Goal: Task Accomplishment & Management: Manage account settings

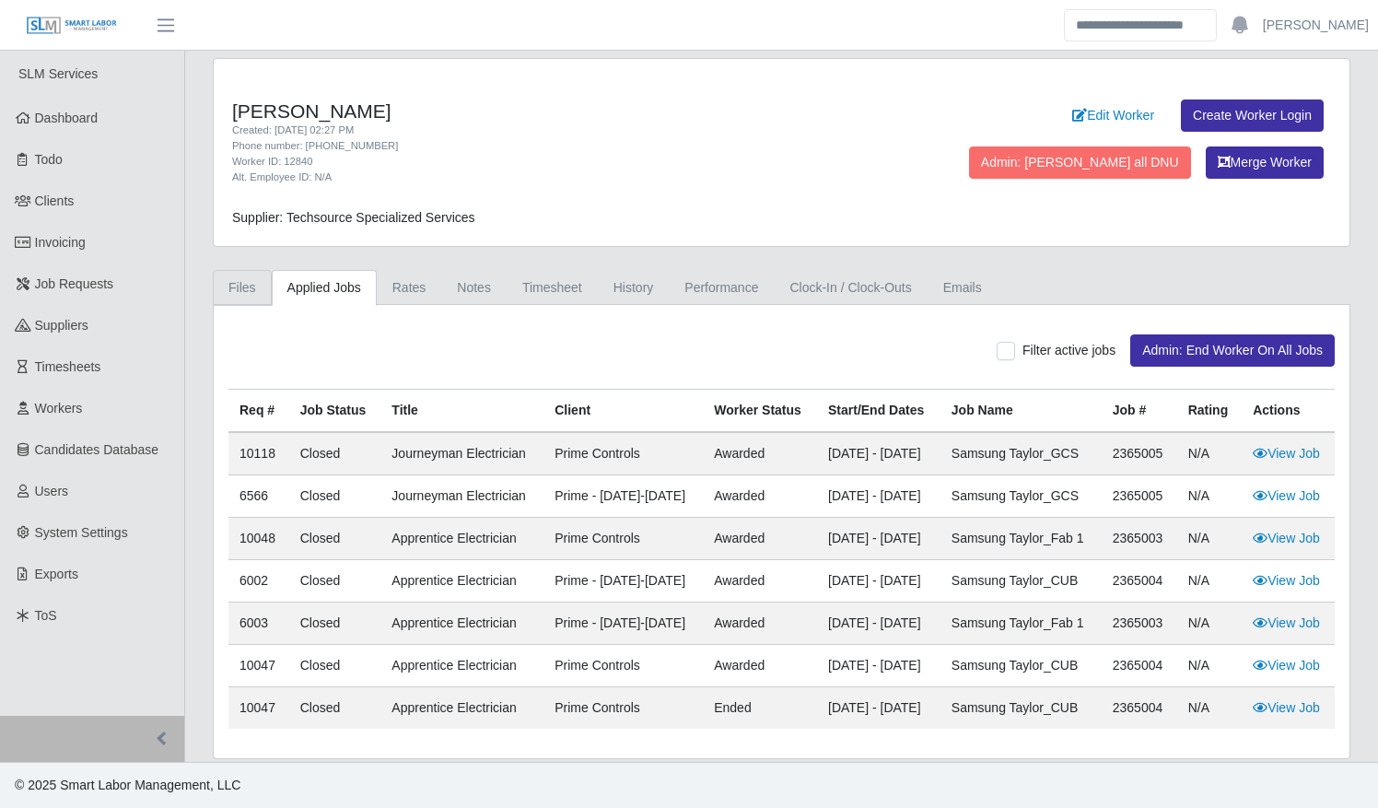
click at [240, 280] on link "Files" at bounding box center [242, 288] width 59 height 36
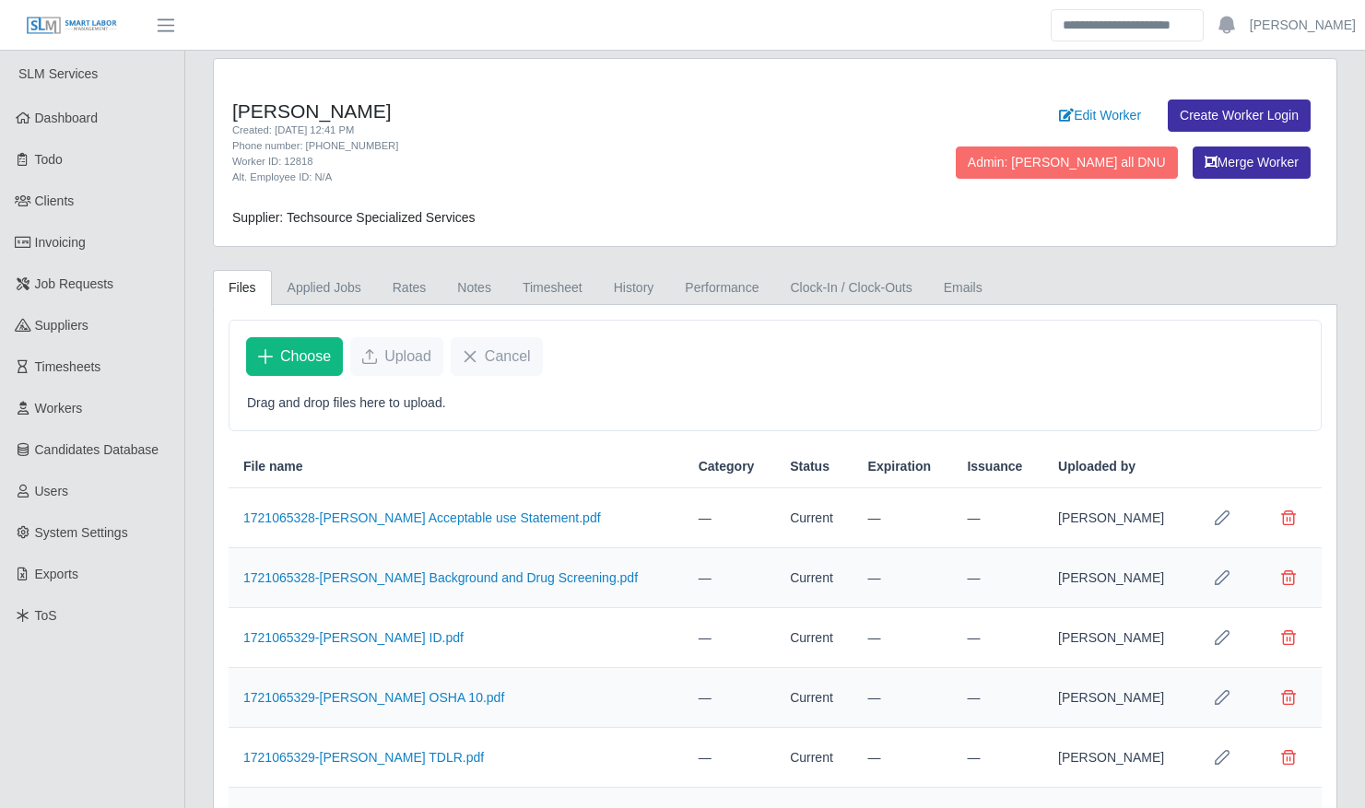
scroll to position [94, 0]
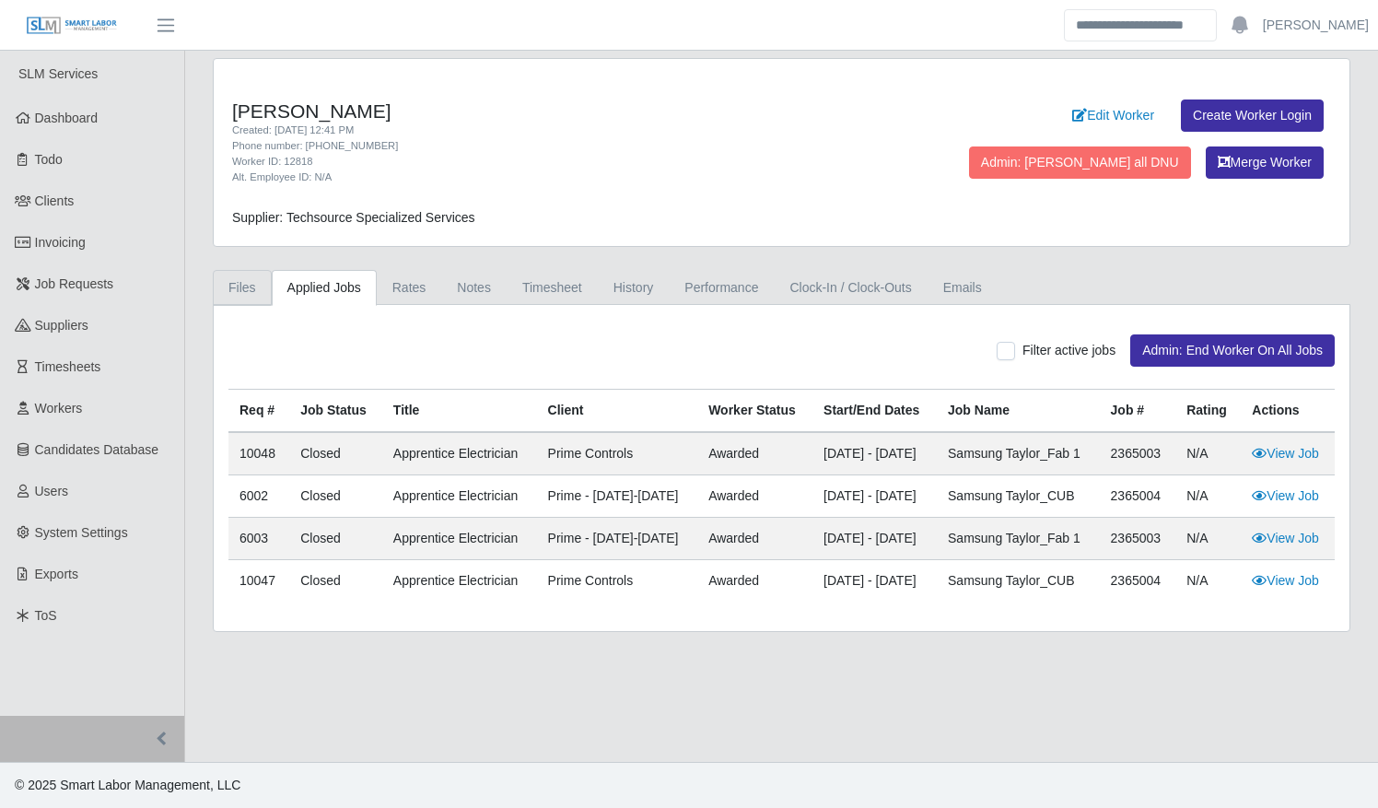
click at [224, 284] on link "Files" at bounding box center [242, 288] width 59 height 36
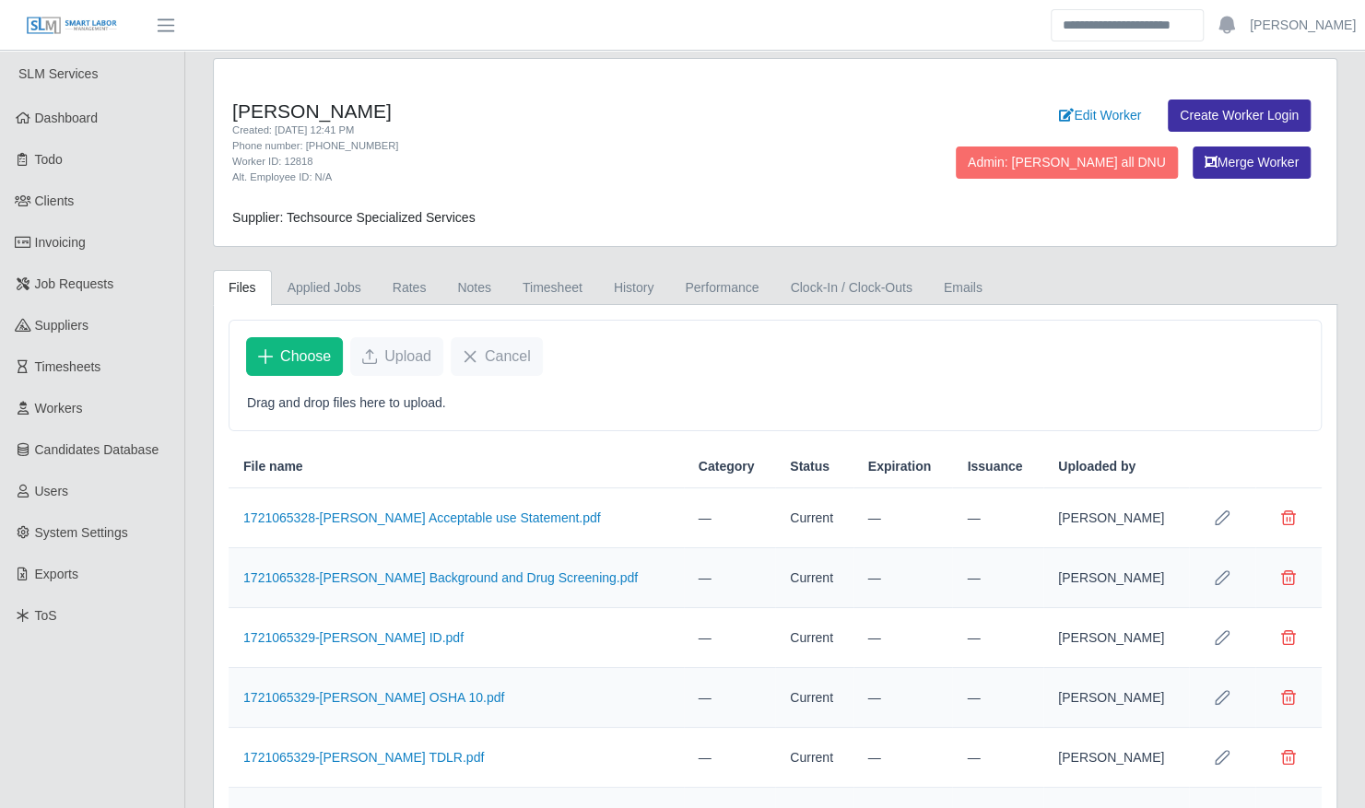
scroll to position [153, 0]
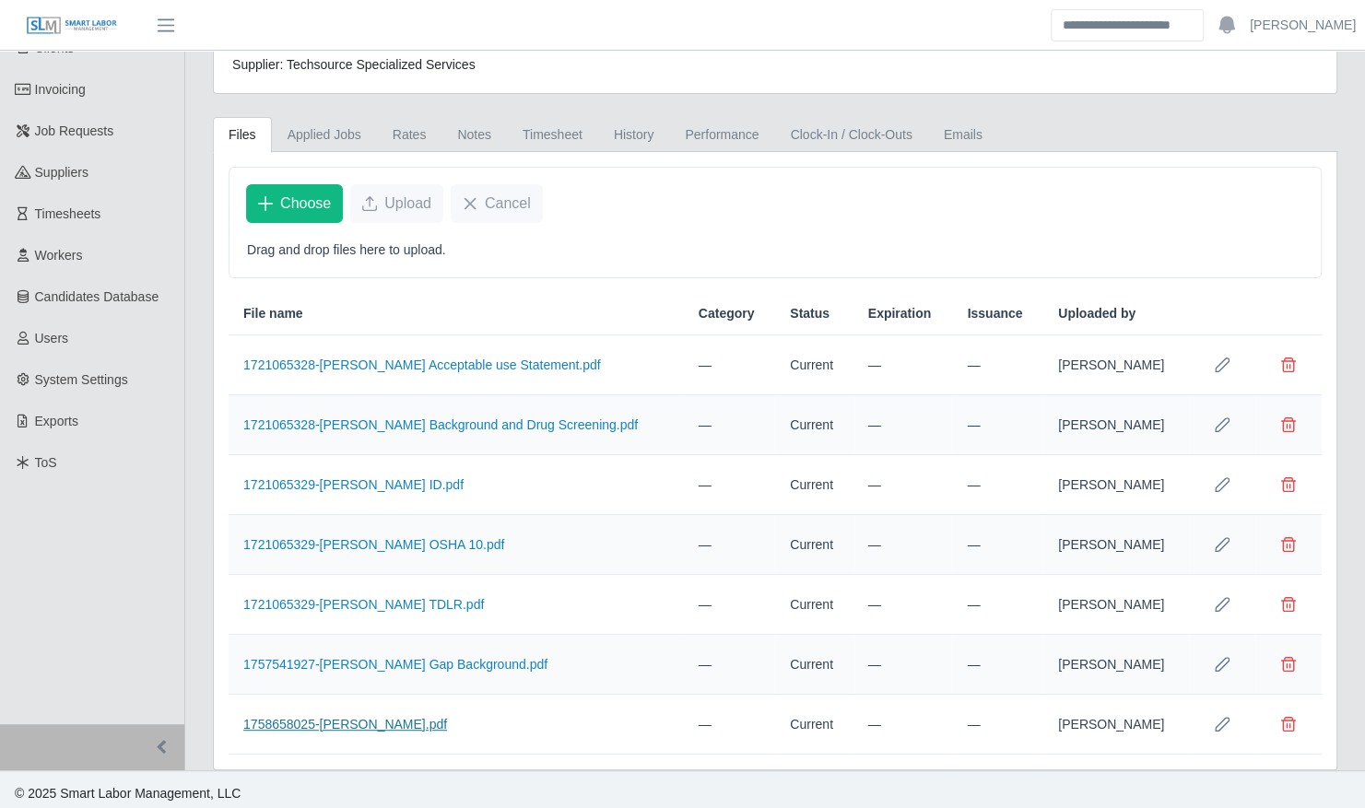
click at [407, 717] on link "1758658025-Elianet Dominguez.pdf" at bounding box center [345, 724] width 204 height 15
click at [434, 477] on link "1721065329-Elianet Hernandez ID.pdf" at bounding box center [353, 484] width 220 height 15
click at [414, 479] on link "1721065329-Elianet Hernandez ID.pdf" at bounding box center [353, 484] width 220 height 15
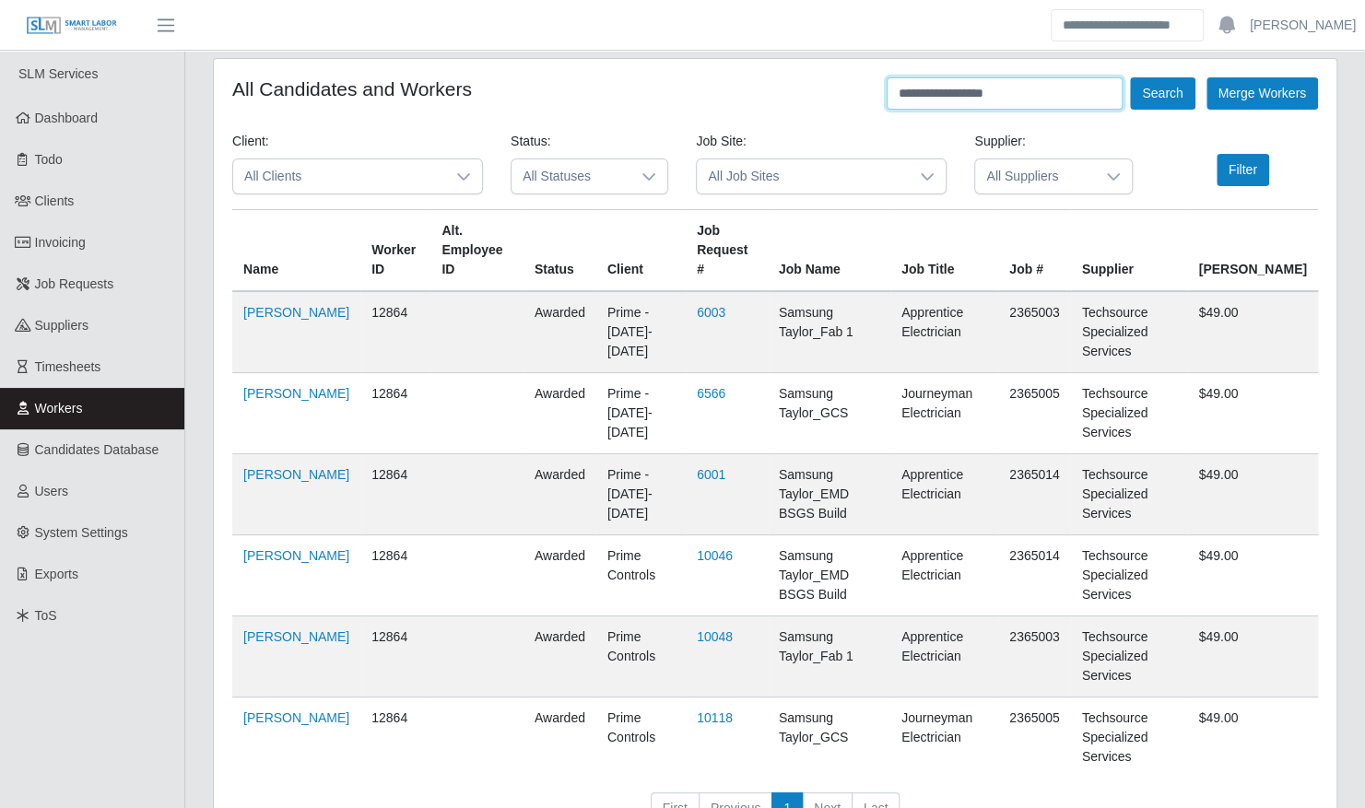
drag, startPoint x: 888, startPoint y: 94, endPoint x: 848, endPoint y: 94, distance: 40.5
click at [848, 94] on div "**********" at bounding box center [774, 93] width 1085 height 32
click at [1130, 77] on button "Search" at bounding box center [1162, 93] width 65 height 32
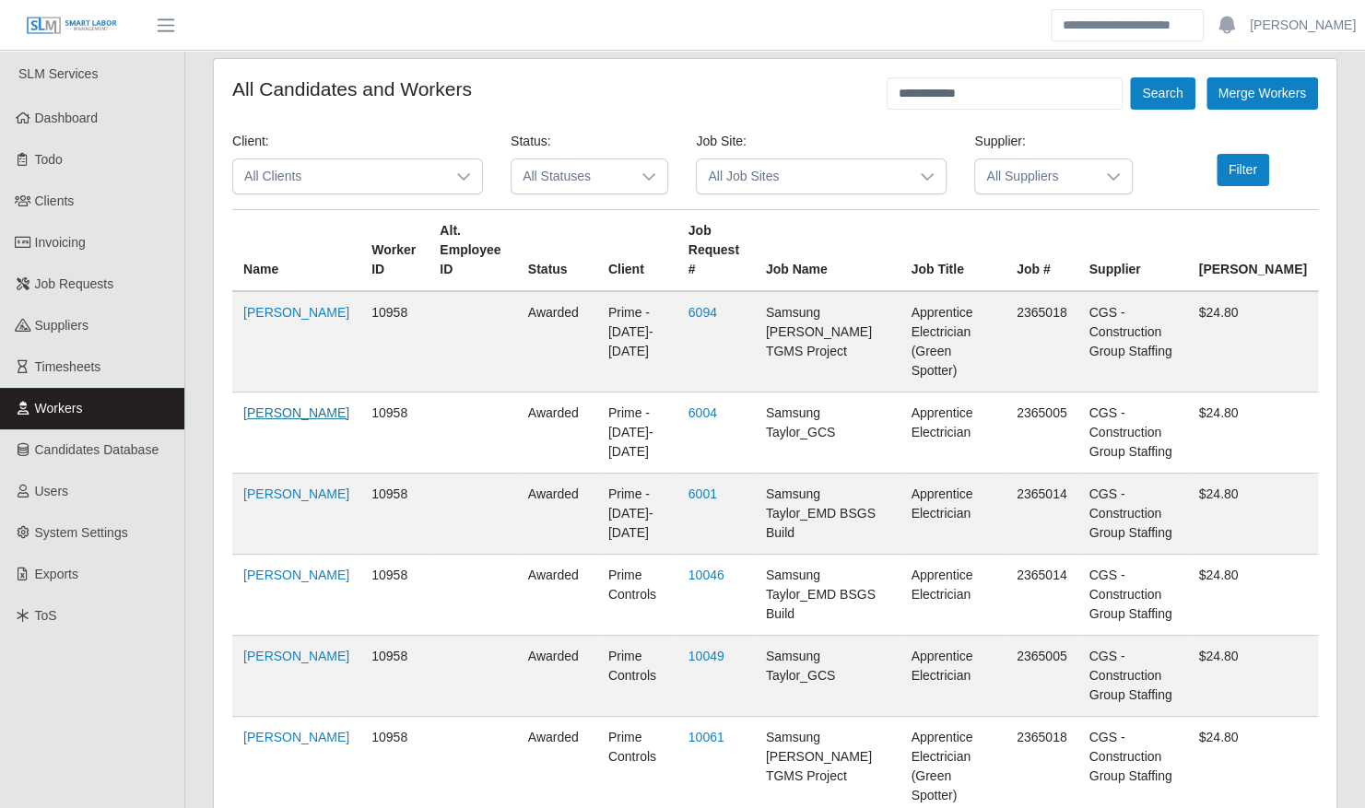
click at [271, 405] on link "Maria Calles Malvares" at bounding box center [296, 412] width 106 height 15
drag, startPoint x: 971, startPoint y: 103, endPoint x: 801, endPoint y: 94, distance: 170.7
click at [801, 94] on div "**********" at bounding box center [774, 93] width 1085 height 32
click at [1130, 77] on button "Search" at bounding box center [1162, 93] width 65 height 32
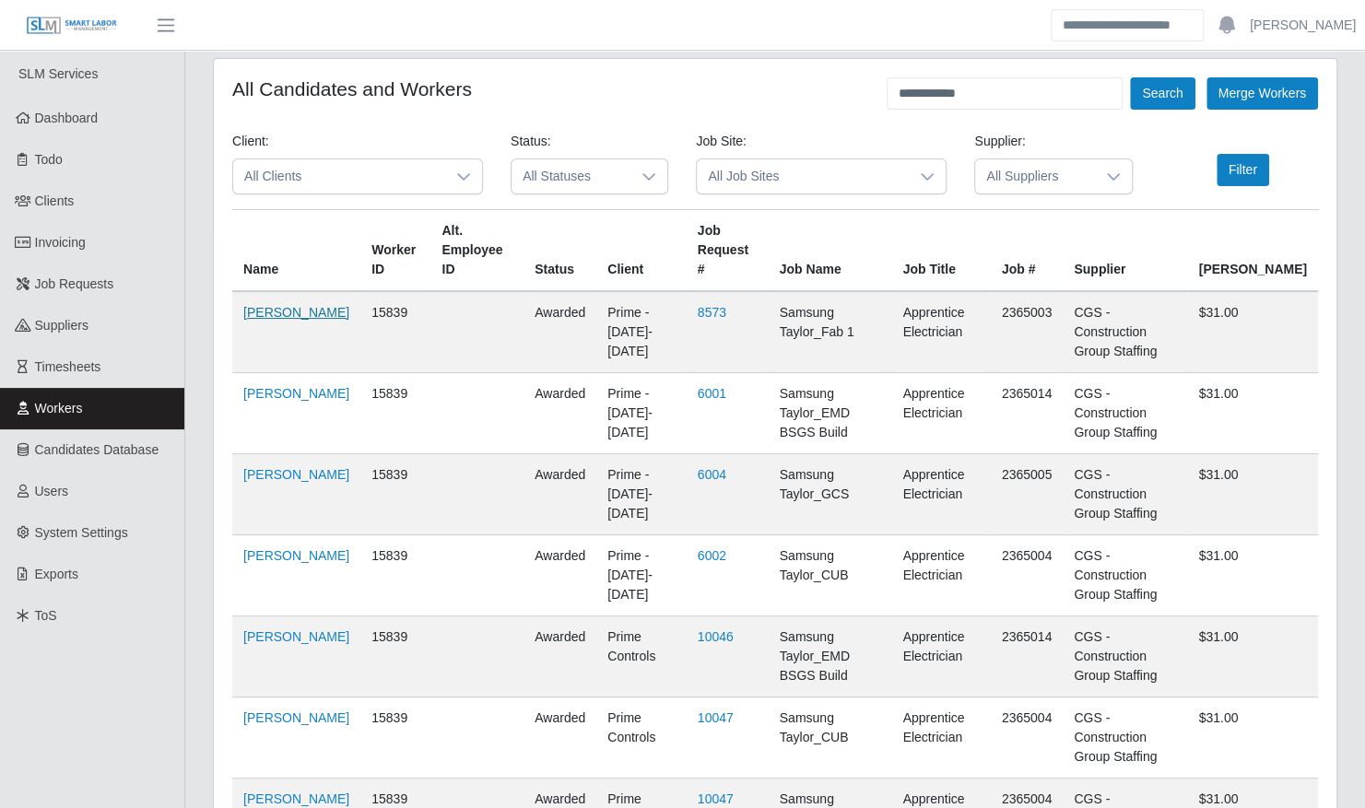
click at [265, 313] on link "Jason Merino" at bounding box center [296, 312] width 106 height 15
drag, startPoint x: 994, startPoint y: 88, endPoint x: 786, endPoint y: 89, distance: 208.2
click at [786, 89] on div "**********" at bounding box center [774, 93] width 1085 height 32
click at [1130, 77] on button "Search" at bounding box center [1162, 93] width 65 height 32
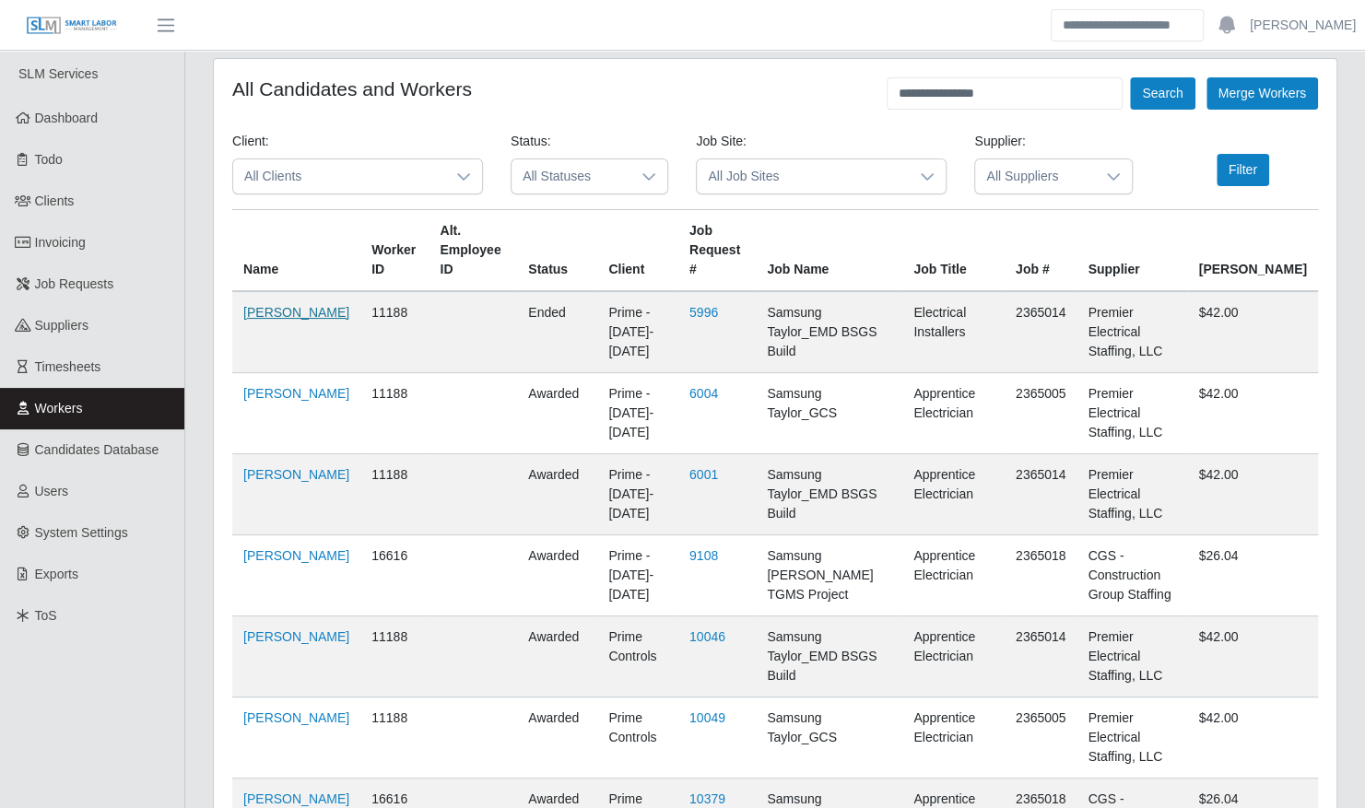
click at [259, 320] on link "Ricardo Zamorano" at bounding box center [296, 312] width 106 height 15
drag, startPoint x: 1020, startPoint y: 96, endPoint x: 876, endPoint y: 87, distance: 144.0
click at [881, 87] on div "**********" at bounding box center [774, 93] width 1085 height 32
type input "**********"
click at [1130, 77] on button "Search" at bounding box center [1162, 93] width 65 height 32
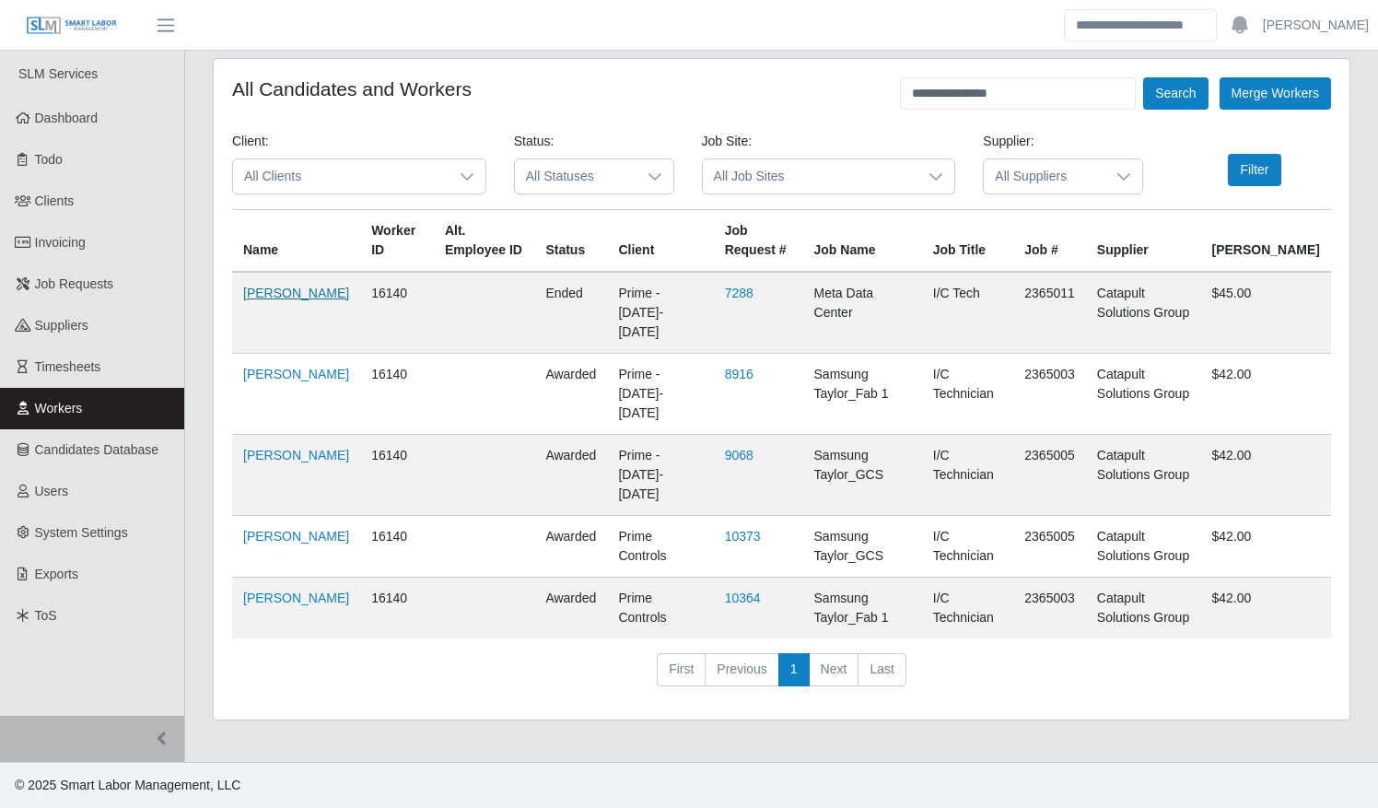
click at [255, 300] on link "Leonardo Galicia" at bounding box center [296, 293] width 106 height 15
click at [66, 375] on link "Timesheets" at bounding box center [92, 366] width 184 height 41
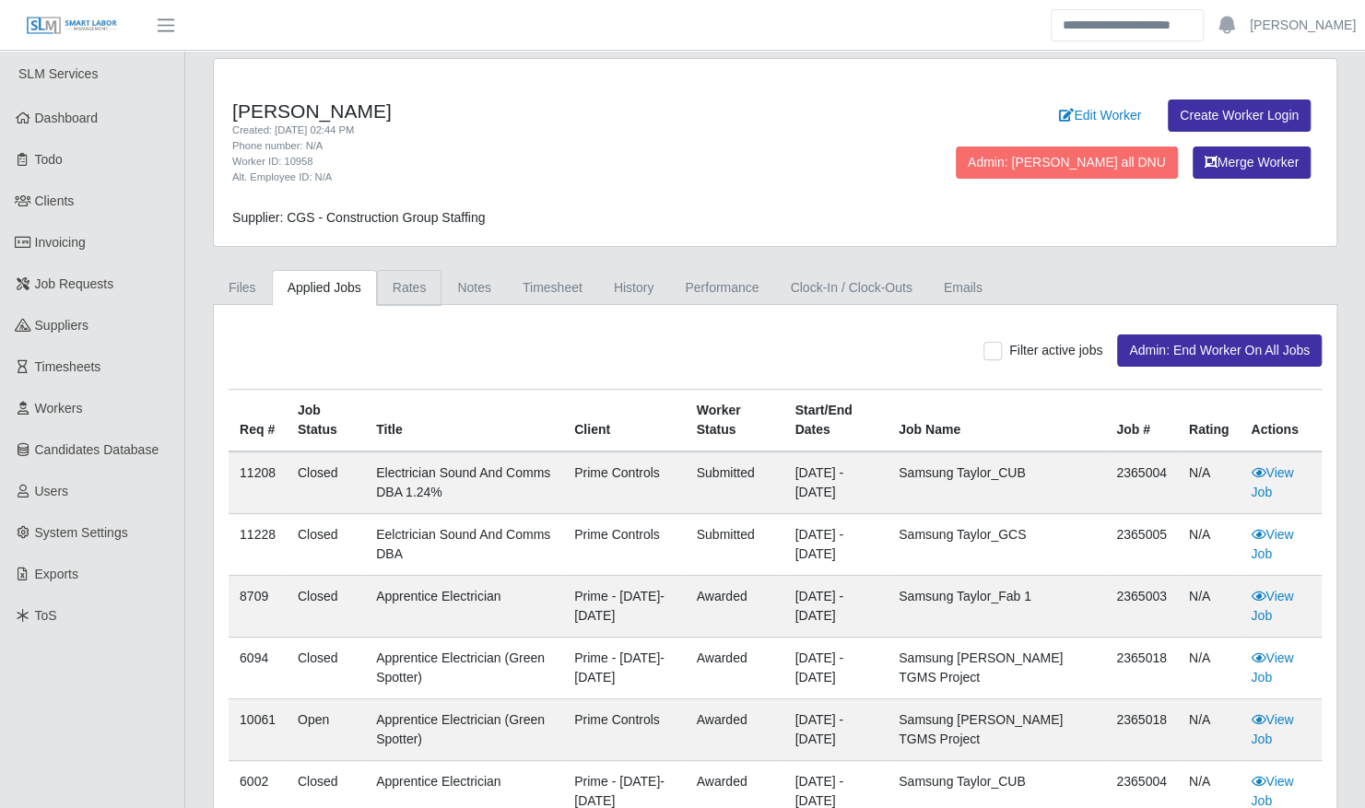
click at [413, 292] on link "Rates" at bounding box center [409, 288] width 65 height 36
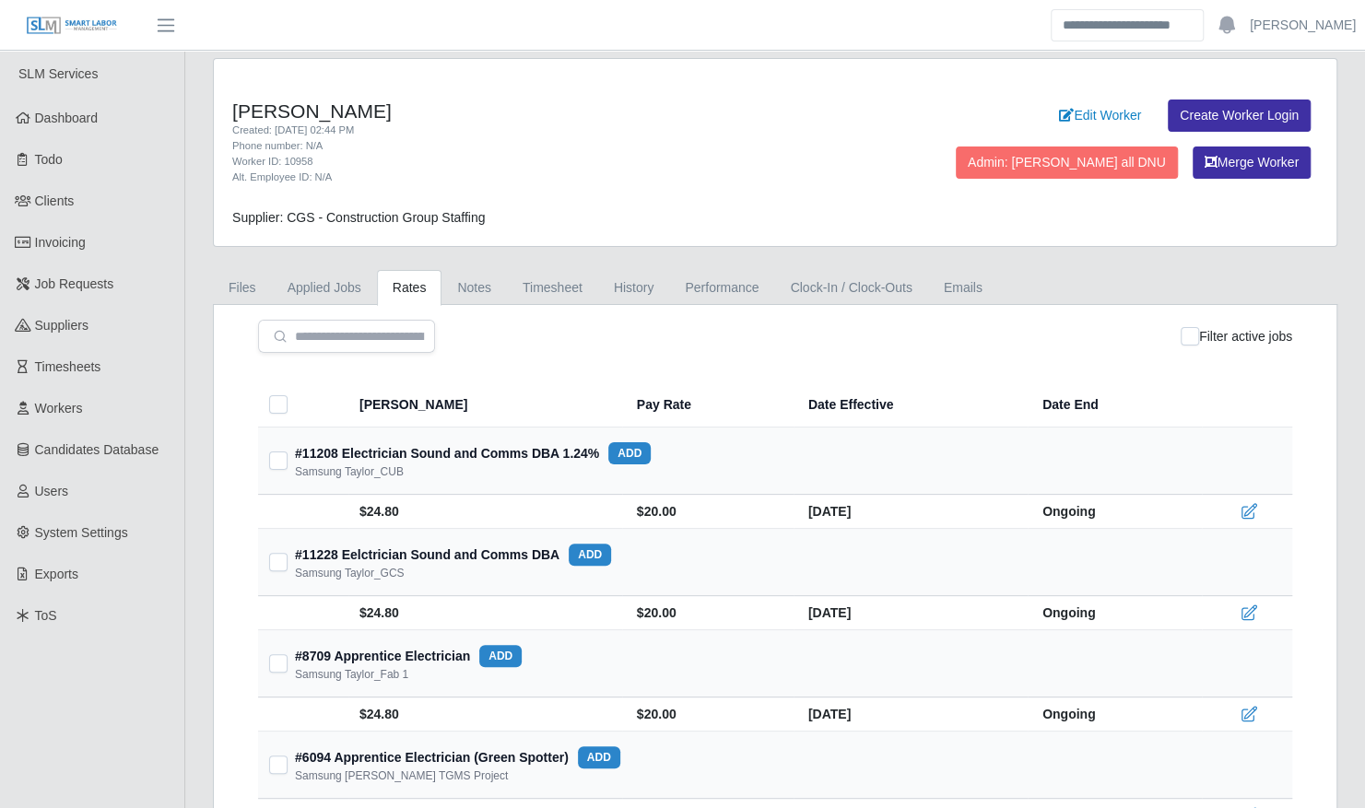
click at [291, 413] on th at bounding box center [303, 404] width 90 height 45
click at [1204, 334] on button "Bulk Edit Rates (11)" at bounding box center [1223, 336] width 137 height 22
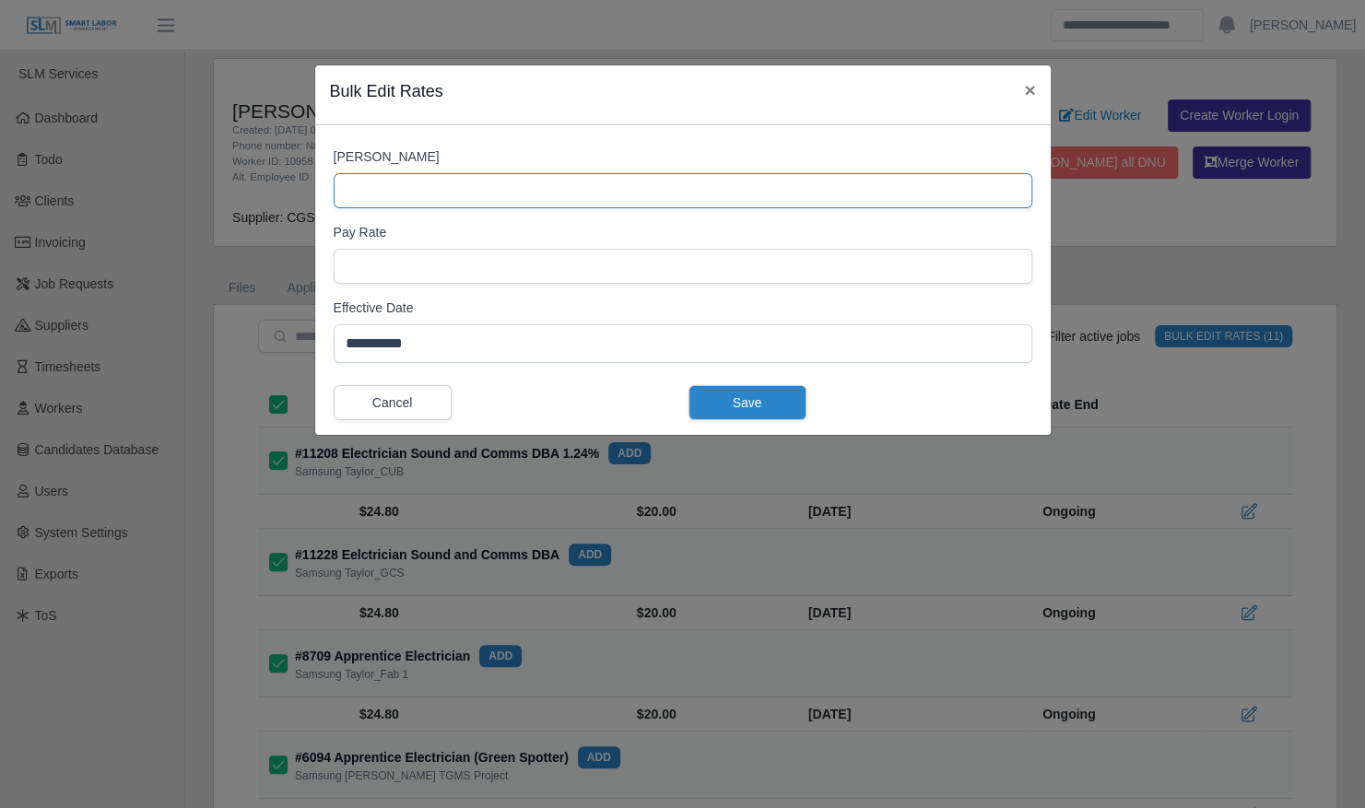
click at [604, 190] on input "[PERSON_NAME]" at bounding box center [683, 190] width 698 height 35
type input "*****"
type input "**"
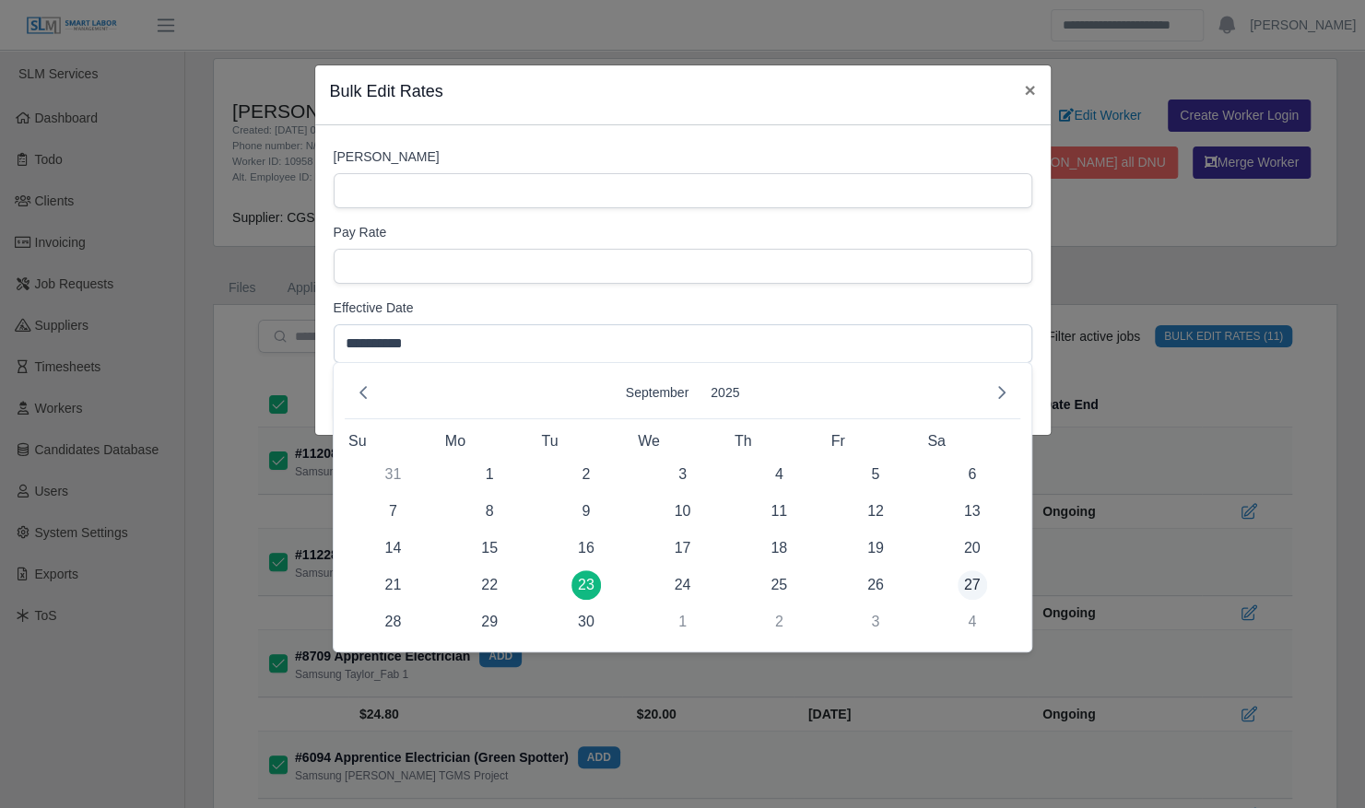
click at [983, 586] on span "27" at bounding box center [971, 584] width 29 height 29
type input "**********"
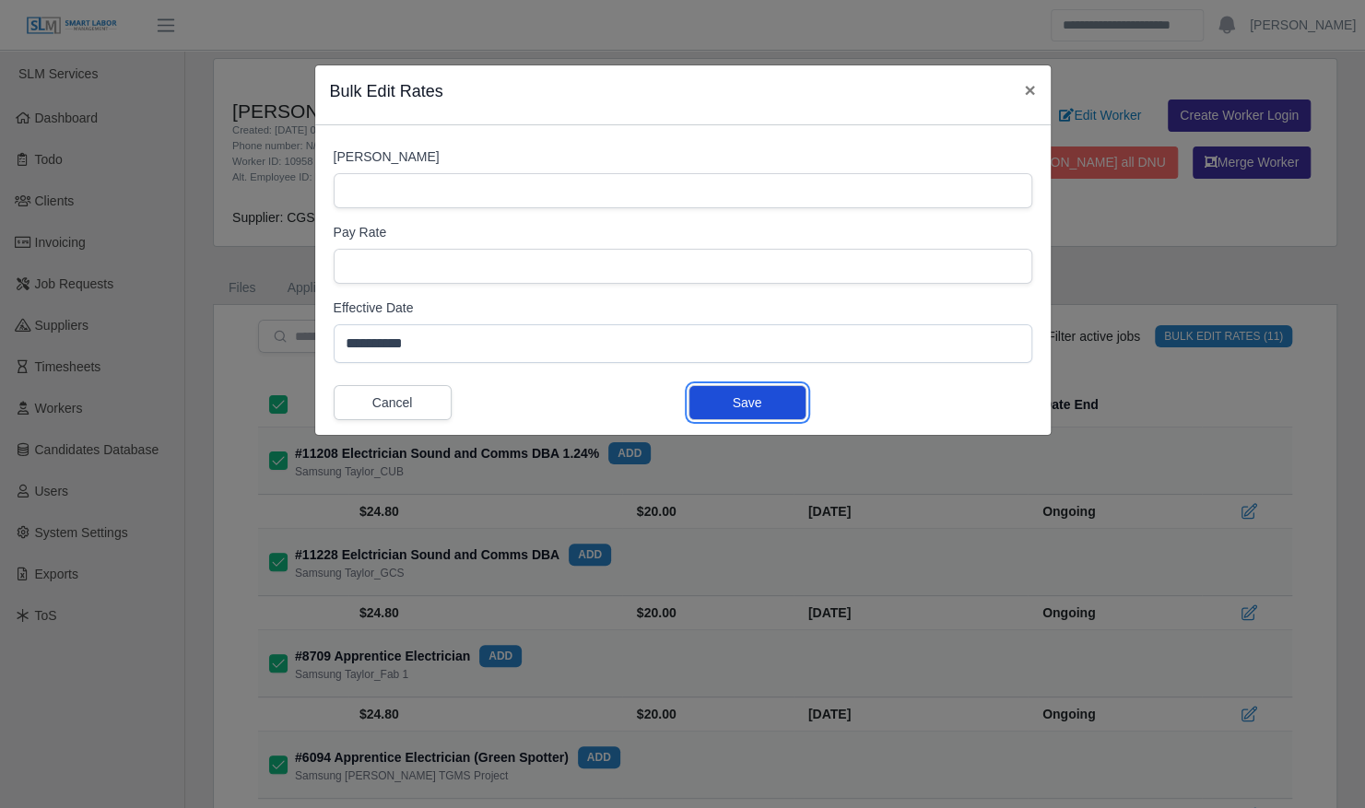
click at [732, 401] on button "Save" at bounding box center [747, 402] width 118 height 35
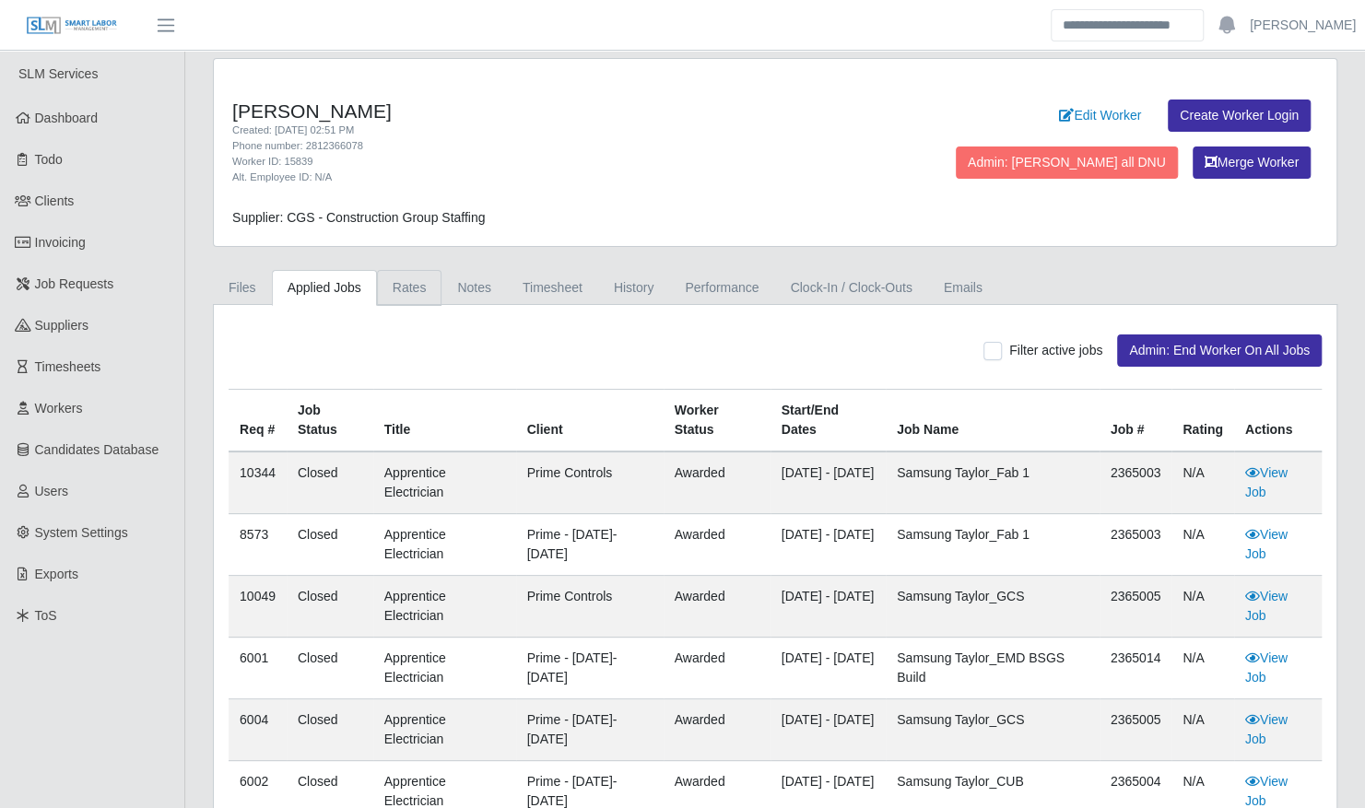
click at [400, 275] on link "Rates" at bounding box center [409, 288] width 65 height 36
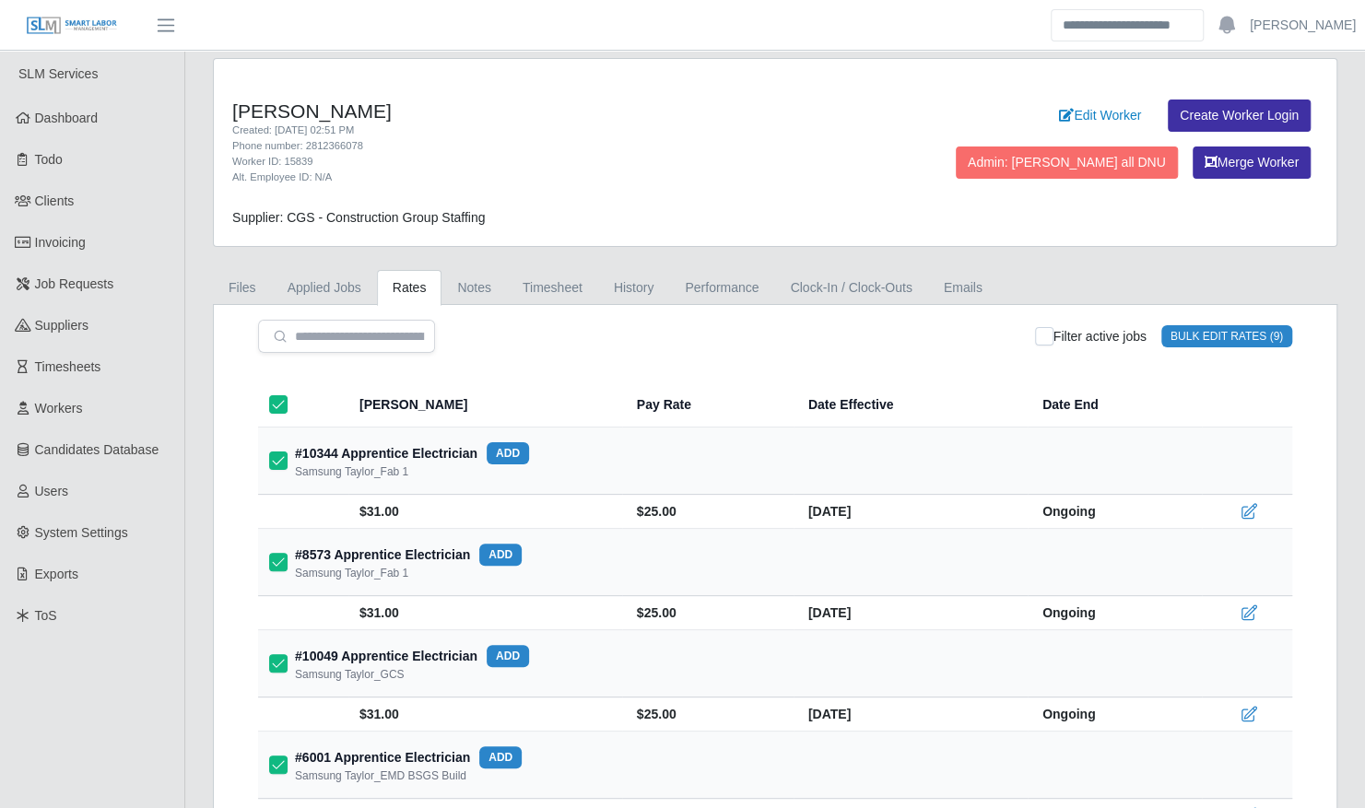
click at [1225, 340] on button "Bulk Edit Rates (9)" at bounding box center [1226, 336] width 131 height 22
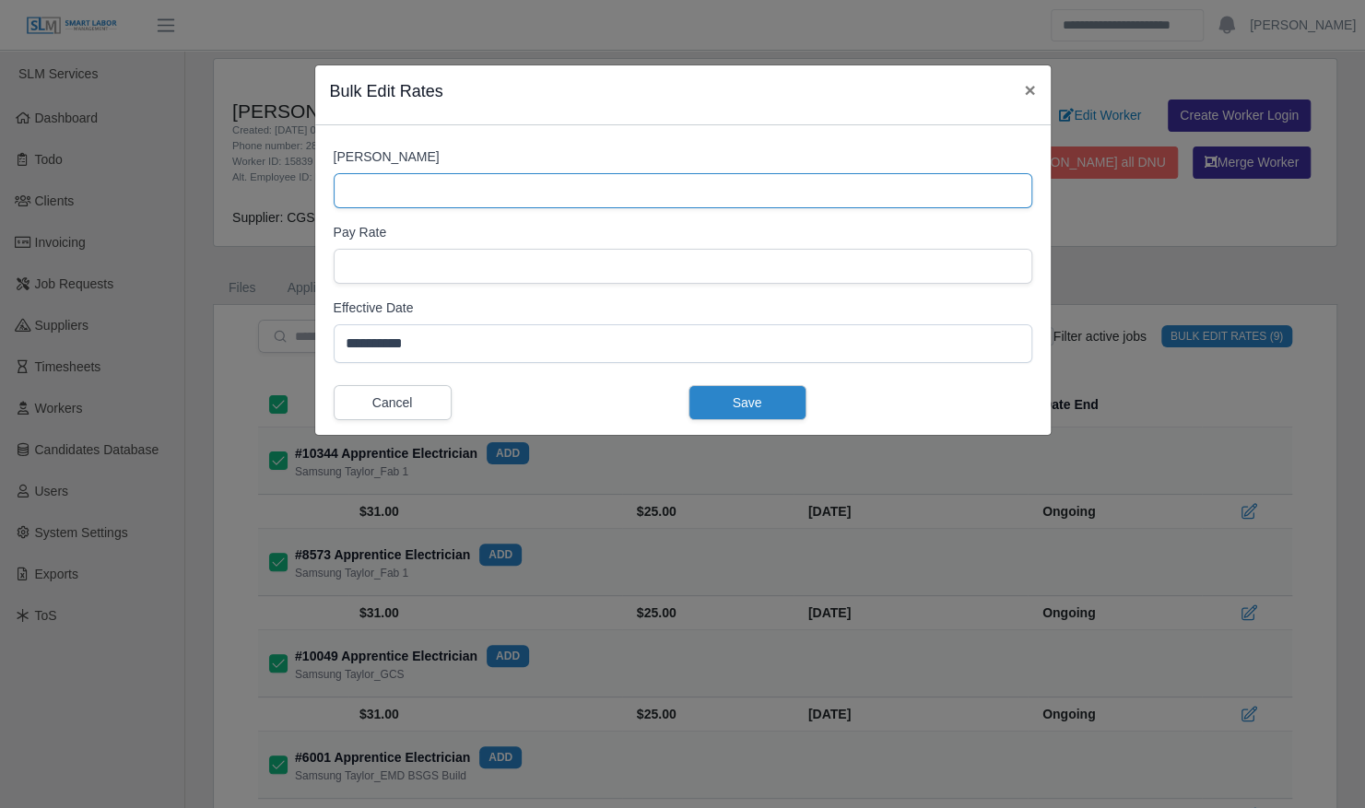
click at [428, 205] on input "[PERSON_NAME]" at bounding box center [683, 190] width 698 height 35
type input "*****"
type input "**"
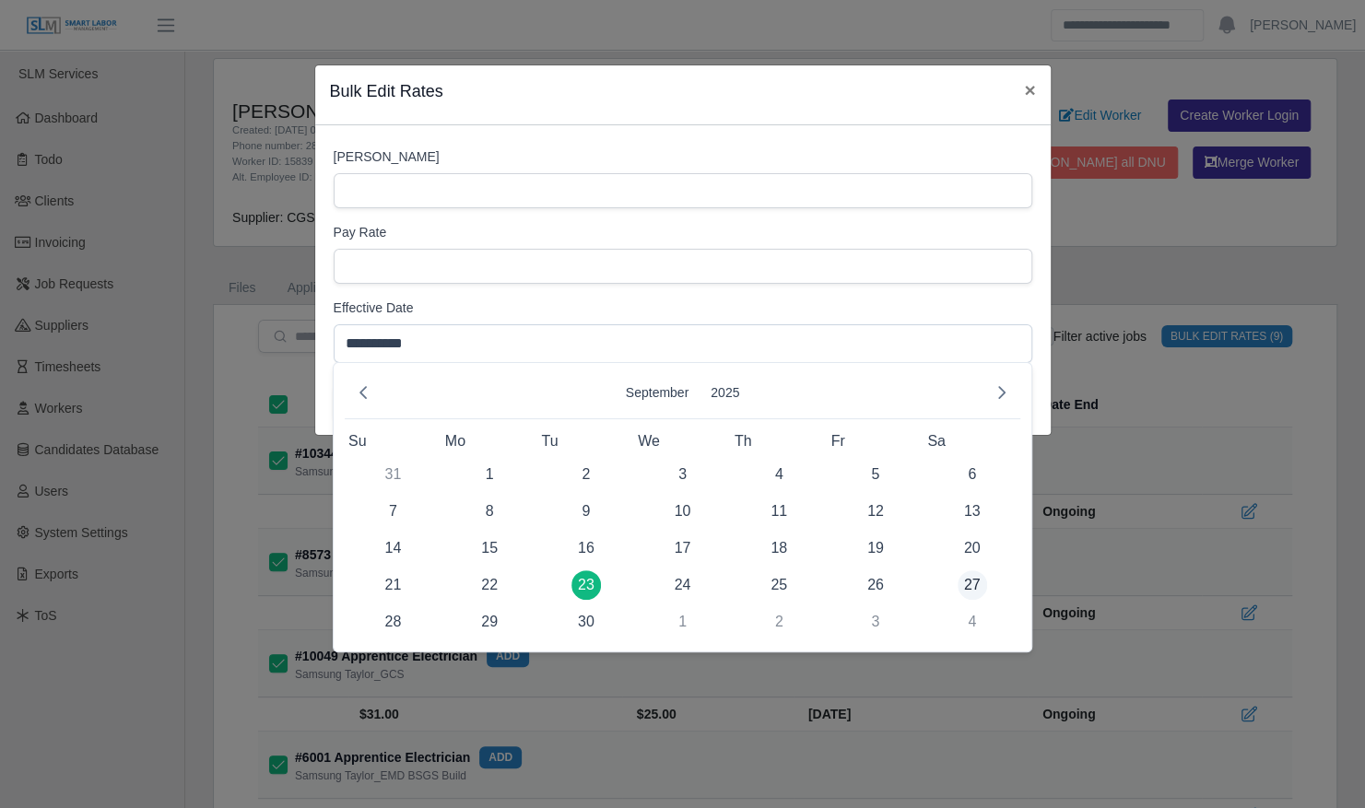
click at [962, 577] on span "27" at bounding box center [971, 584] width 29 height 29
type input "**********"
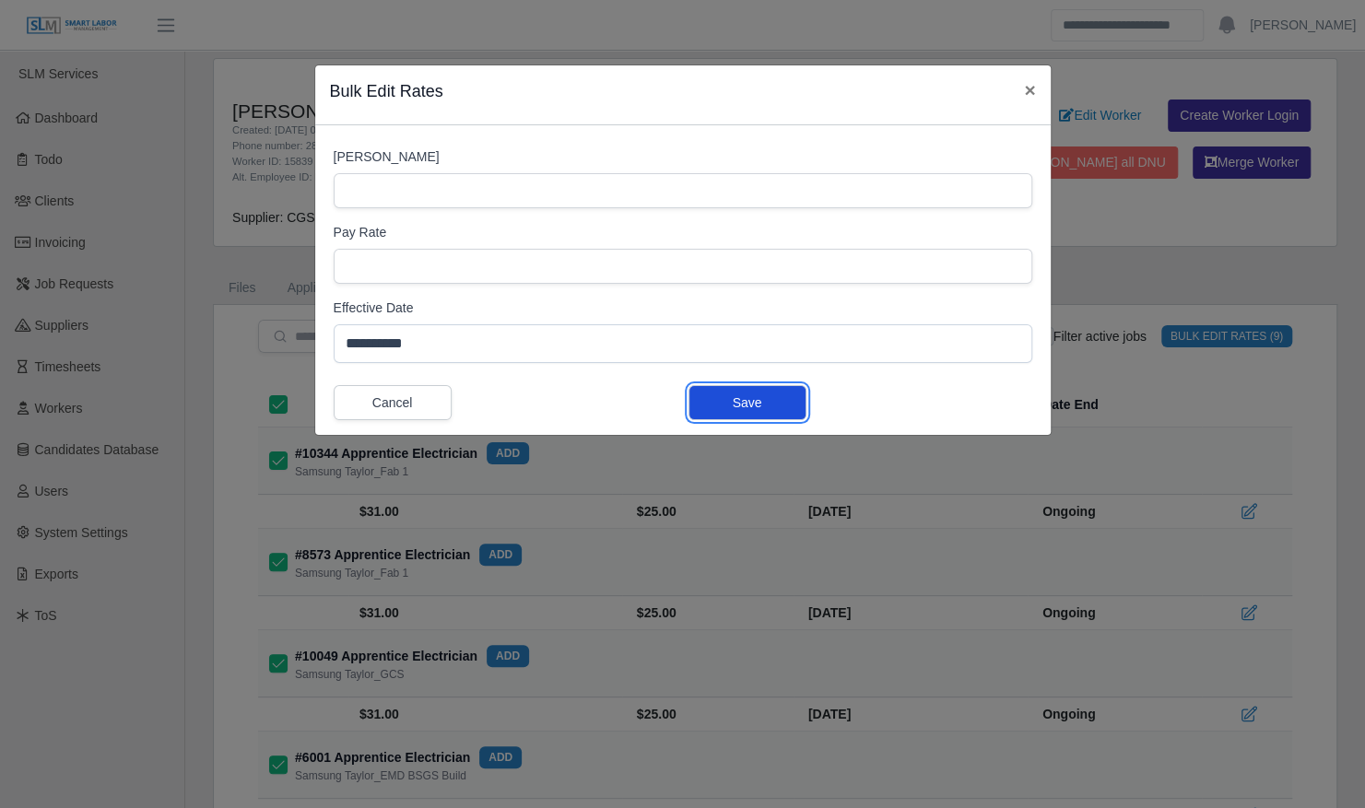
click at [773, 402] on button "Save" at bounding box center [747, 402] width 118 height 35
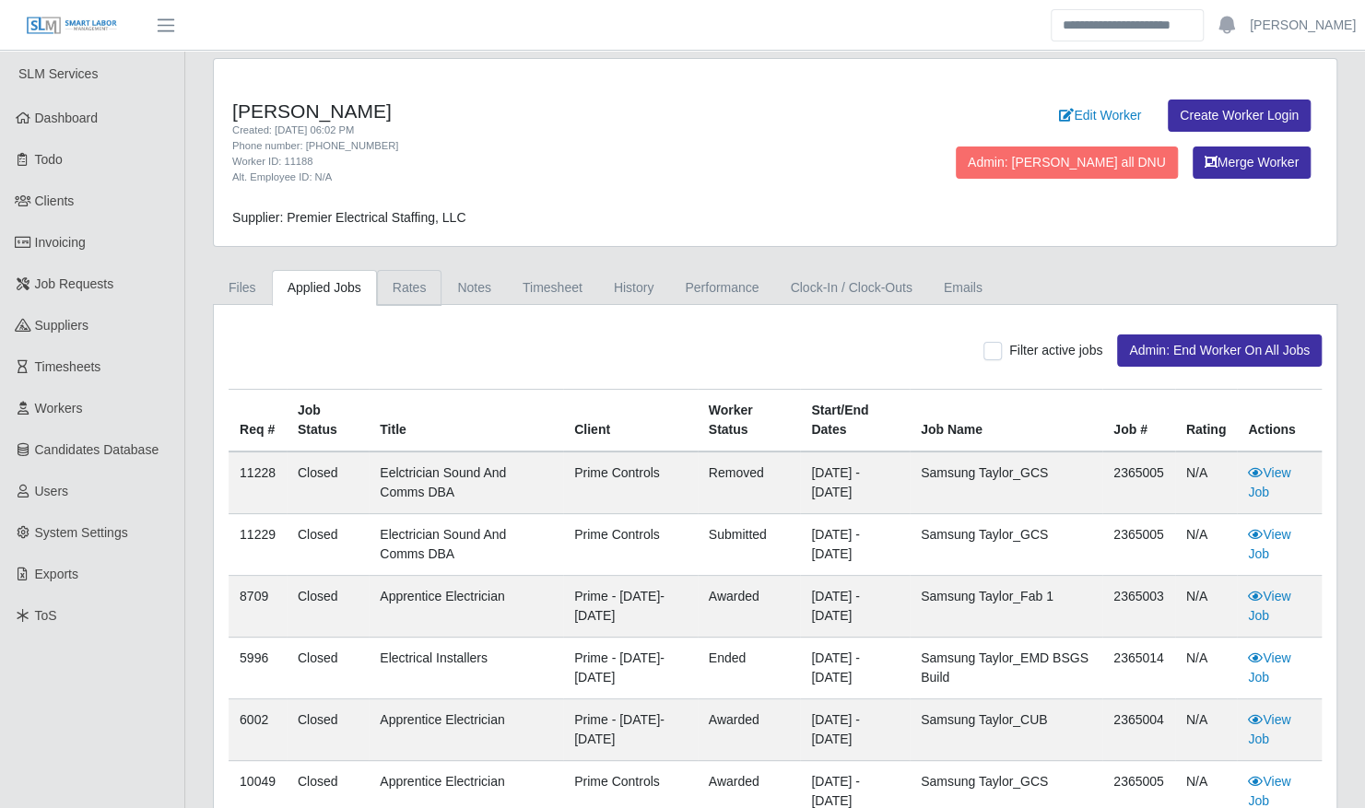
click at [396, 288] on link "Rates" at bounding box center [409, 288] width 65 height 36
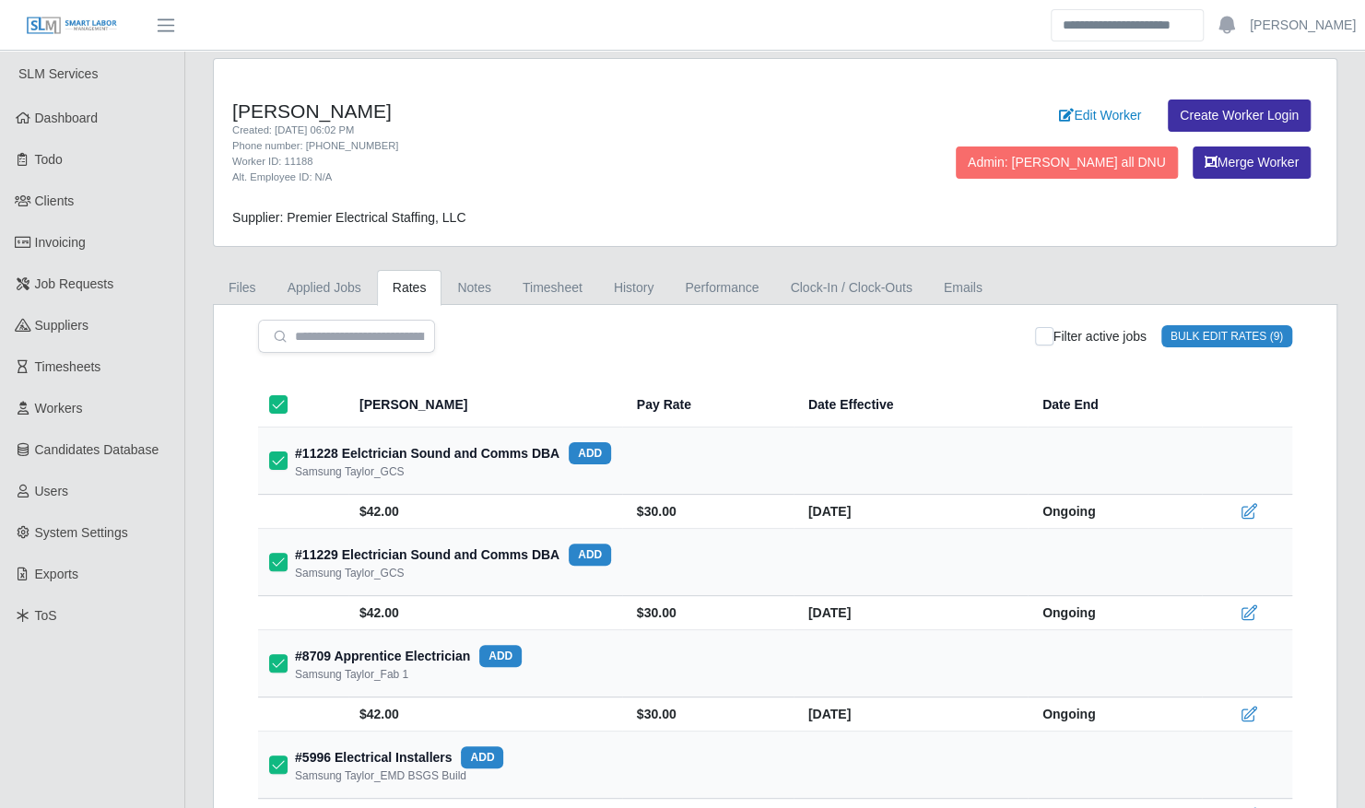
click at [1208, 336] on button "Bulk Edit Rates (9)" at bounding box center [1226, 336] width 131 height 22
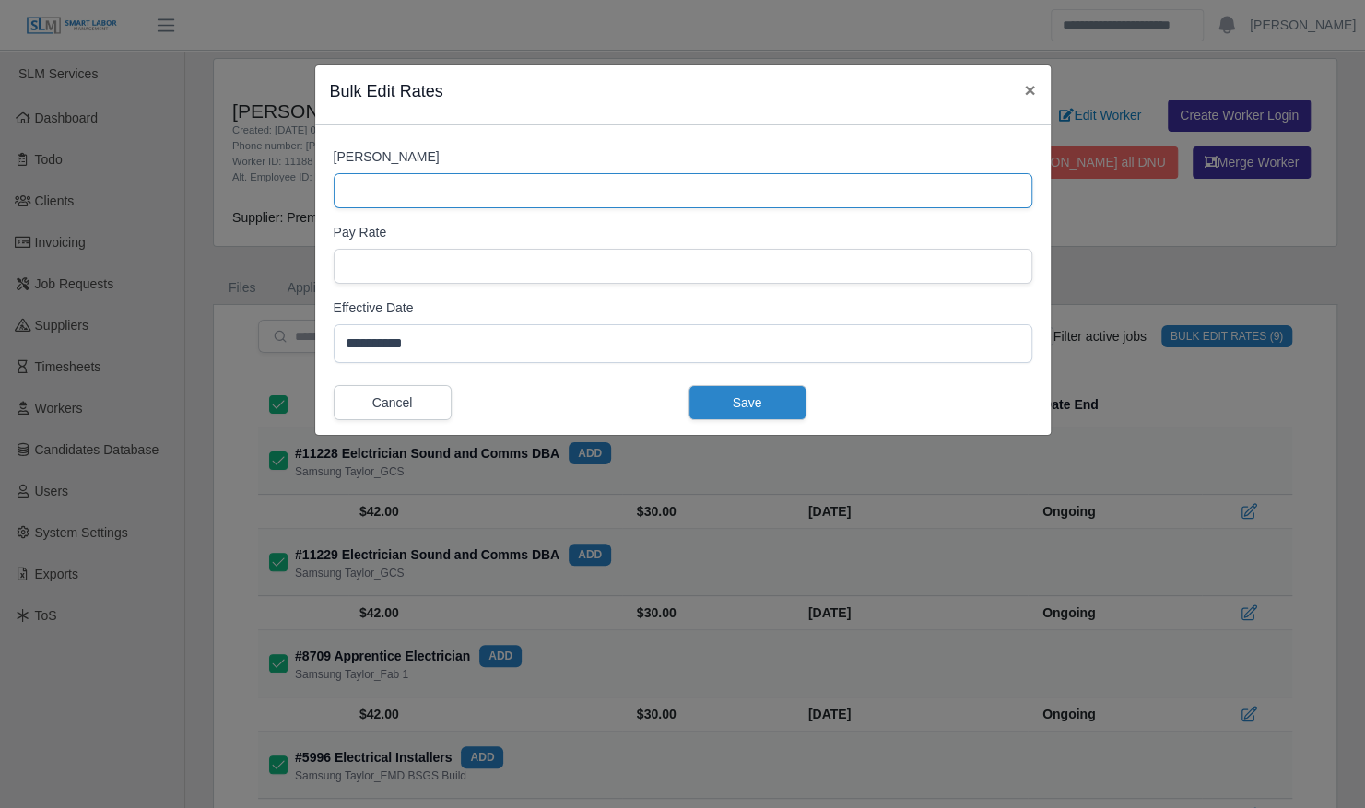
click at [516, 185] on input "[PERSON_NAME]" at bounding box center [683, 190] width 698 height 35
type input "****"
type input "**"
click at [796, 348] on input "**********" at bounding box center [683, 343] width 698 height 39
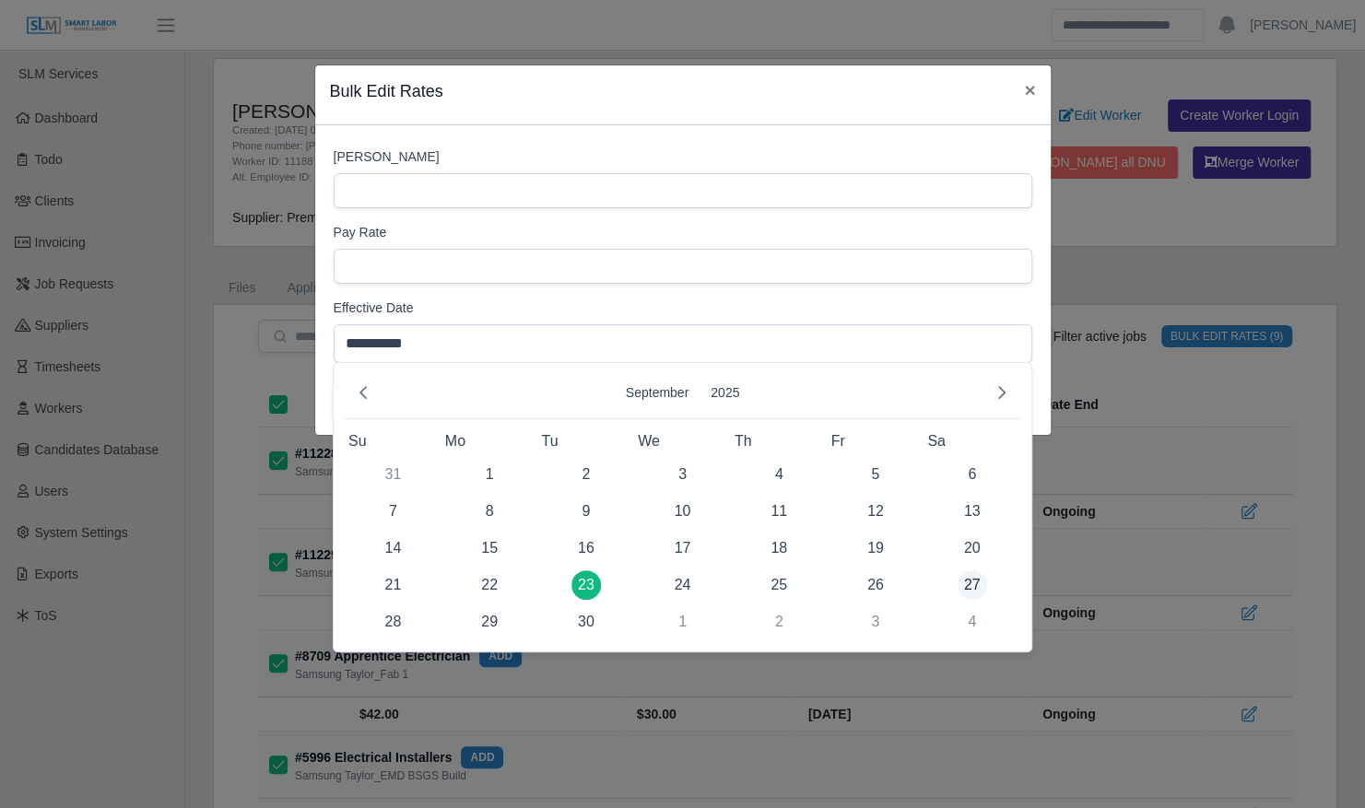
click at [974, 583] on span "27" at bounding box center [971, 584] width 29 height 29
type input "**********"
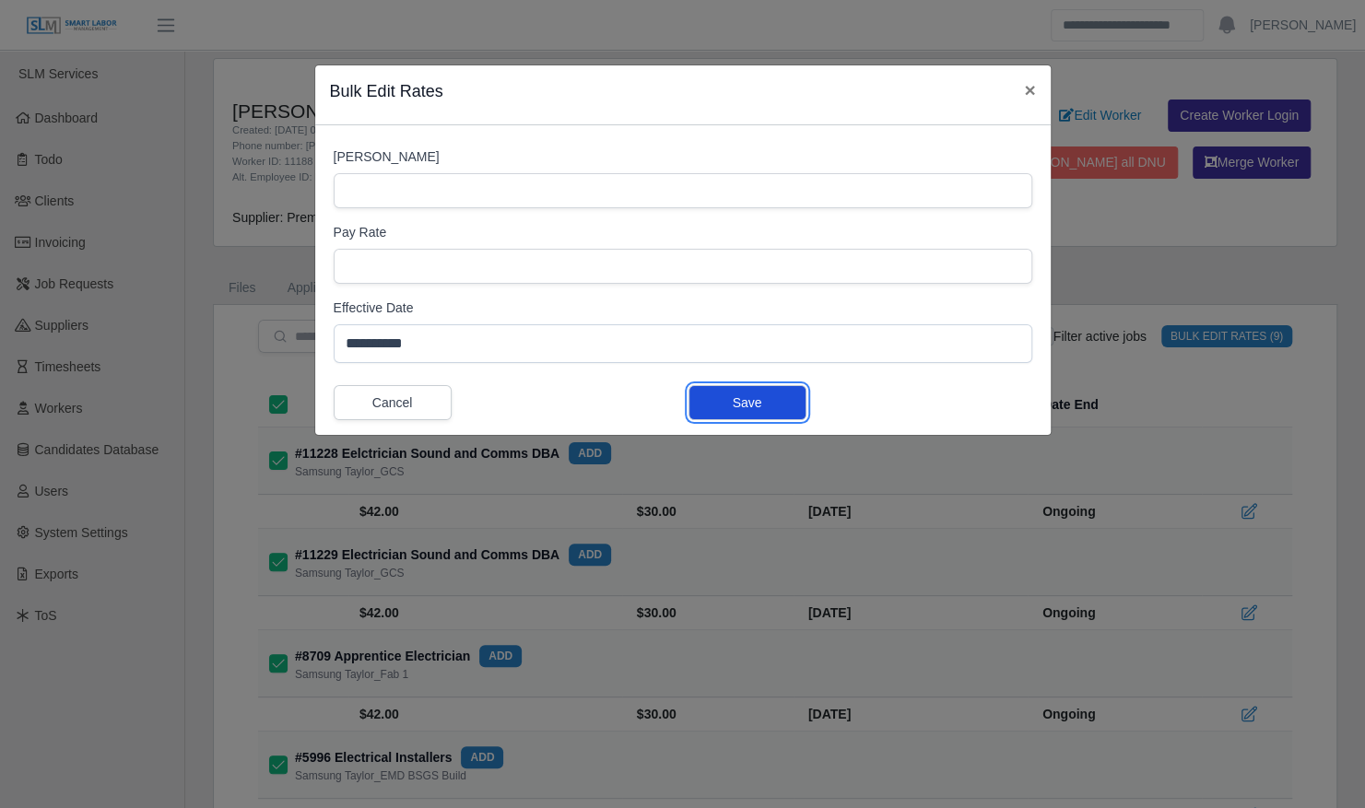
click at [758, 402] on button "Save" at bounding box center [747, 402] width 118 height 35
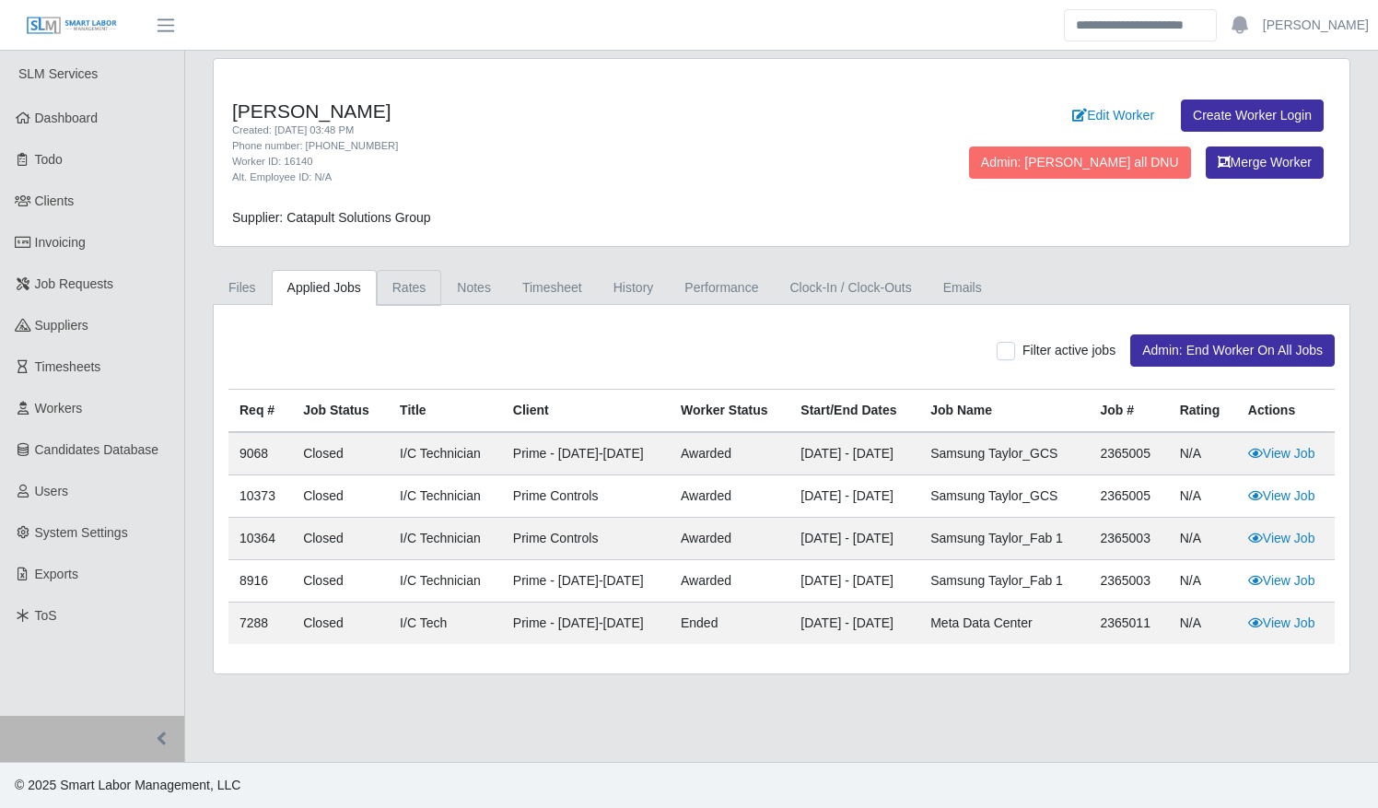
click at [410, 276] on link "Rates" at bounding box center [409, 288] width 65 height 36
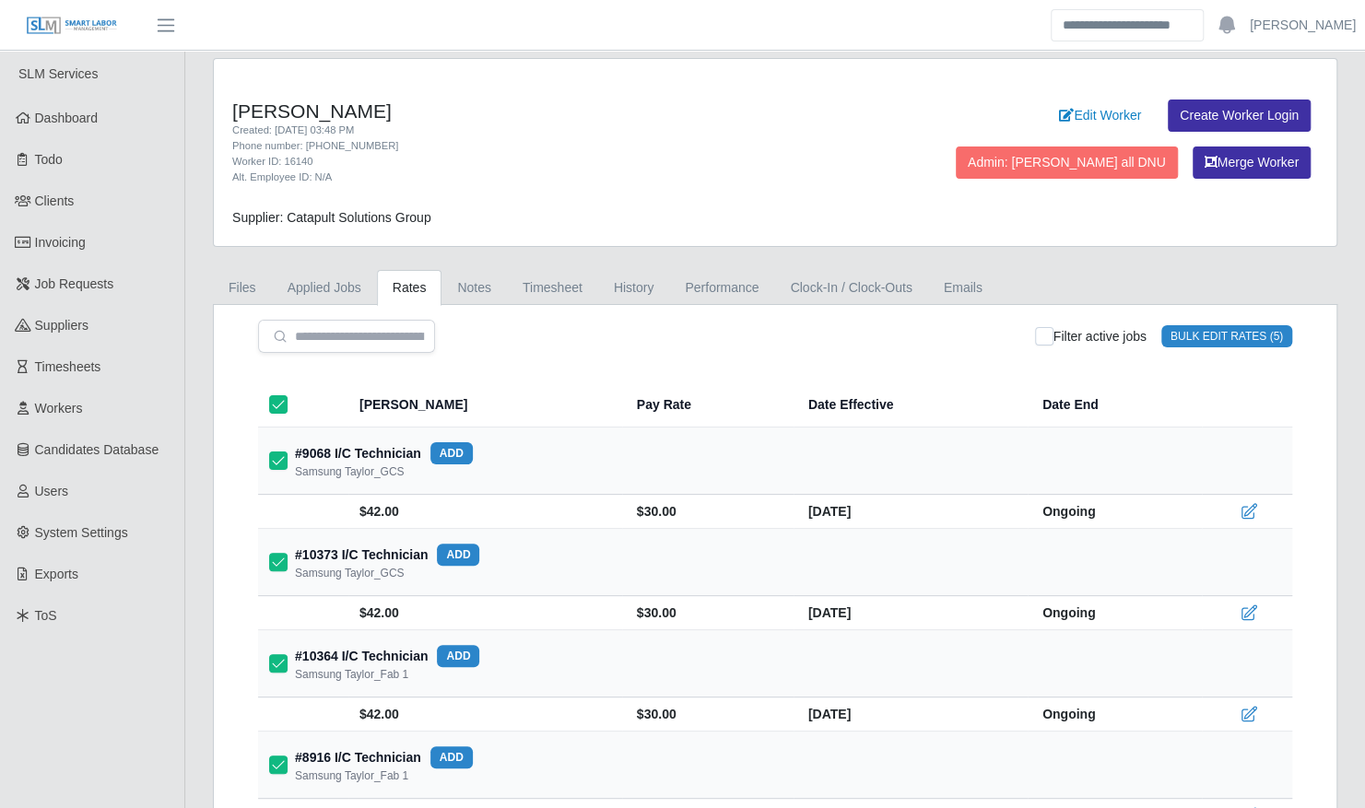
click at [1217, 329] on button "Bulk Edit Rates (5)" at bounding box center [1226, 336] width 131 height 22
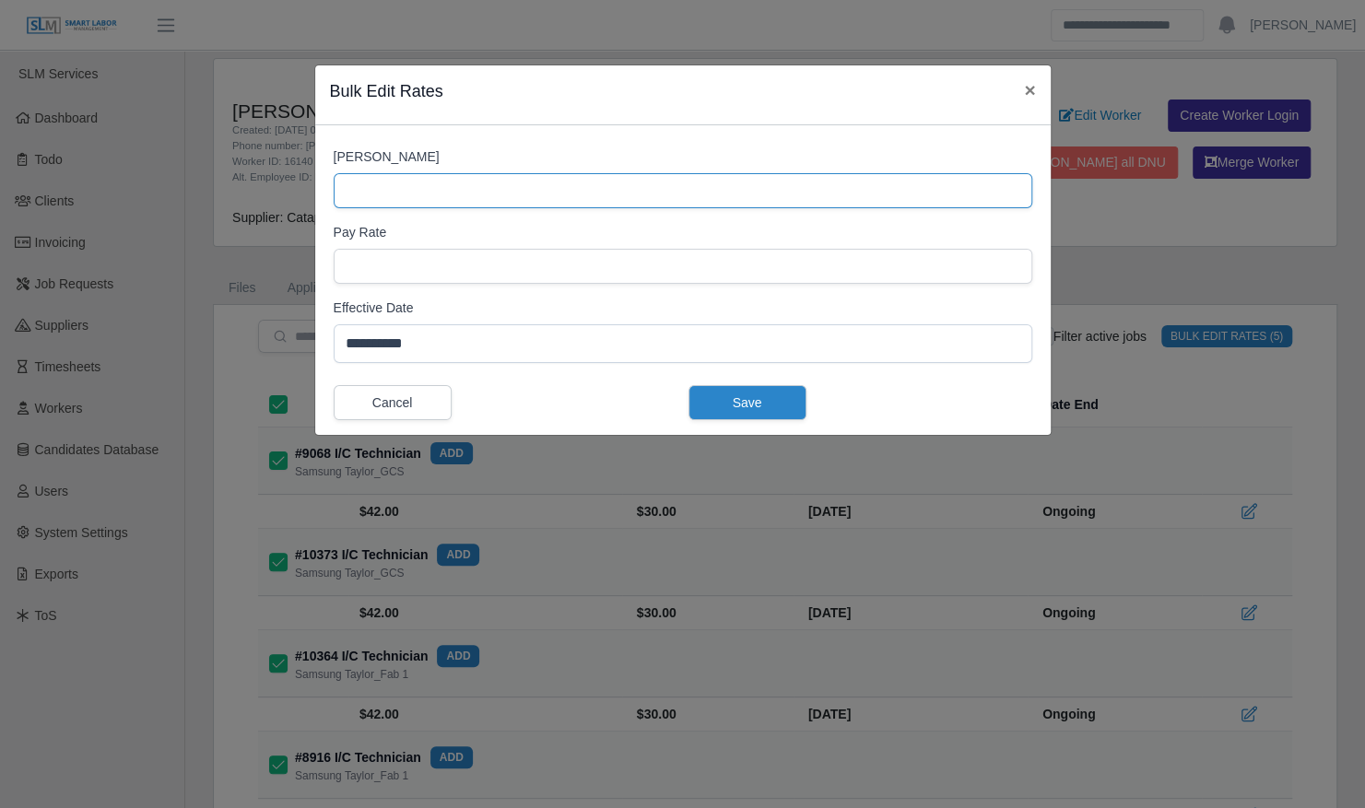
click at [567, 196] on input "Bill Rate" at bounding box center [683, 190] width 698 height 35
type input "****"
type input "**"
click at [527, 327] on input "**********" at bounding box center [683, 343] width 698 height 39
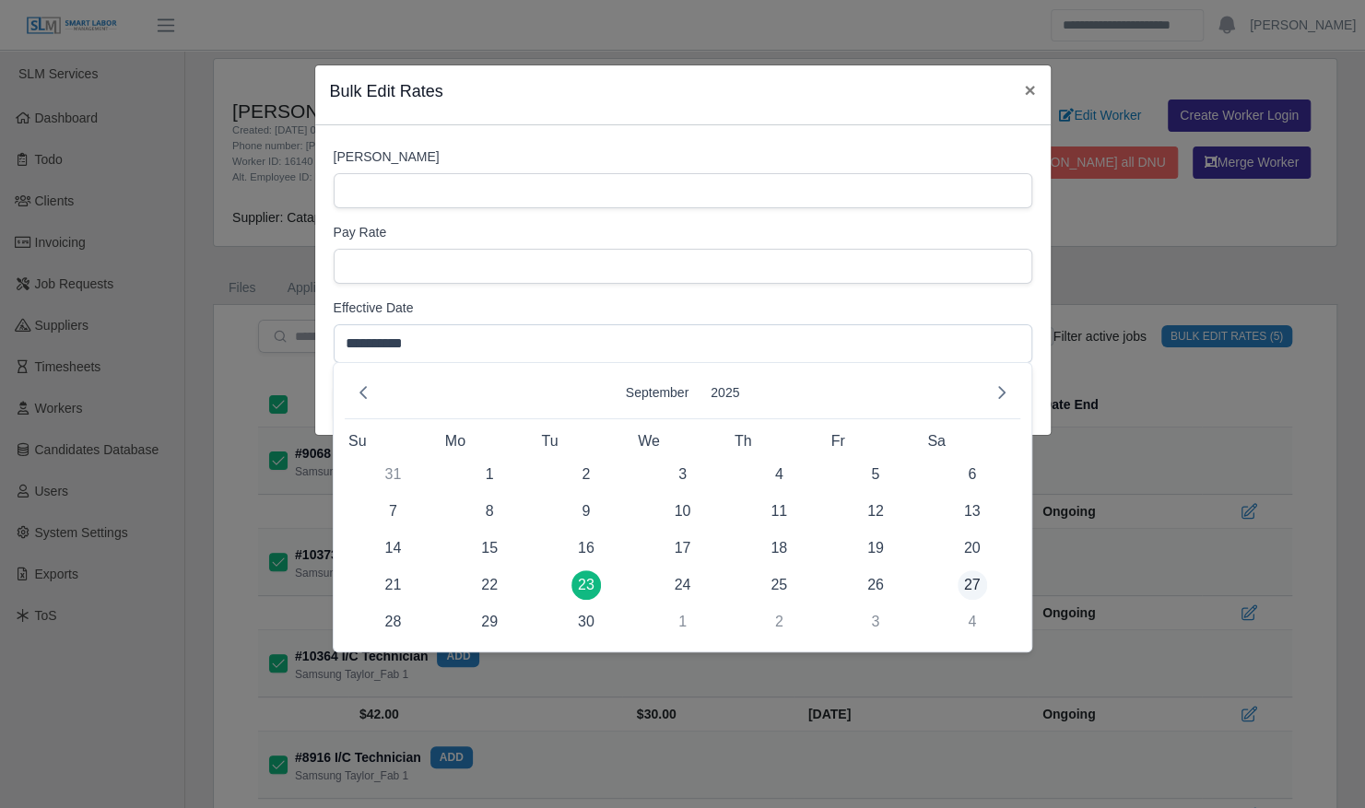
click at [975, 584] on span "27" at bounding box center [971, 584] width 29 height 29
type input "**********"
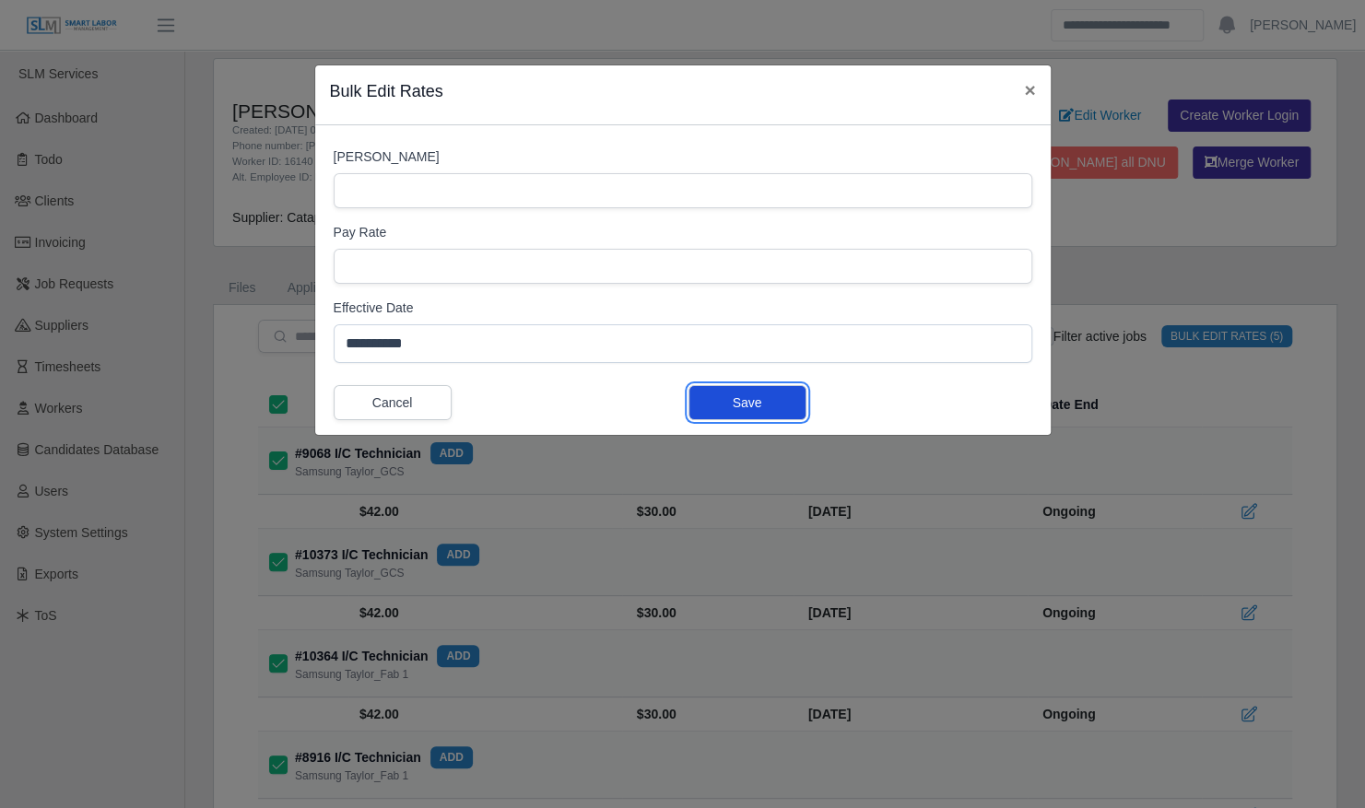
click at [752, 396] on button "Save" at bounding box center [747, 402] width 118 height 35
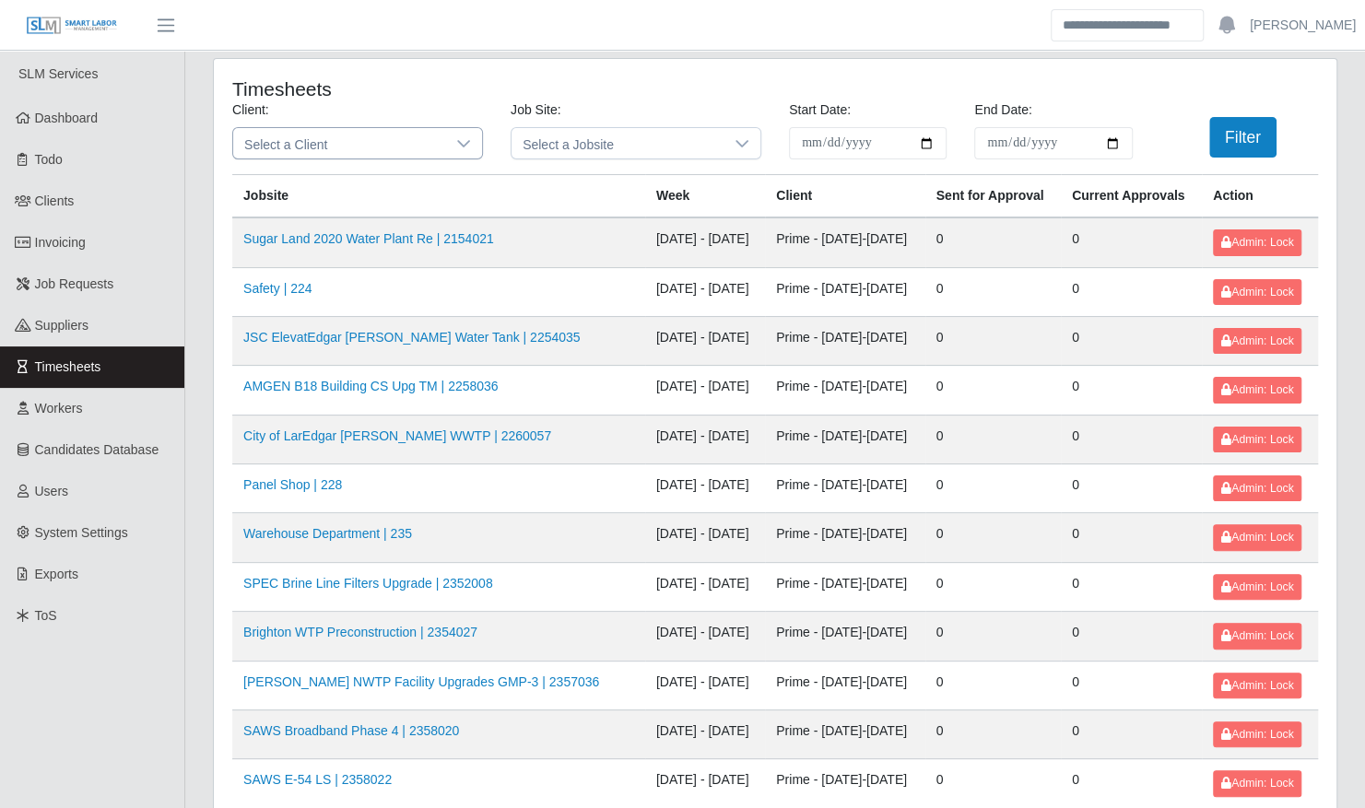
click at [463, 142] on icon at bounding box center [463, 143] width 15 height 15
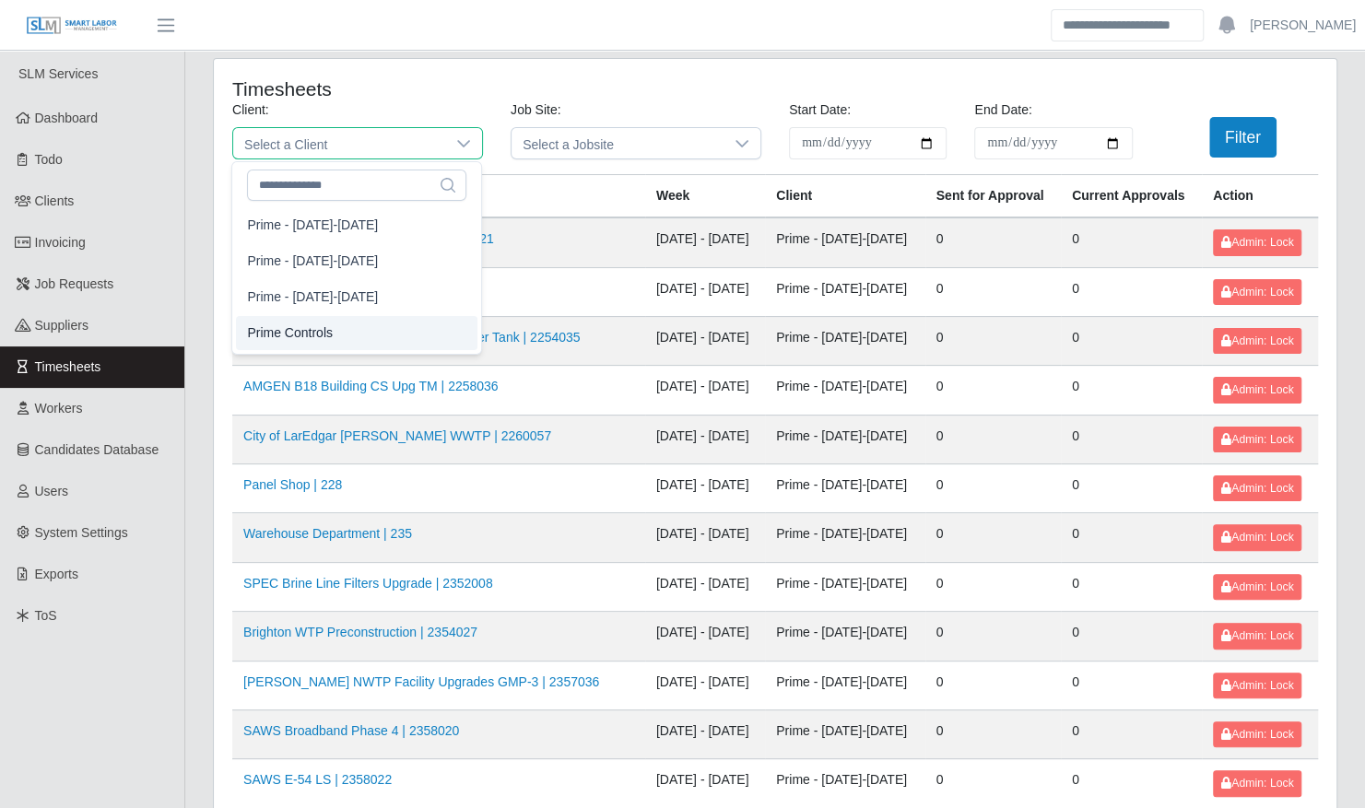
click at [376, 331] on li "Prime Controls" at bounding box center [356, 333] width 241 height 34
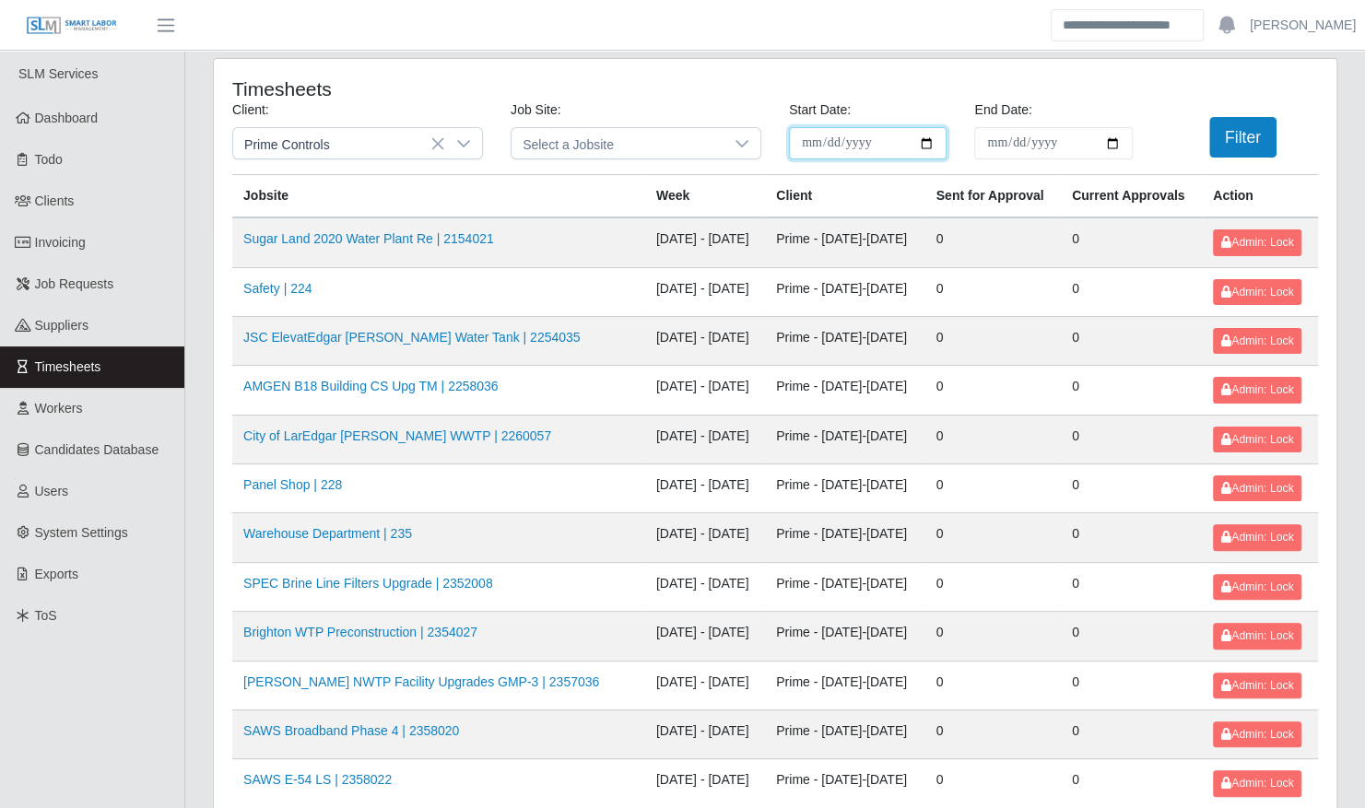
click at [925, 138] on input "**********" at bounding box center [868, 143] width 158 height 32
type input "**********"
click at [1113, 147] on input "End Date:" at bounding box center [1053, 143] width 158 height 32
type input "**********"
click at [1220, 141] on button "Filter" at bounding box center [1242, 137] width 67 height 41
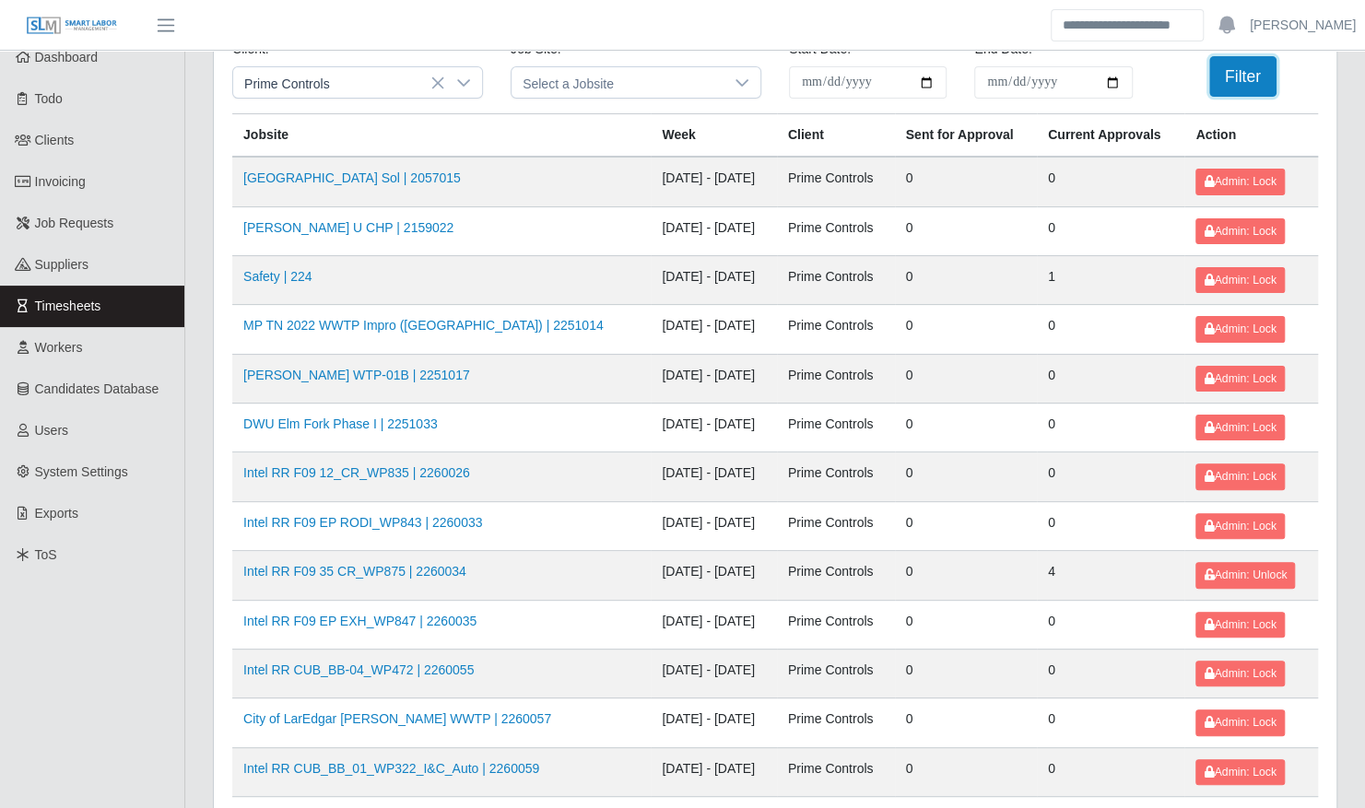
scroll to position [70, 0]
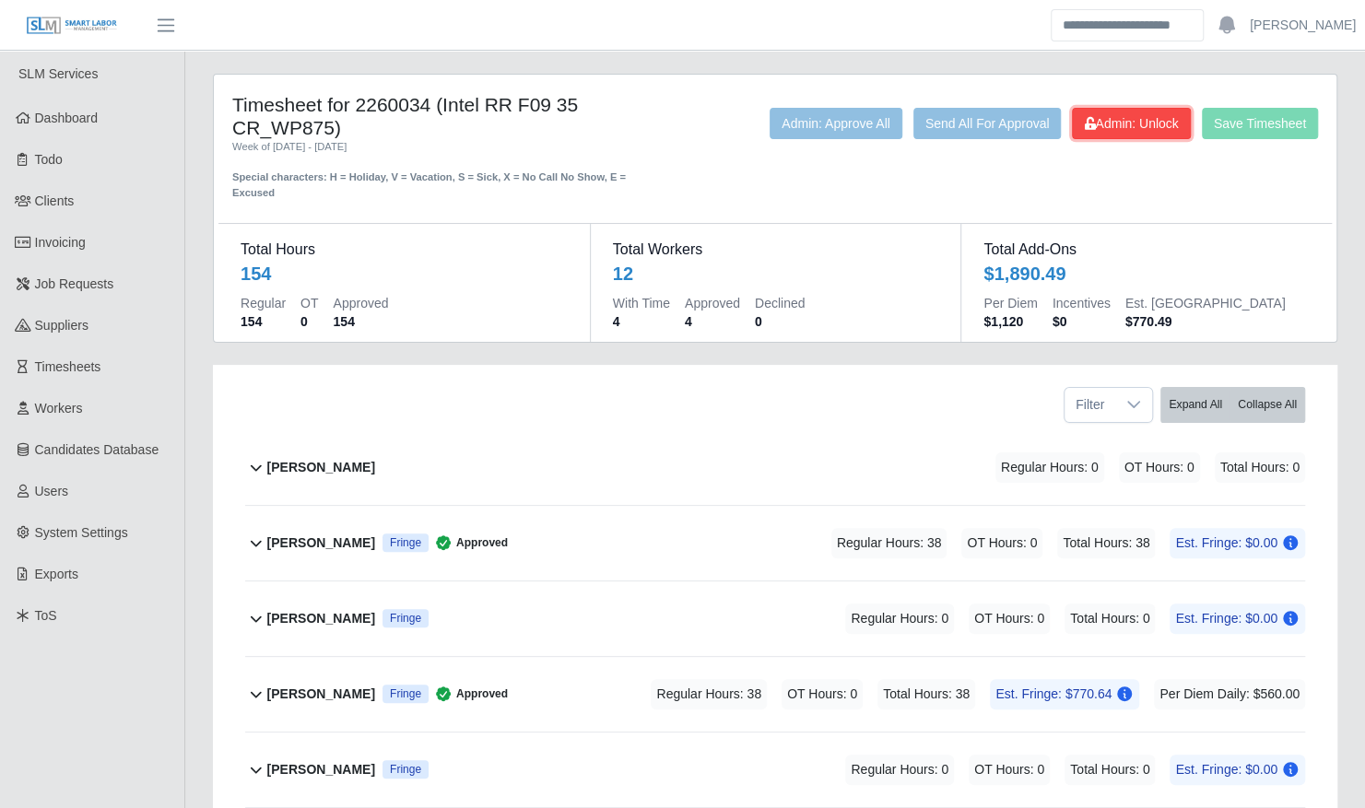
click at [1114, 120] on span "Admin: Unlock" at bounding box center [1131, 123] width 94 height 15
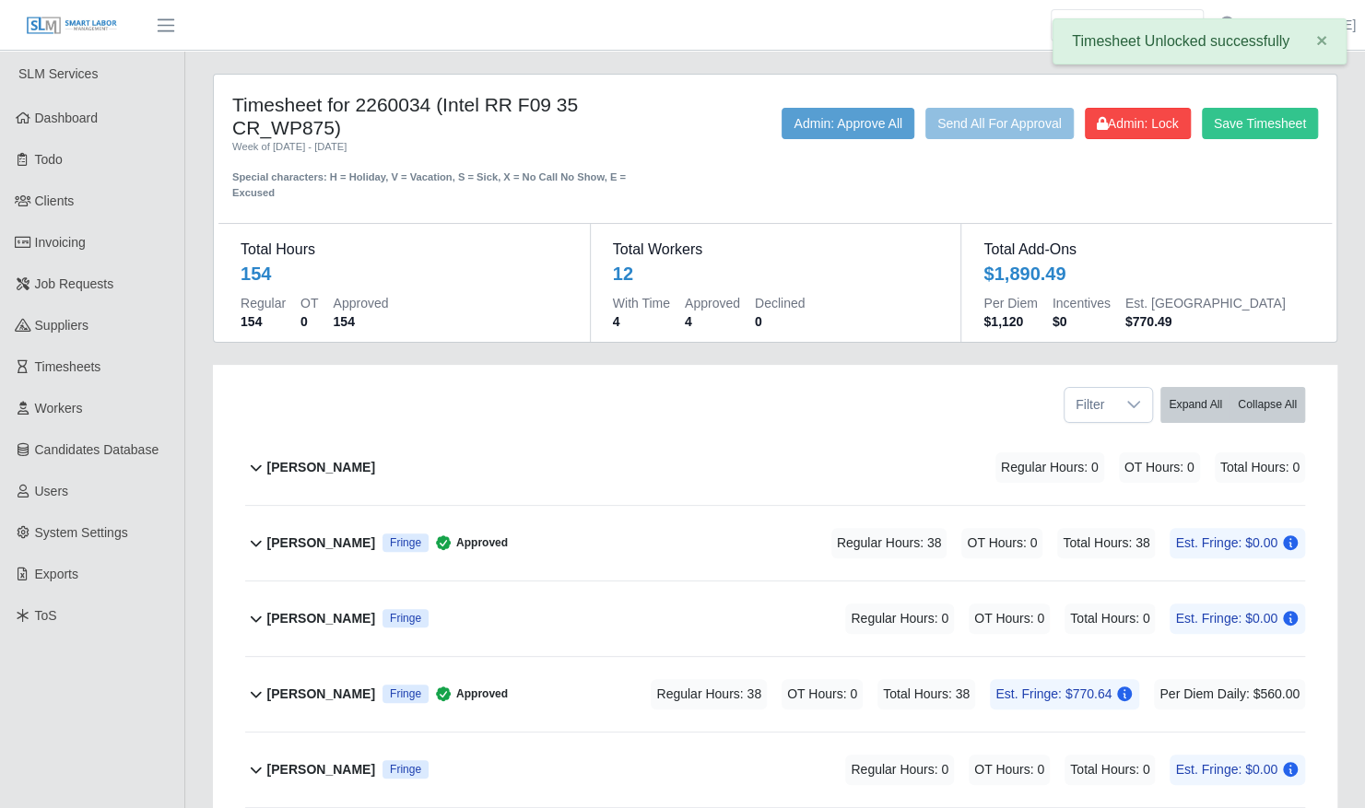
click at [497, 581] on div "Daniel Rosales Fringe Regular Hours: 0 OT Hours: 0 Total Hours: 0 Est. Fringe: …" at bounding box center [786, 618] width 1038 height 75
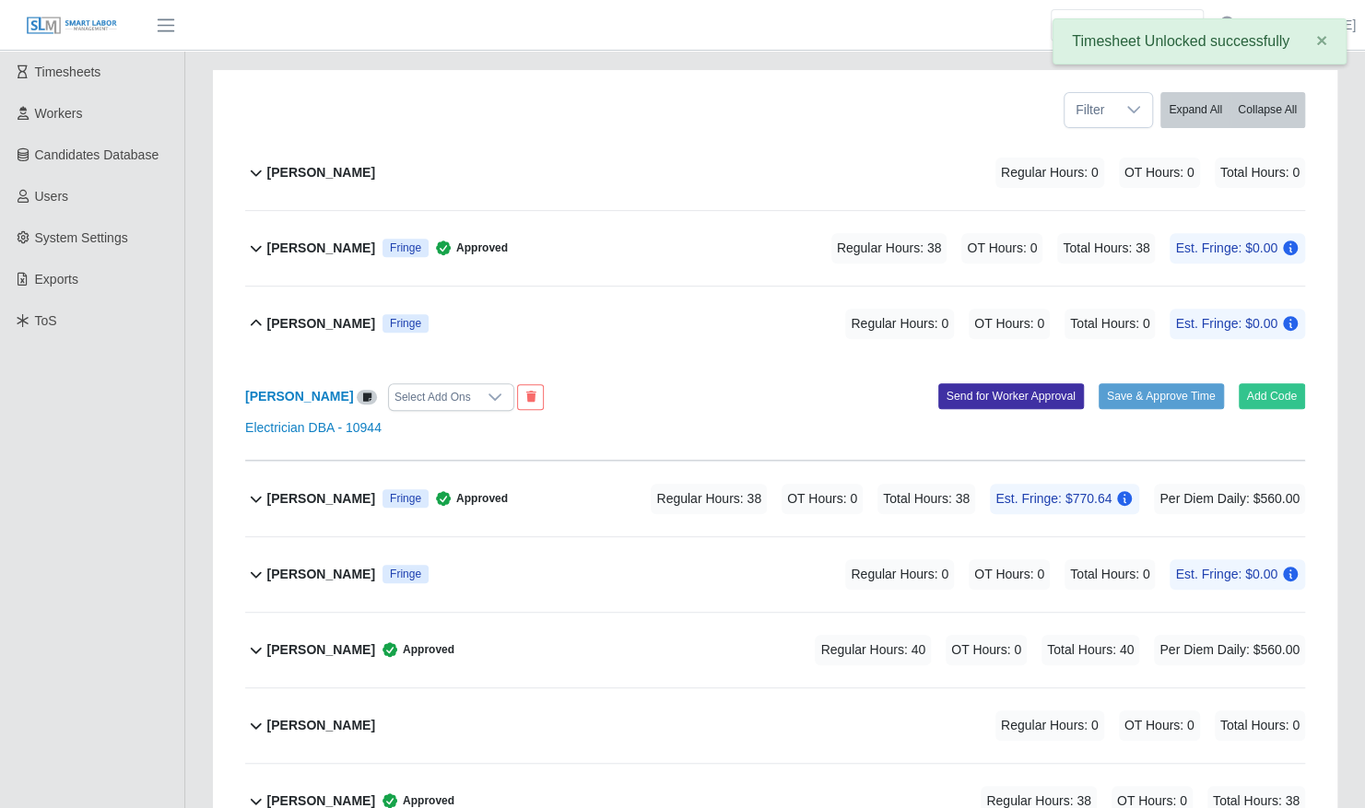
scroll to position [316, 0]
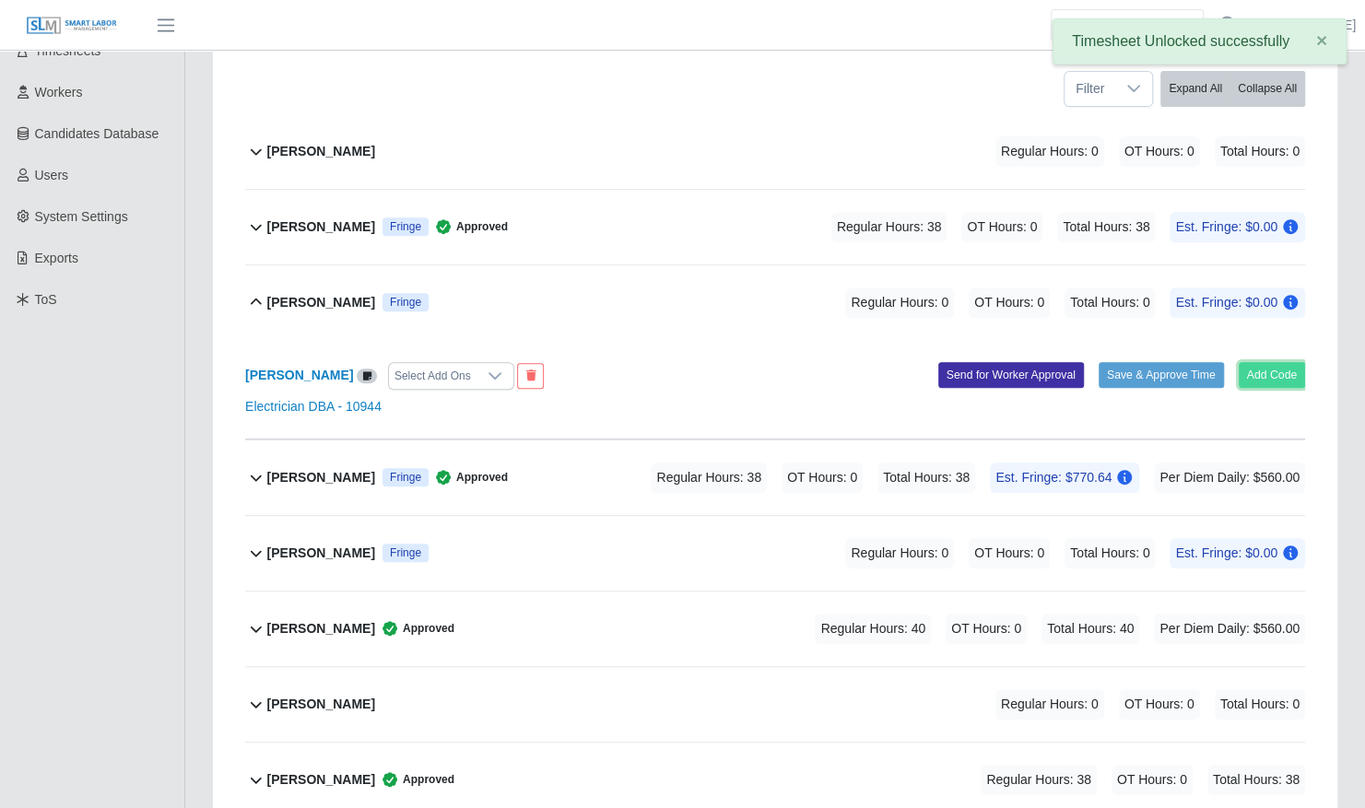
click at [1281, 362] on button "Add Code" at bounding box center [1271, 375] width 67 height 26
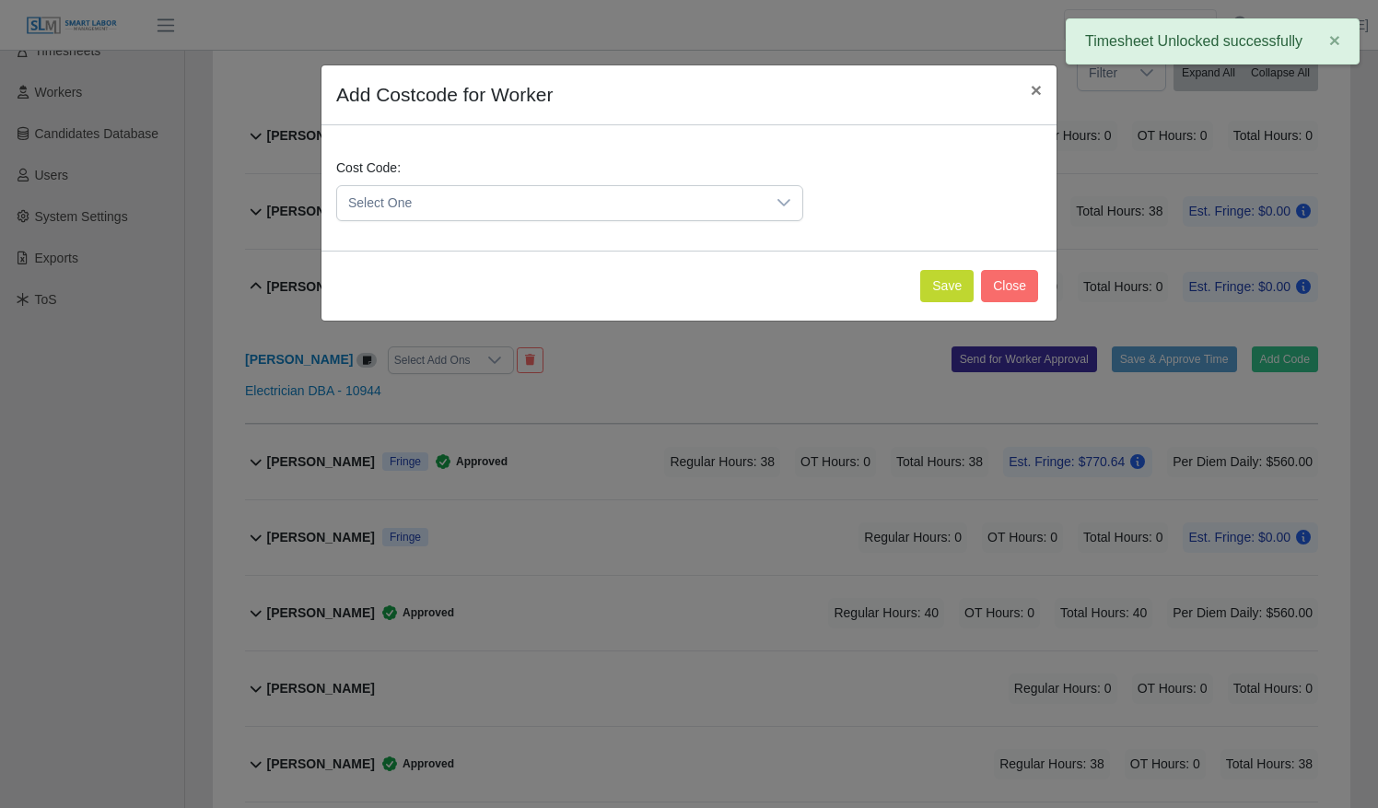
click at [608, 226] on div "Cost Code: Select One" at bounding box center [689, 196] width 715 height 77
click at [599, 195] on span "Select One" at bounding box center [551, 203] width 428 height 34
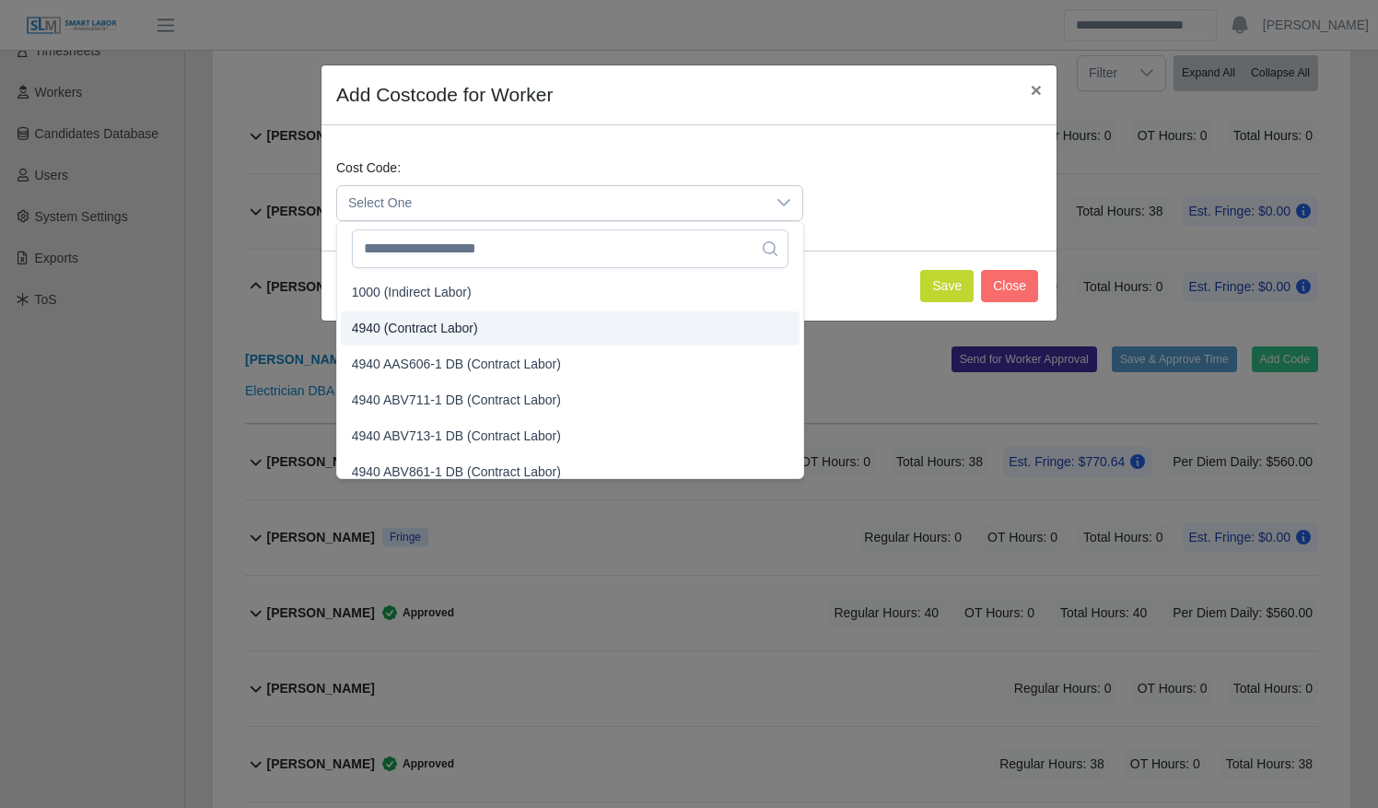
click at [575, 317] on li "4940 (Contract Labor)" at bounding box center [570, 328] width 459 height 34
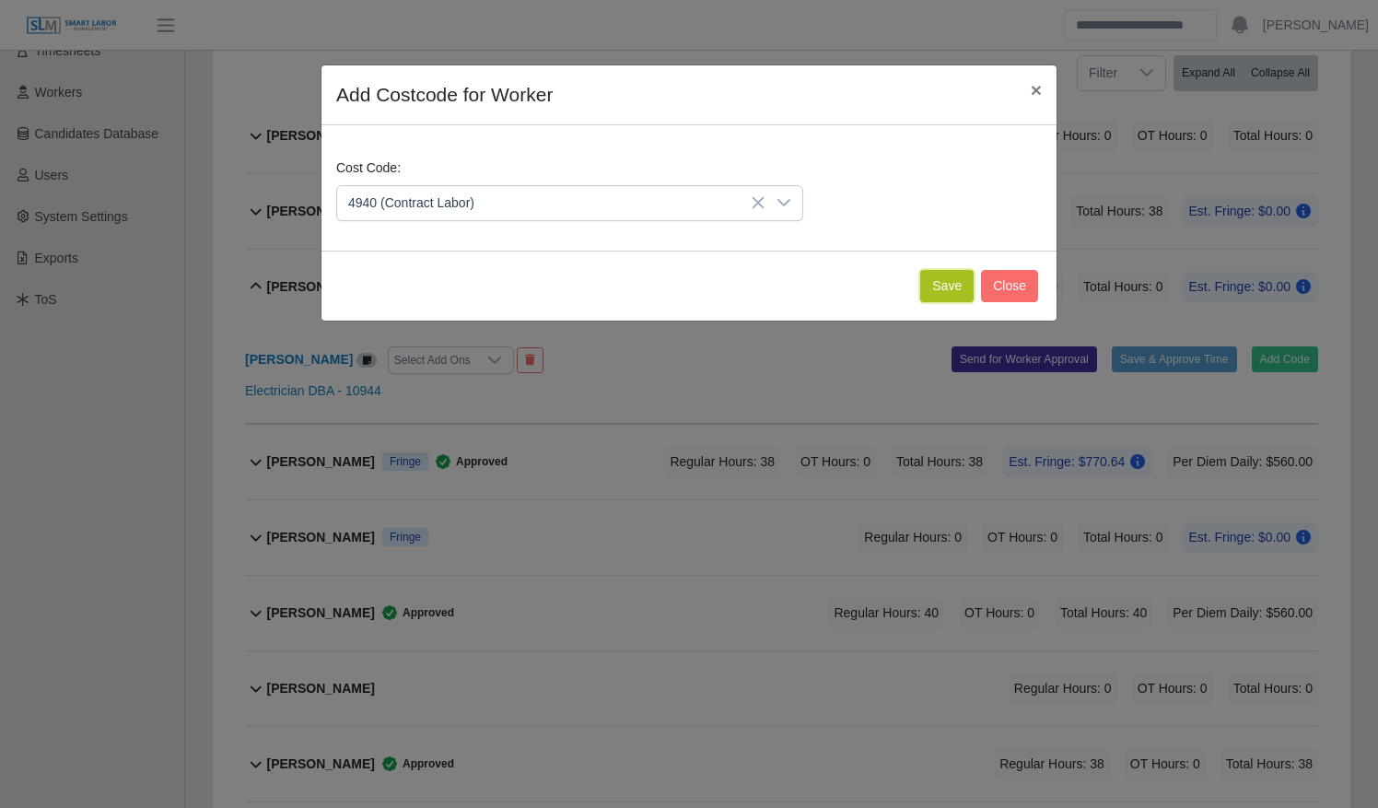
click at [938, 287] on button "Save" at bounding box center [947, 286] width 53 height 32
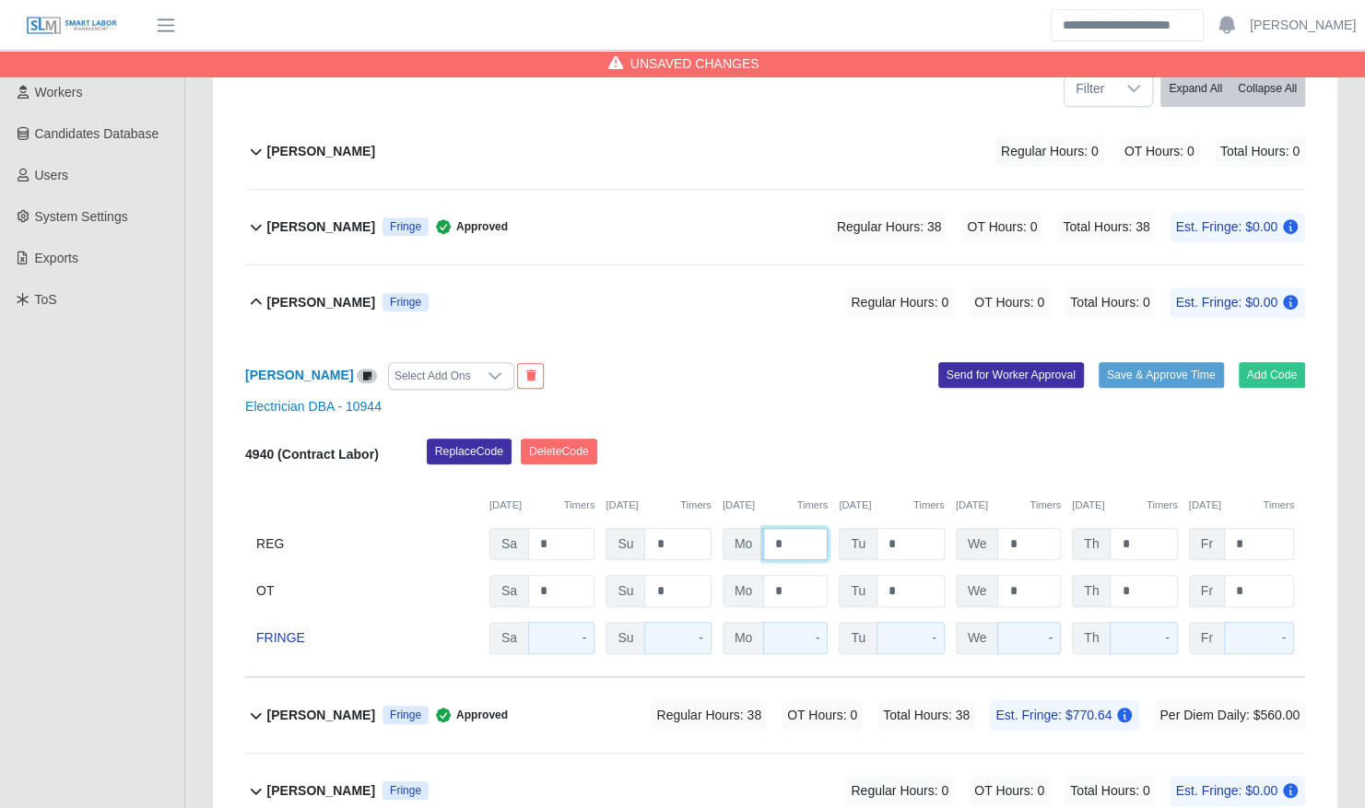
click at [768, 528] on input "*" at bounding box center [795, 544] width 65 height 32
type input "**"
click at [1122, 362] on button "Save & Approve Time" at bounding box center [1160, 375] width 125 height 26
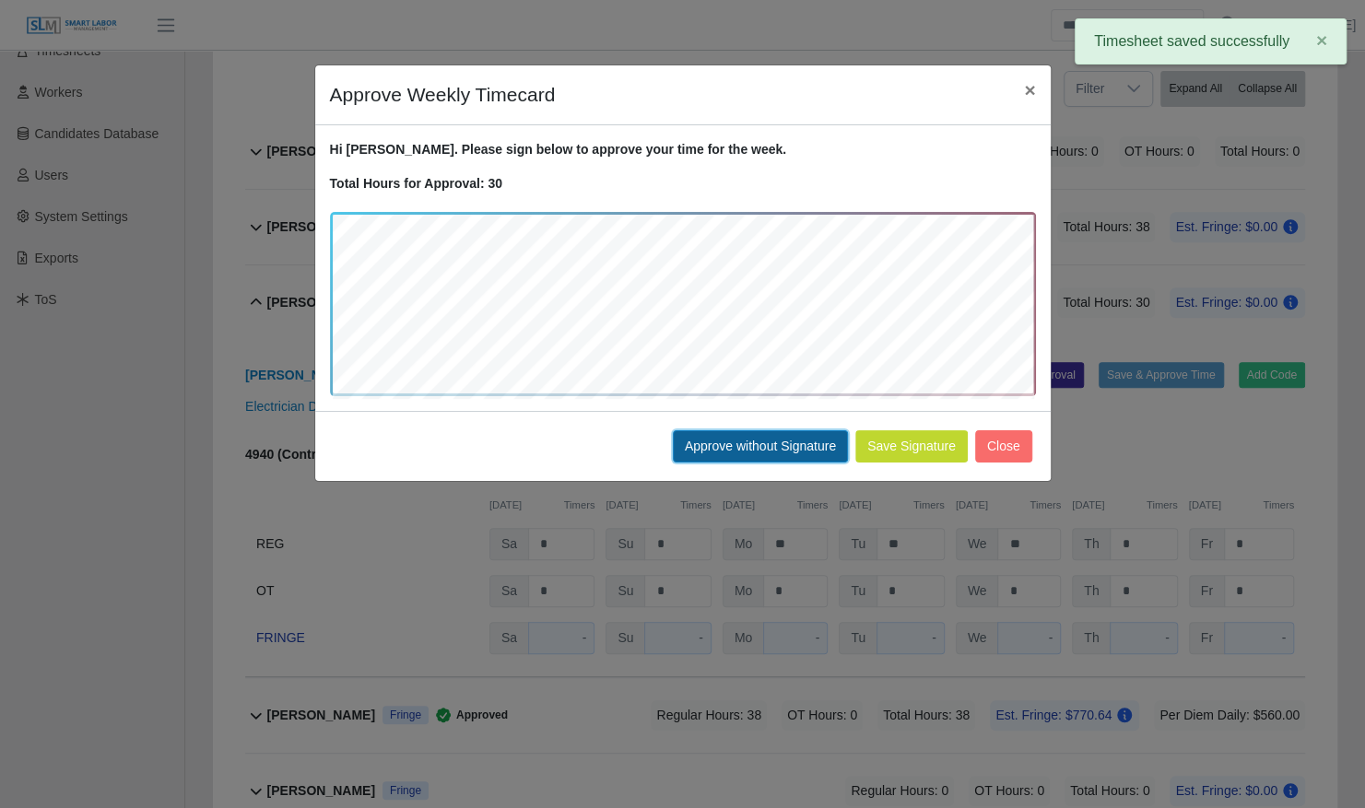
click at [748, 452] on button "Approve without Signature" at bounding box center [760, 446] width 175 height 32
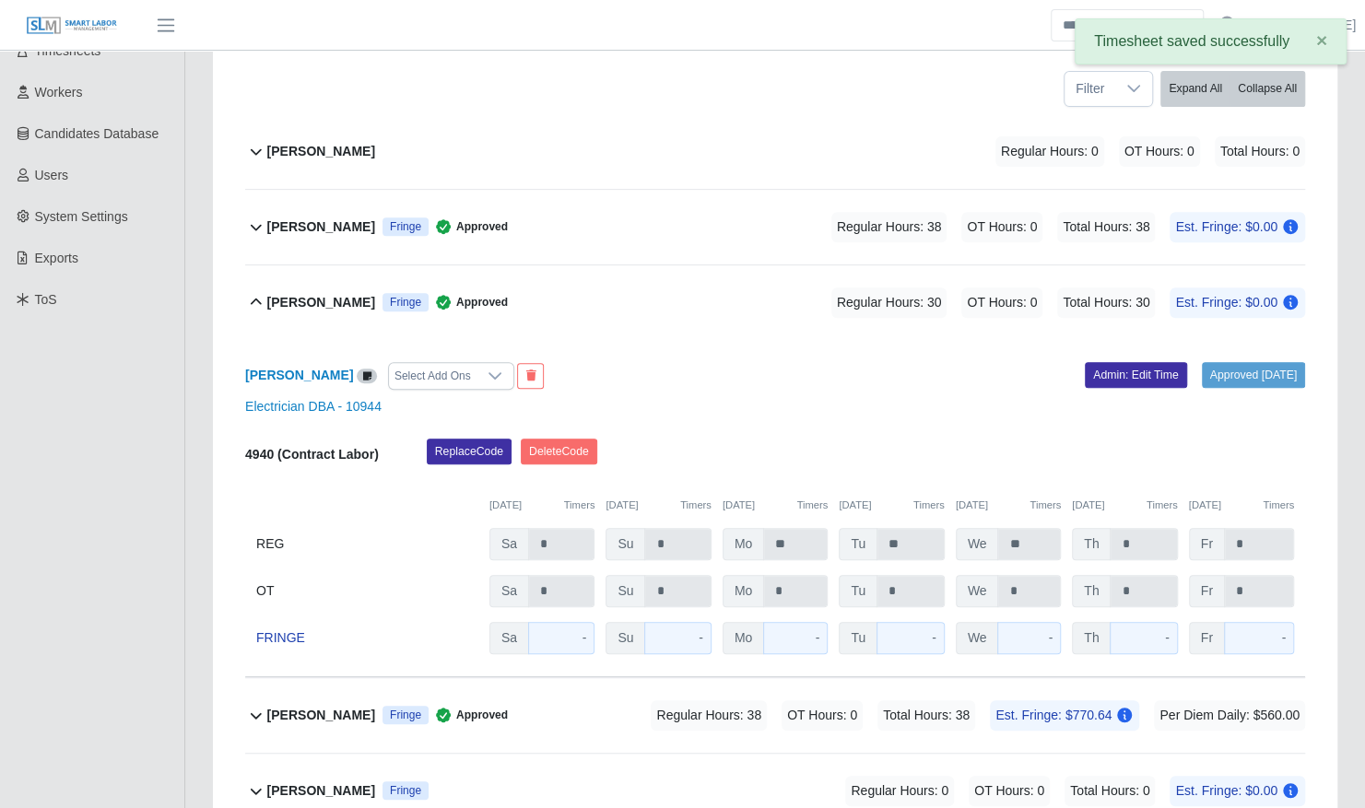
click at [687, 292] on div "Daniel Rosales Fringe Approved Regular Hours: 30 OT Hours: 0 Total Hours: 30 Es…" at bounding box center [786, 302] width 1038 height 75
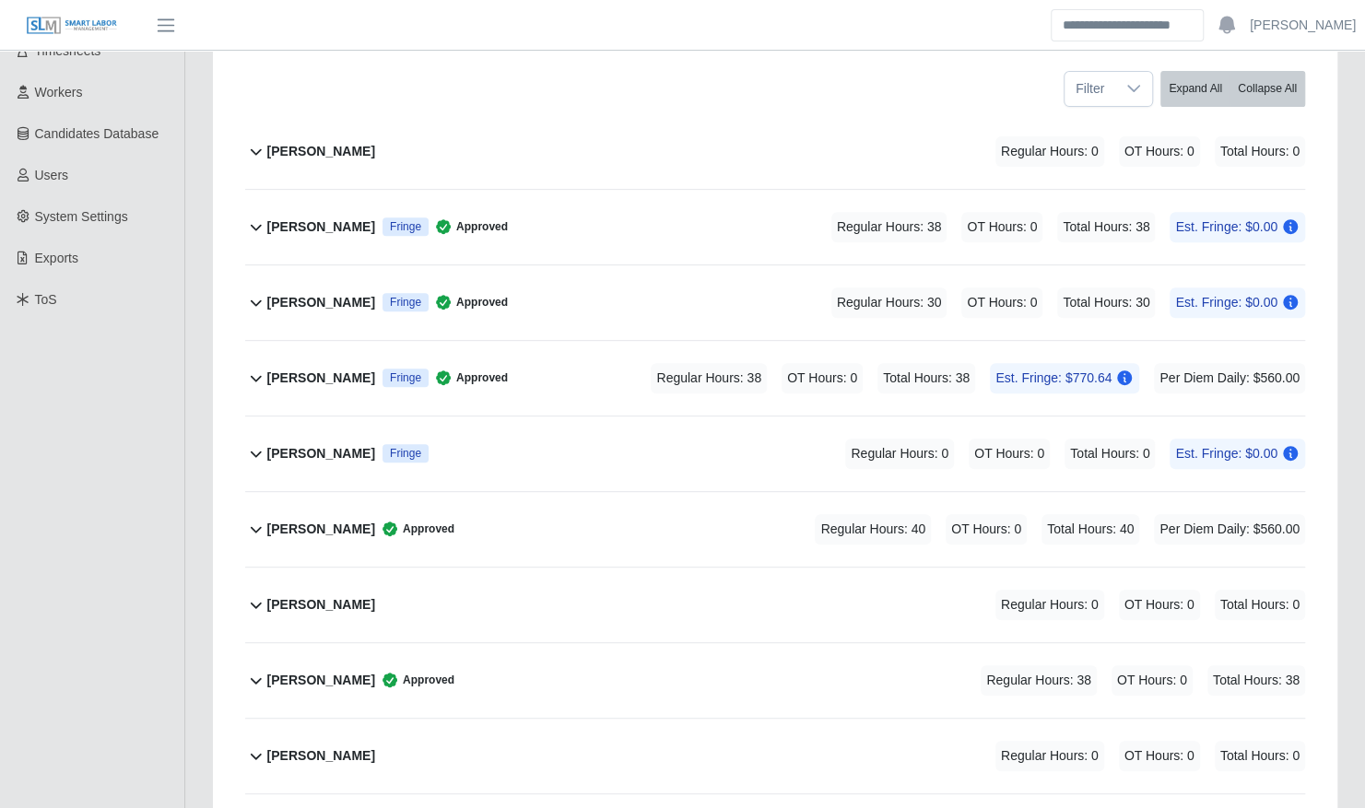
scroll to position [0, 0]
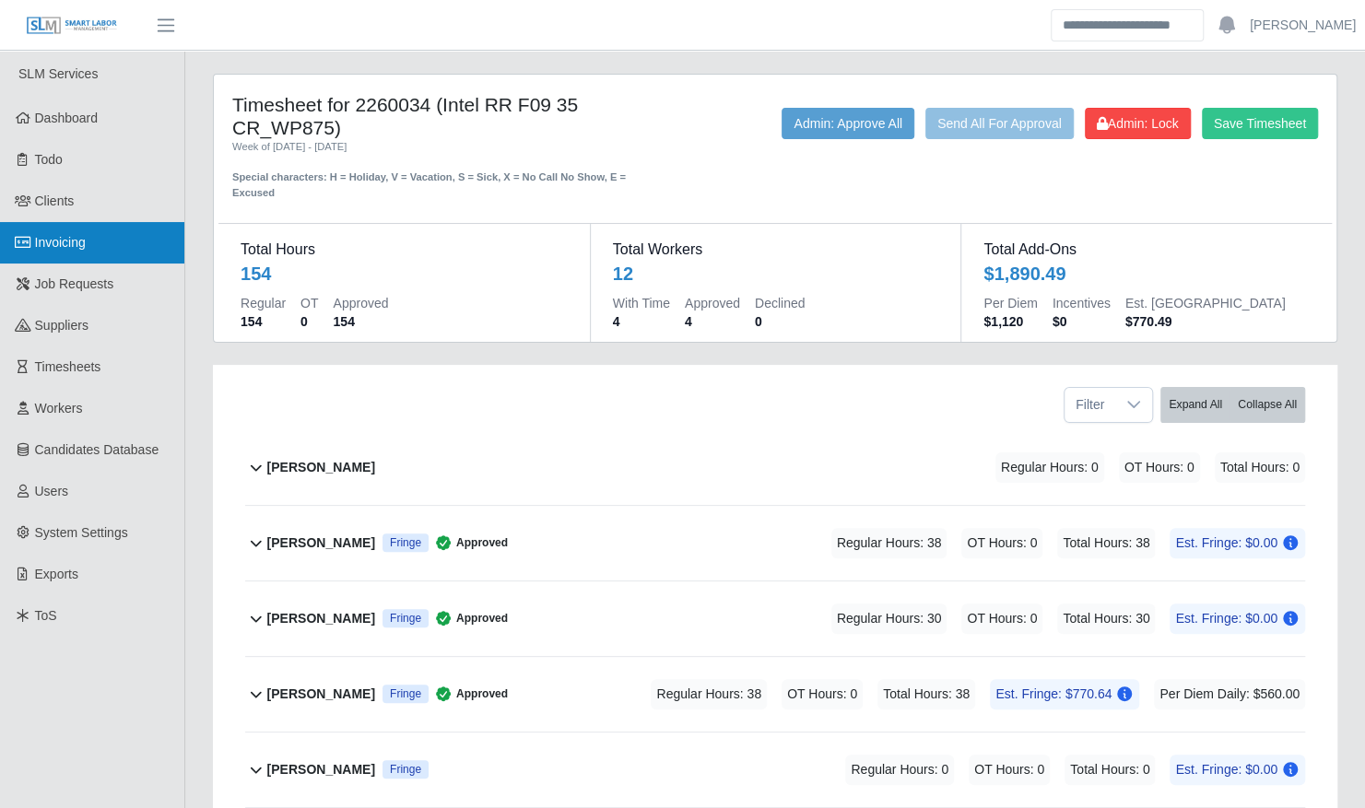
click at [49, 245] on span "Invoicing" at bounding box center [60, 242] width 51 height 15
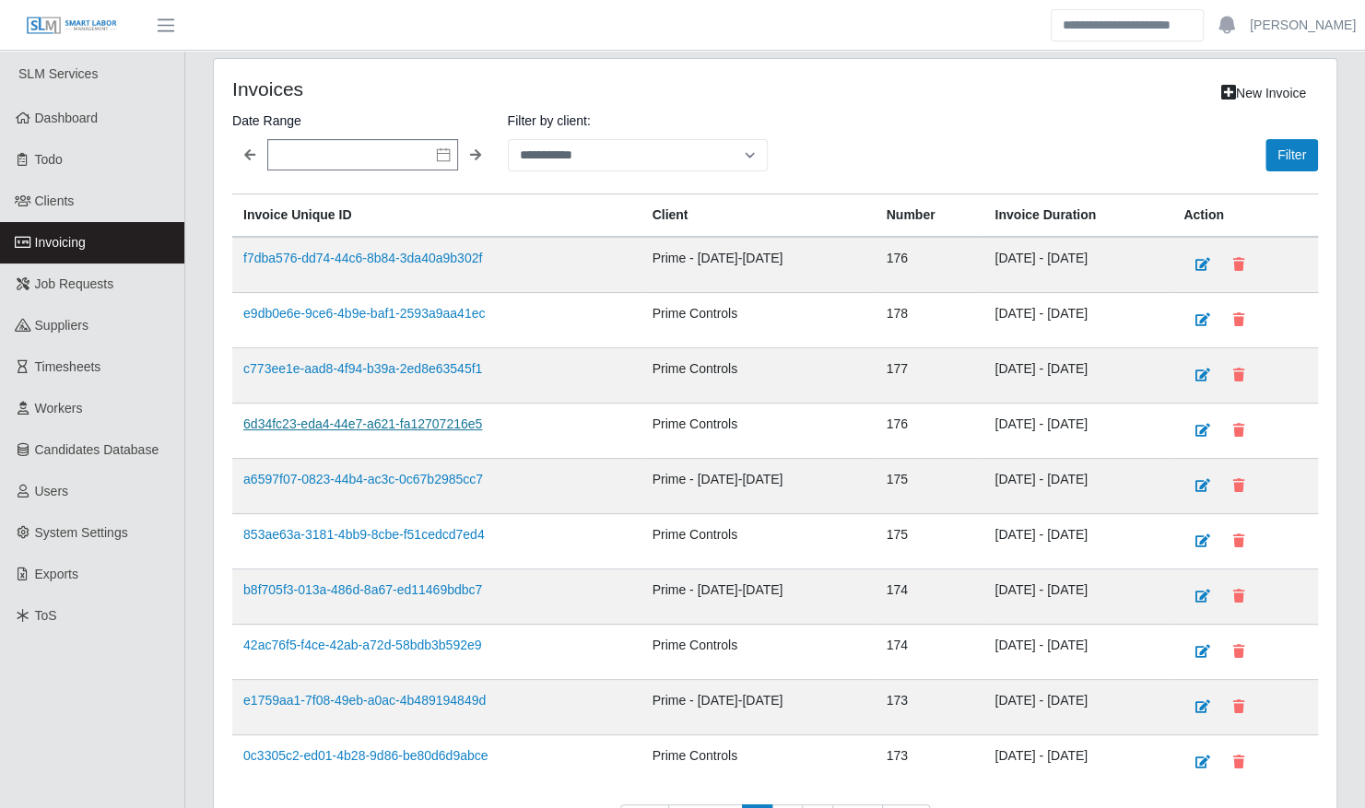
click at [390, 421] on link "6d34fc23-eda4-44e7-a621-fa12707216e5" at bounding box center [362, 423] width 239 height 15
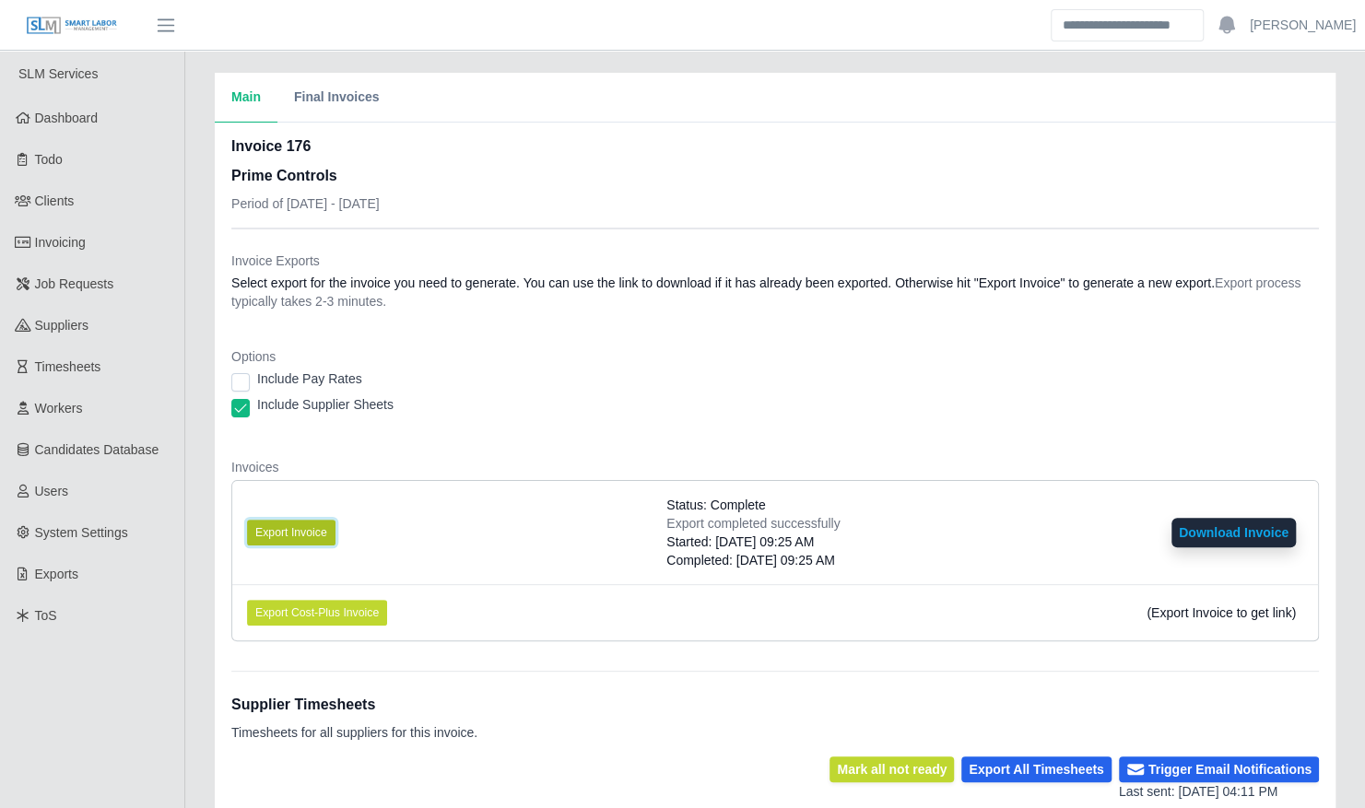
click at [282, 536] on button "Export Invoice" at bounding box center [291, 533] width 88 height 26
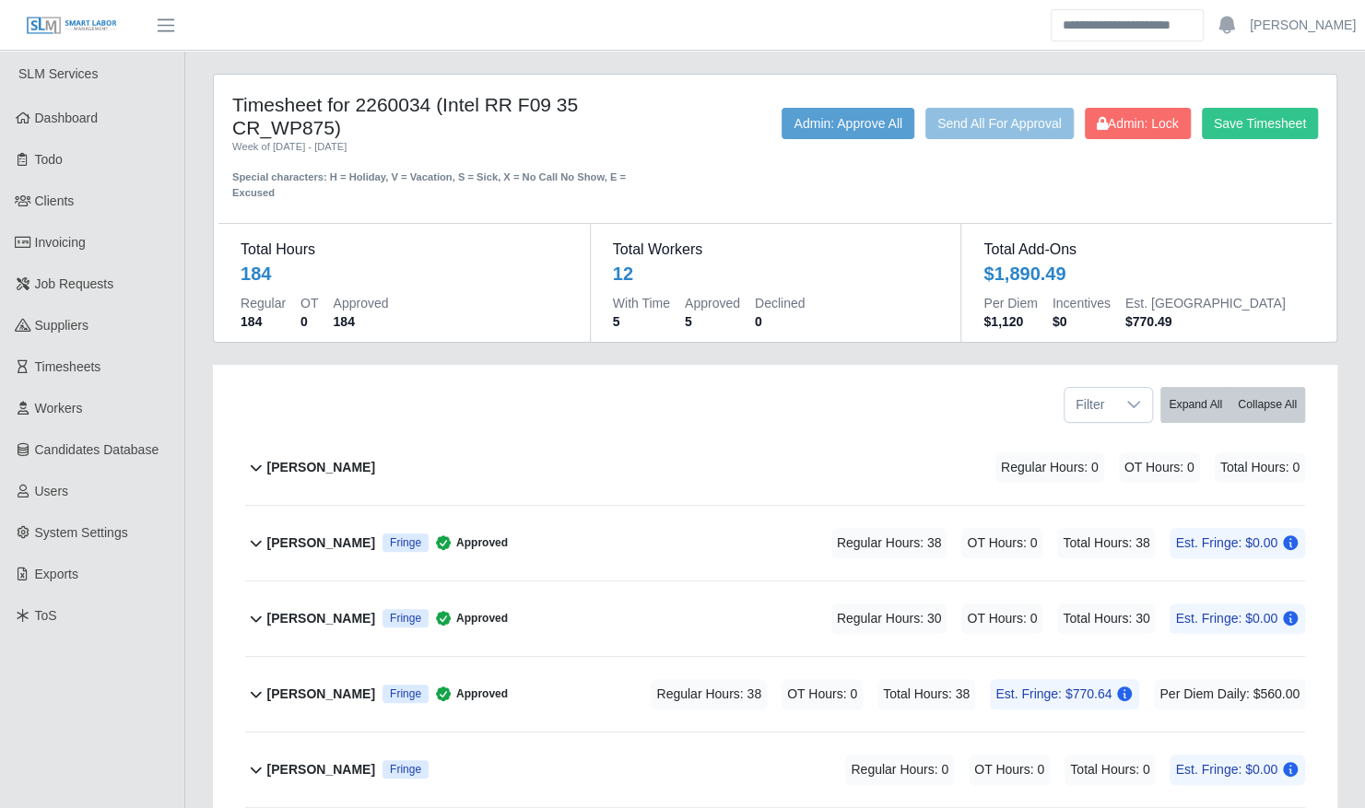
click at [661, 531] on div "[PERSON_NAME] Fringe Approved Regular Hours: 38 OT Hours: 0 Total Hours: 38 Est…" at bounding box center [786, 543] width 1038 height 75
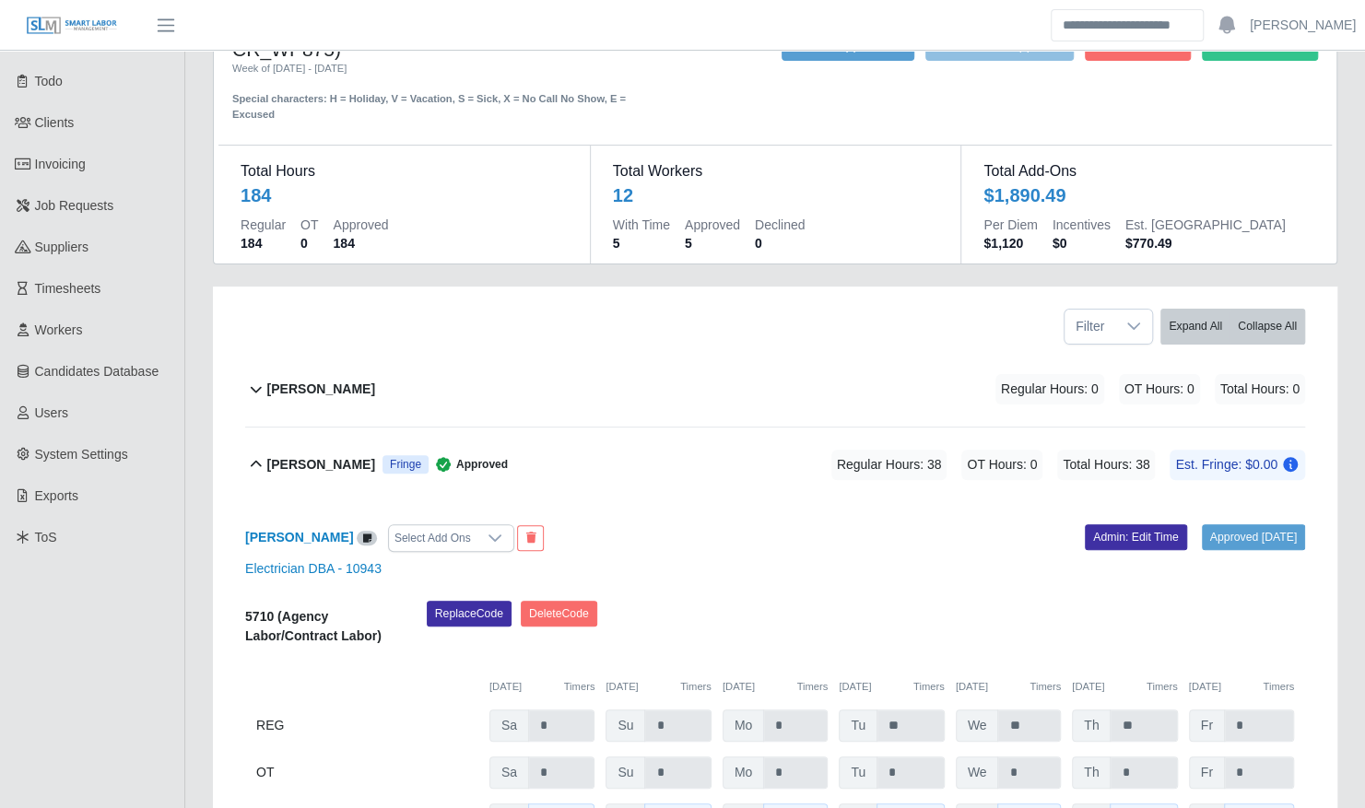
scroll to position [79, 0]
click at [667, 434] on div "[PERSON_NAME] Fringe Approved Regular Hours: 38 OT Hours: 0 Total Hours: 38 Est…" at bounding box center [786, 464] width 1038 height 75
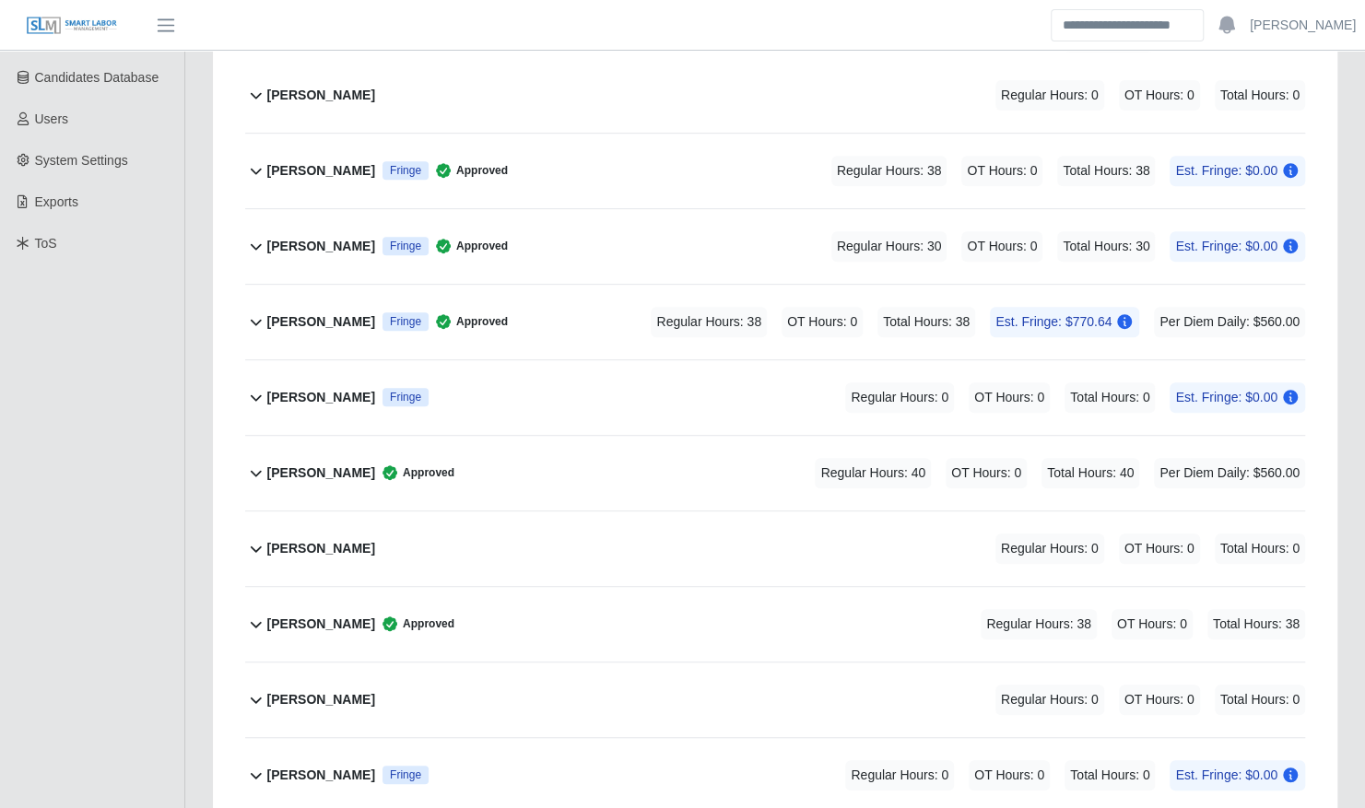
scroll to position [385, 0]
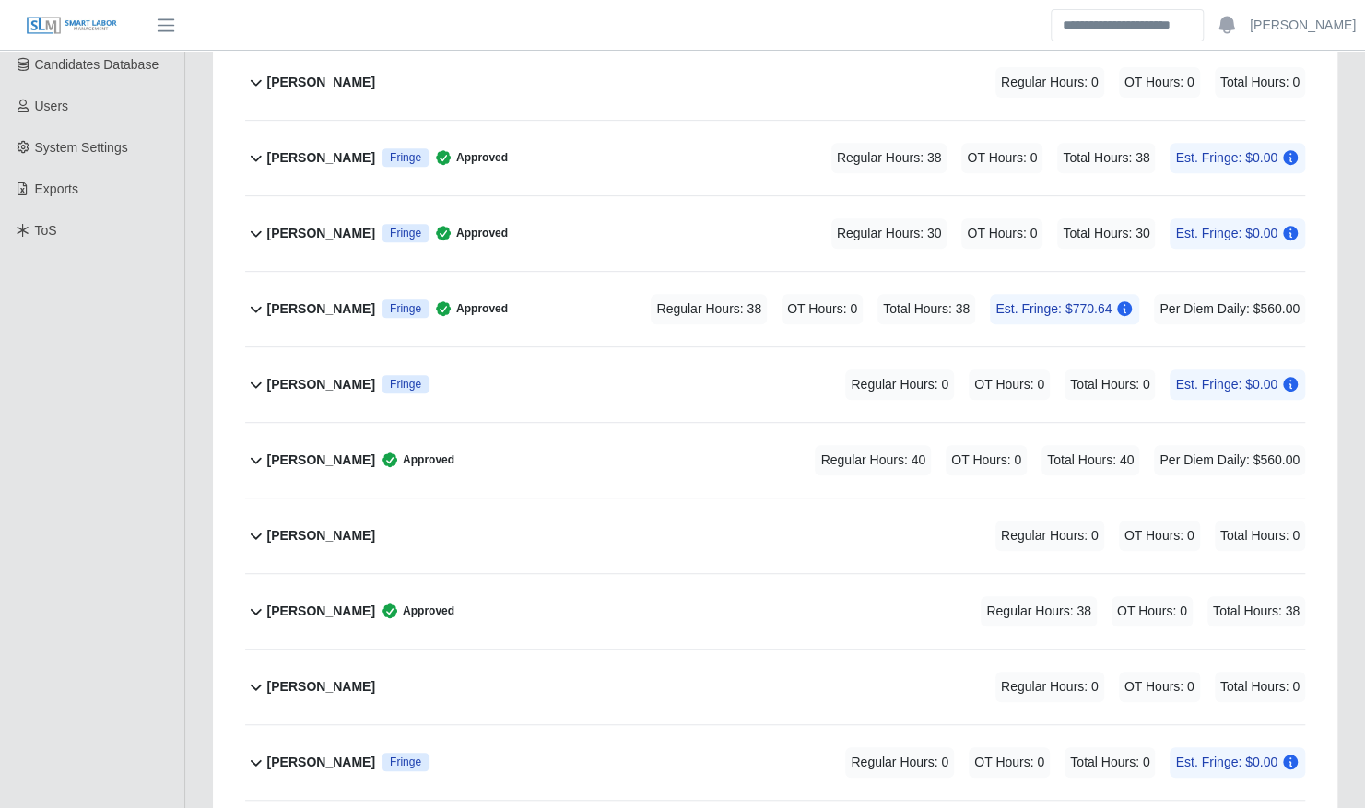
click at [651, 300] on div "Regular Hours: 38 OT Hours: 0 Total Hours: 38 Est. Fringe: $770.64 Per Diem Dai…" at bounding box center [952, 309] width 706 height 30
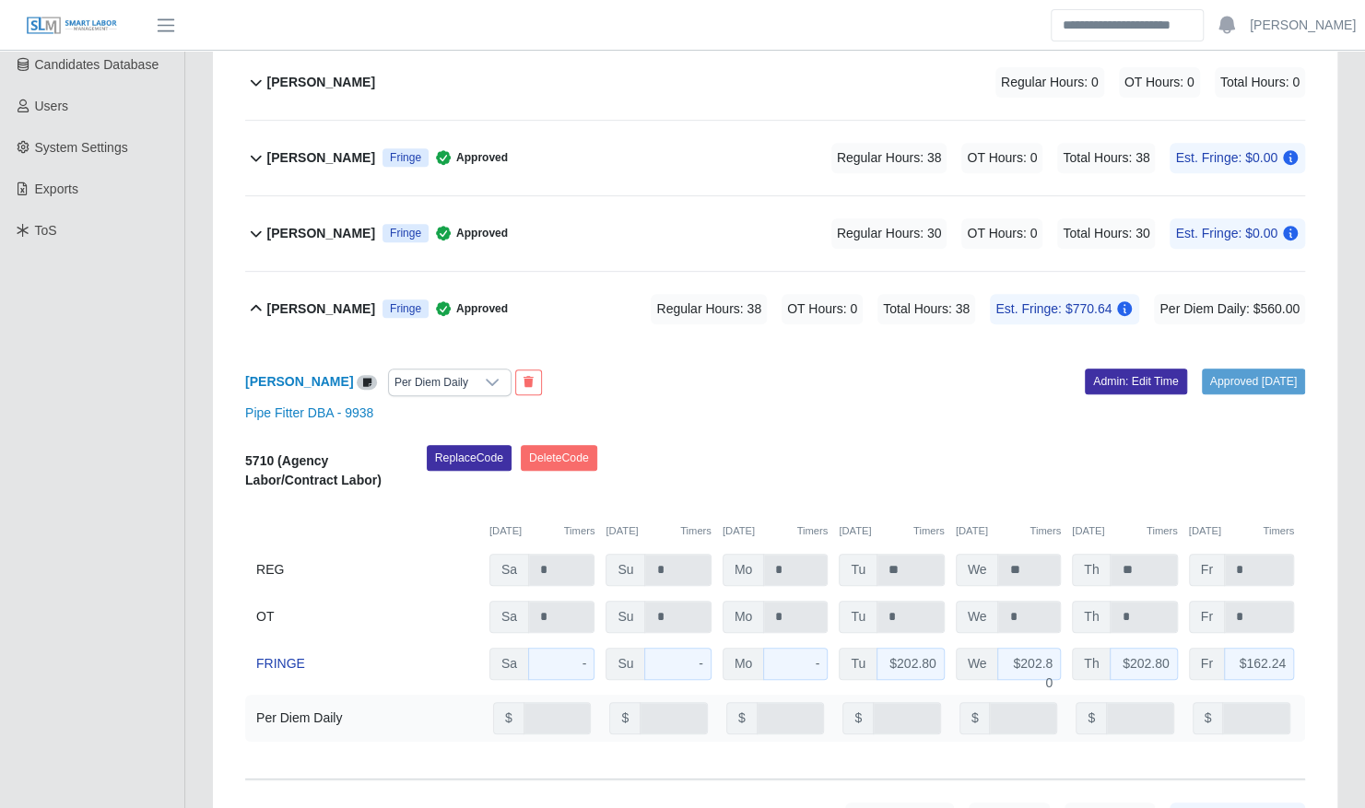
click at [651, 300] on div "Regular Hours: 38 OT Hours: 0 Total Hours: 38 Est. Fringe: $770.64 Per Diem Dai…" at bounding box center [952, 309] width 706 height 30
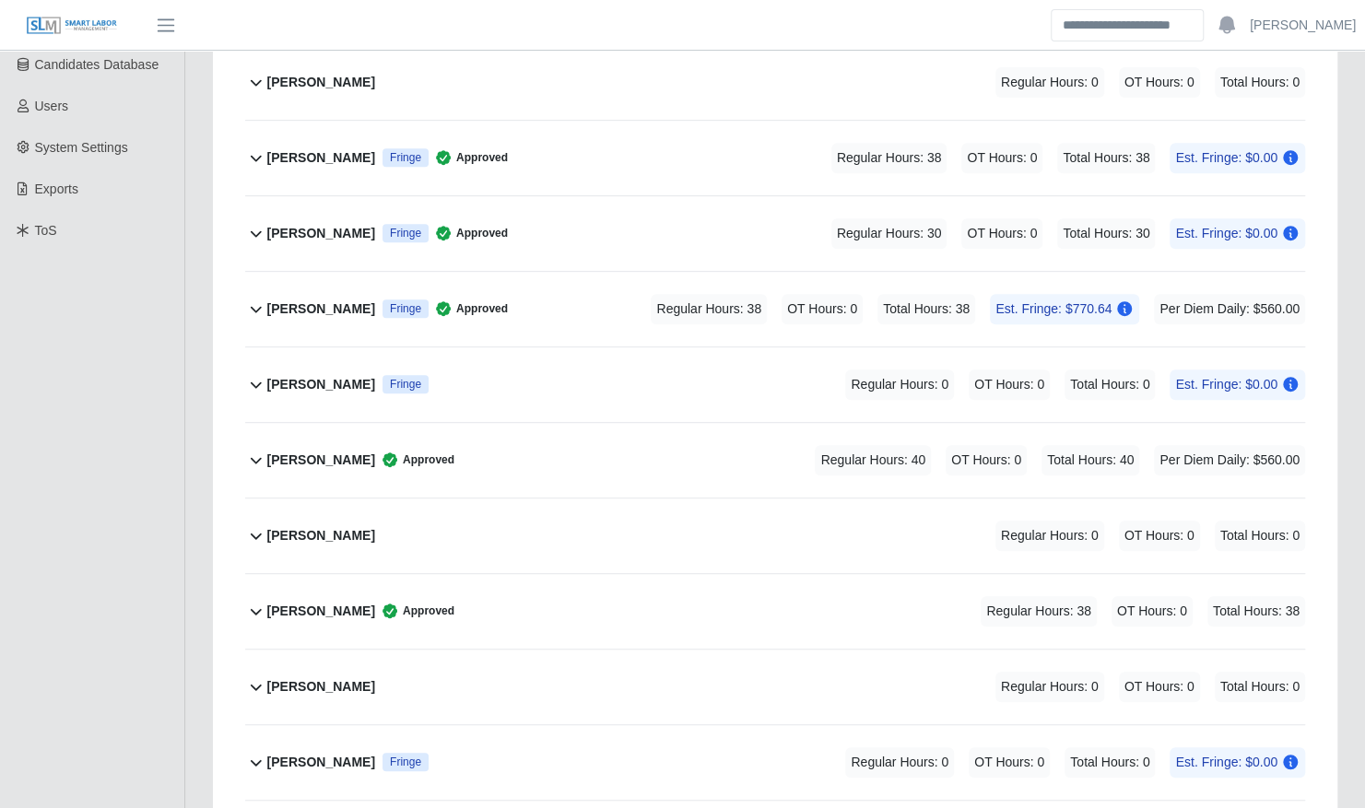
click at [663, 227] on div "Daniel Rosales Fringe Approved Regular Hours: 30 OT Hours: 0 Total Hours: 30 Es…" at bounding box center [786, 233] width 1038 height 75
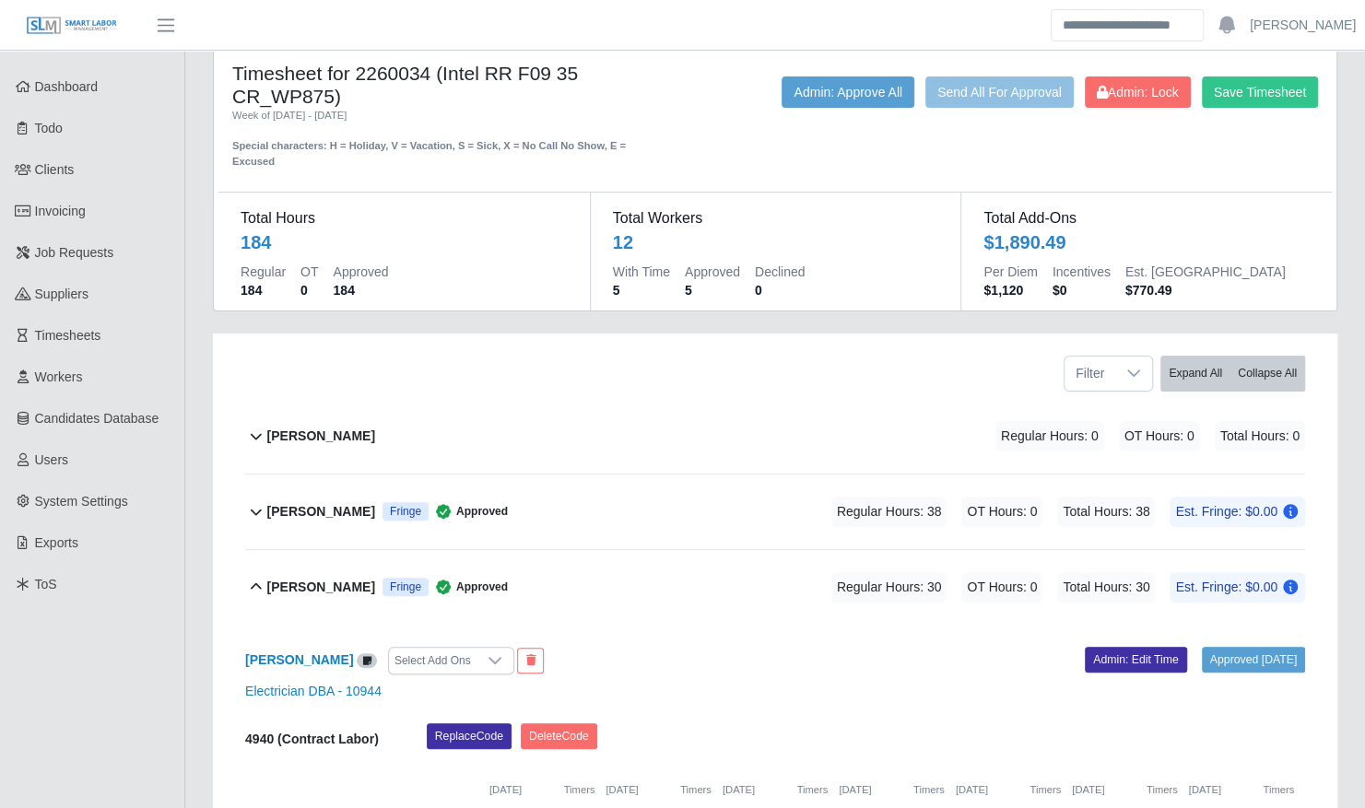
scroll to position [0, 0]
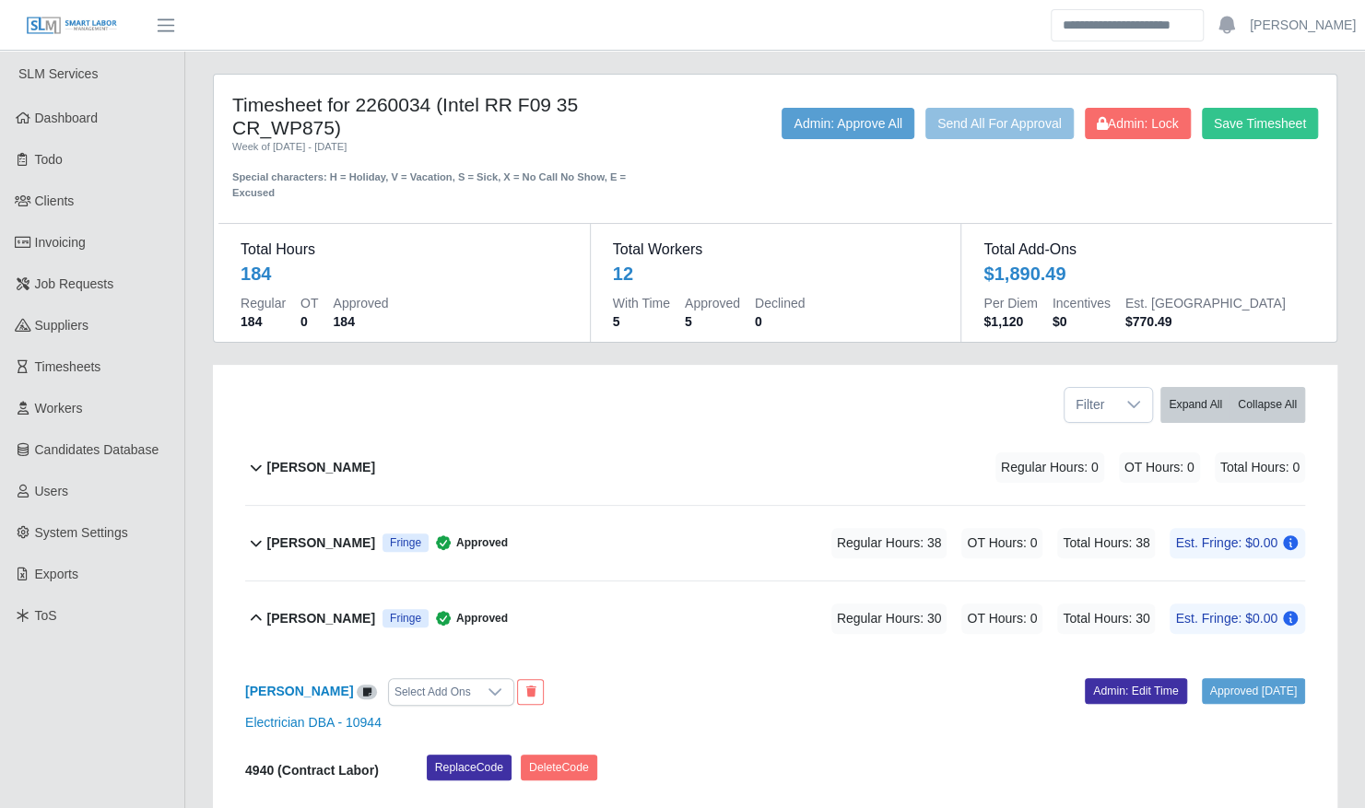
click at [721, 521] on div "Amador Sandoval Martinez Fringe Approved Regular Hours: 38 OT Hours: 0 Total Ho…" at bounding box center [786, 543] width 1038 height 75
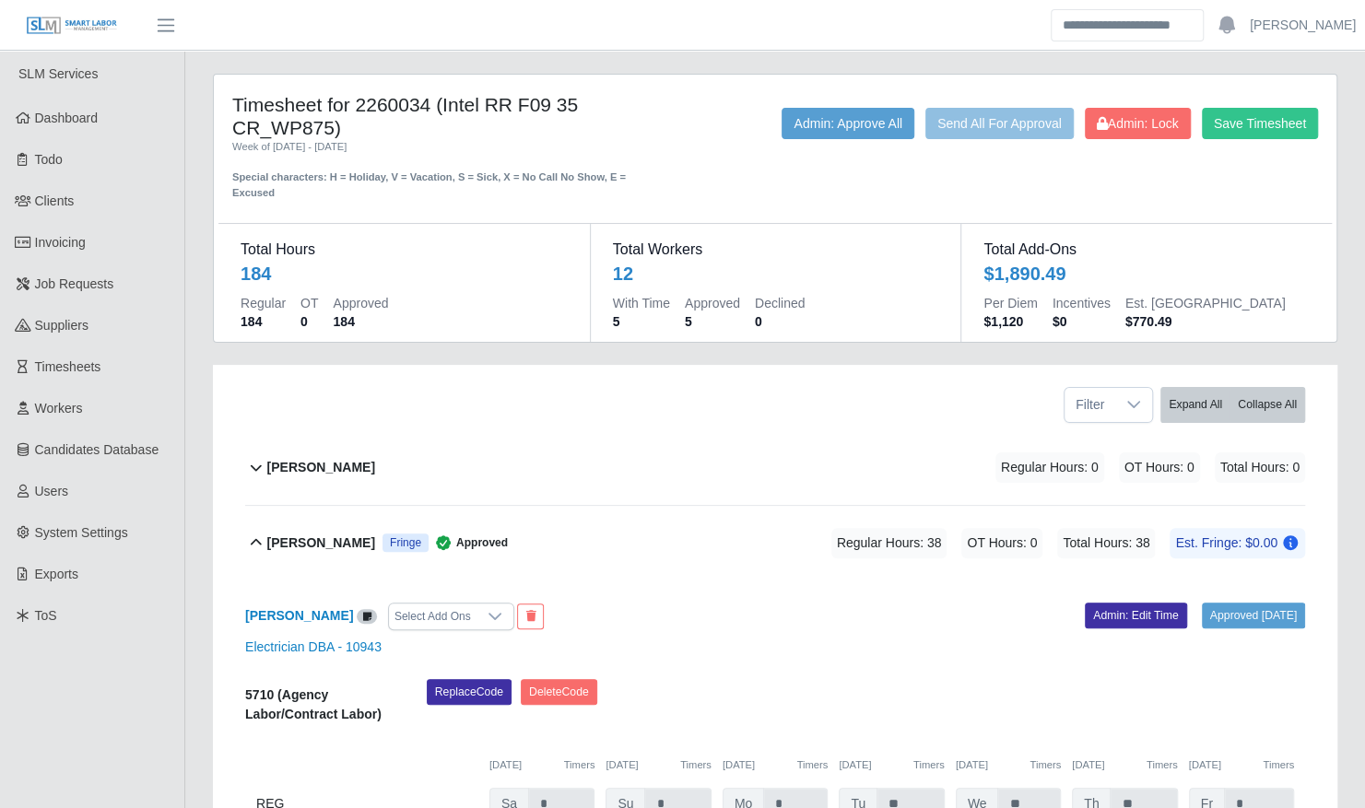
click at [721, 521] on div "Amador Sandoval Martinez Fringe Approved Regular Hours: 38 OT Hours: 0 Total Ho…" at bounding box center [786, 543] width 1038 height 75
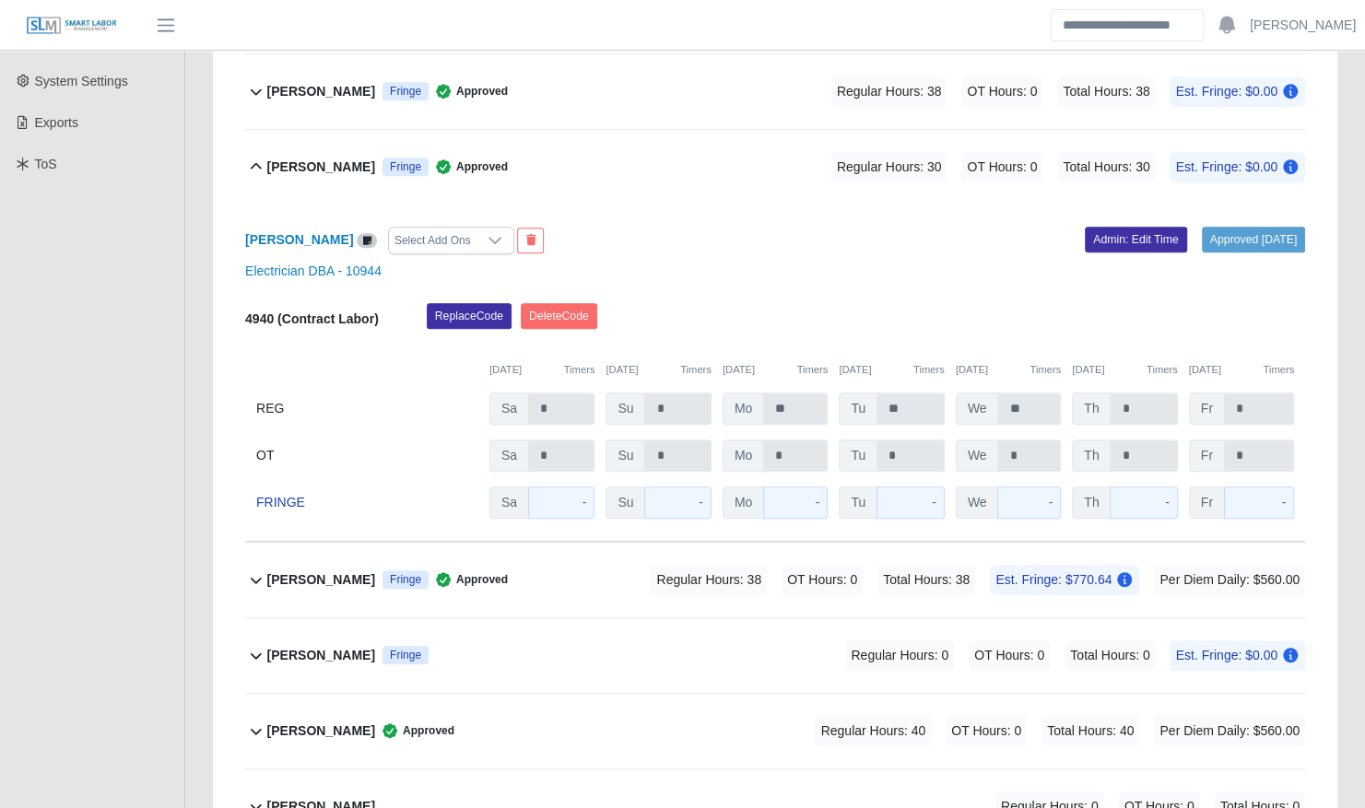
scroll to position [466, 0]
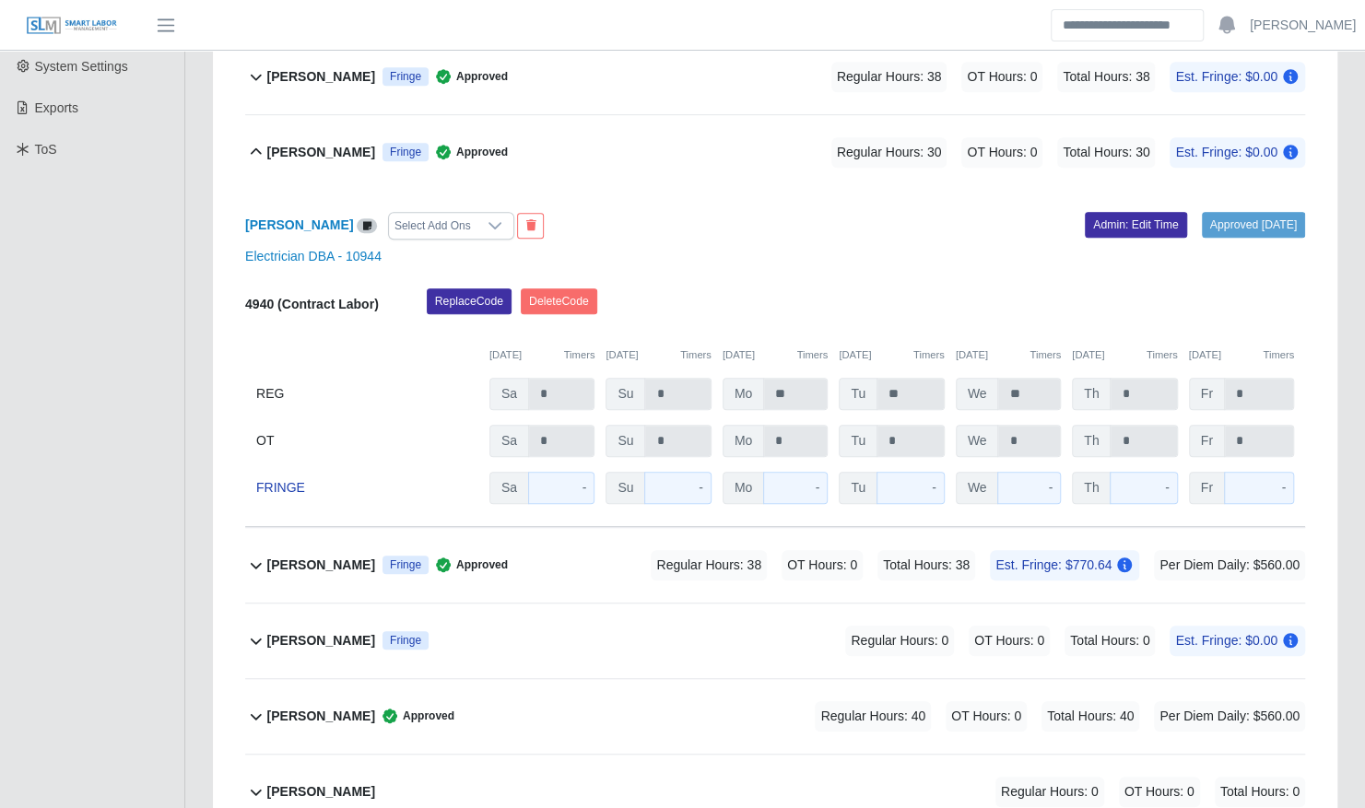
click at [708, 550] on span "Regular Hours: 38" at bounding box center [709, 565] width 116 height 30
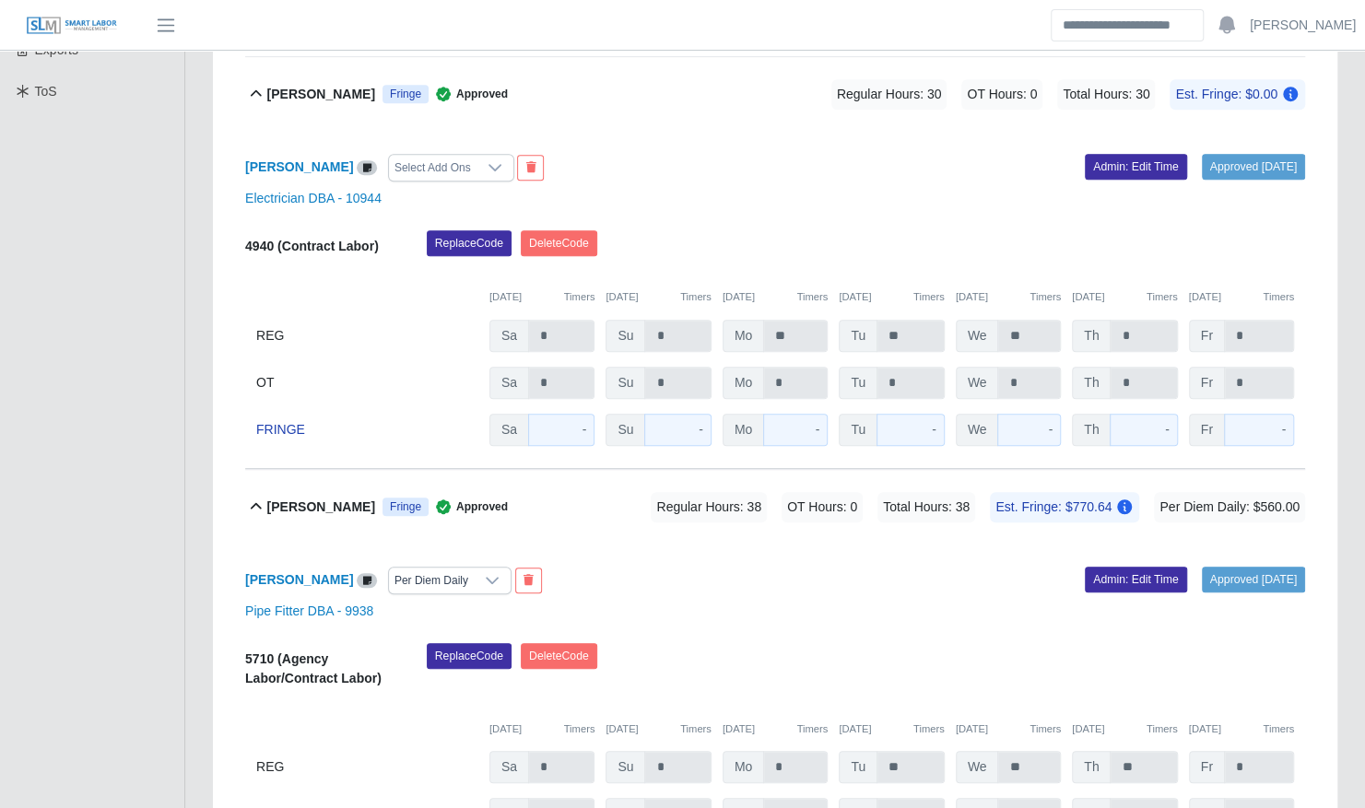
scroll to position [599, 0]
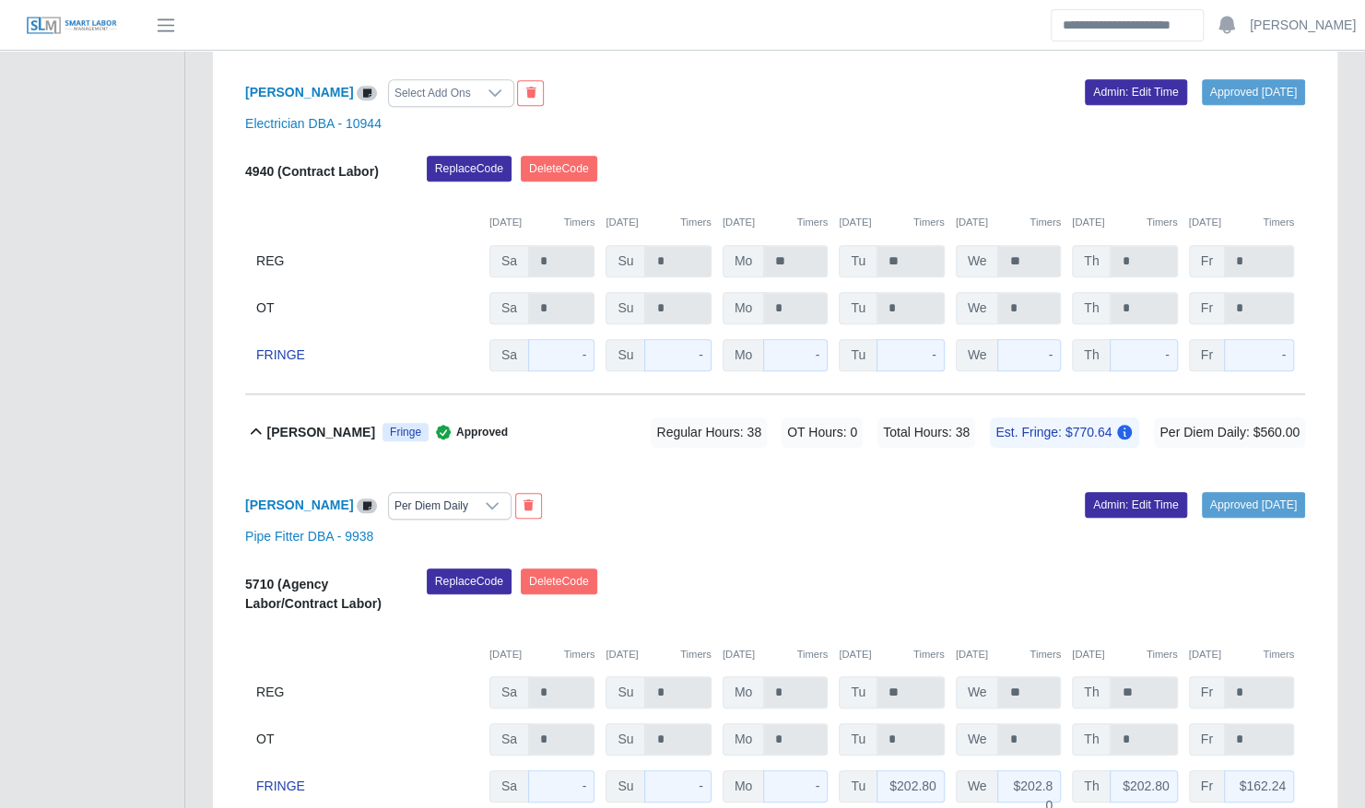
click at [702, 417] on span "Regular Hours: 38" at bounding box center [709, 432] width 116 height 30
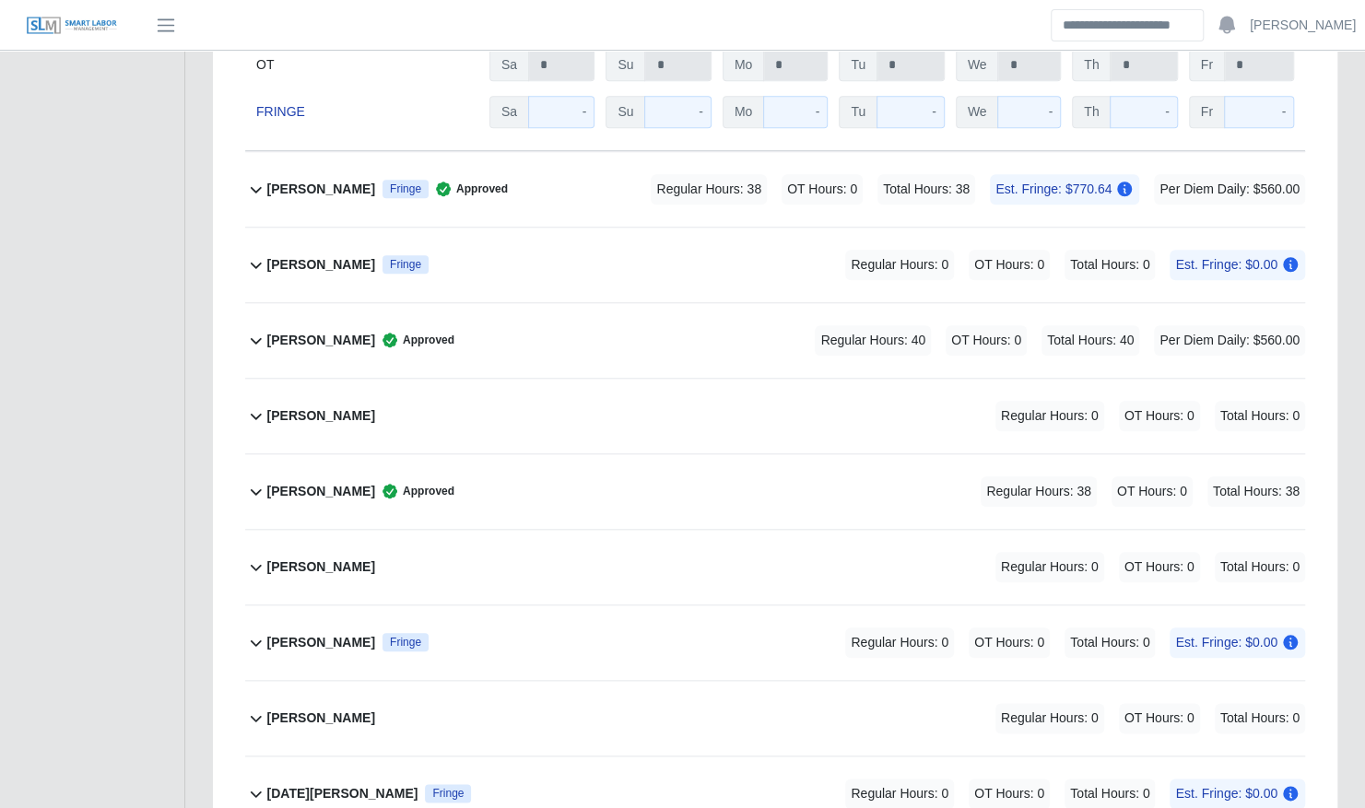
scroll to position [850, 0]
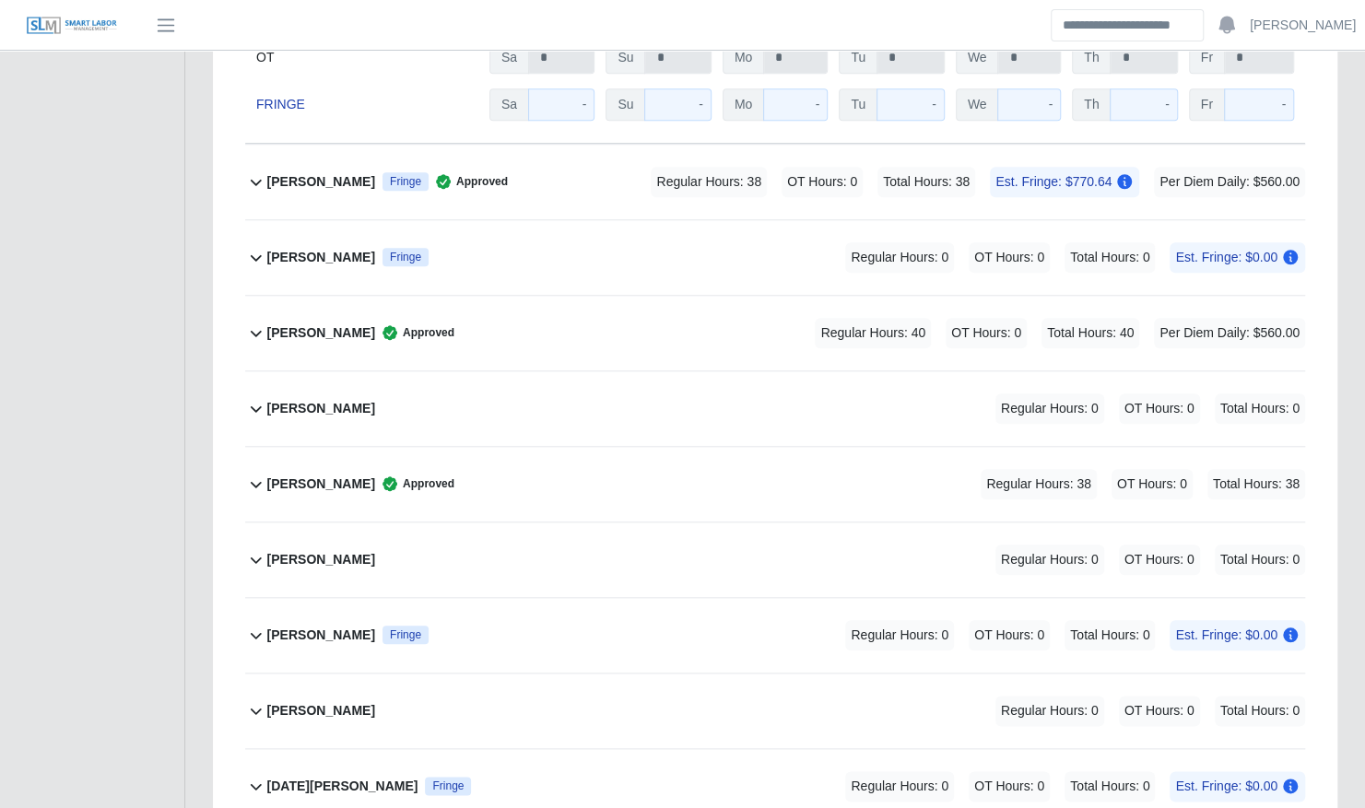
click at [743, 312] on div "Jesus Majalca Approved Regular Hours: 40 OT Hours: 0 Total Hours: 40 Per Diem D…" at bounding box center [786, 333] width 1038 height 75
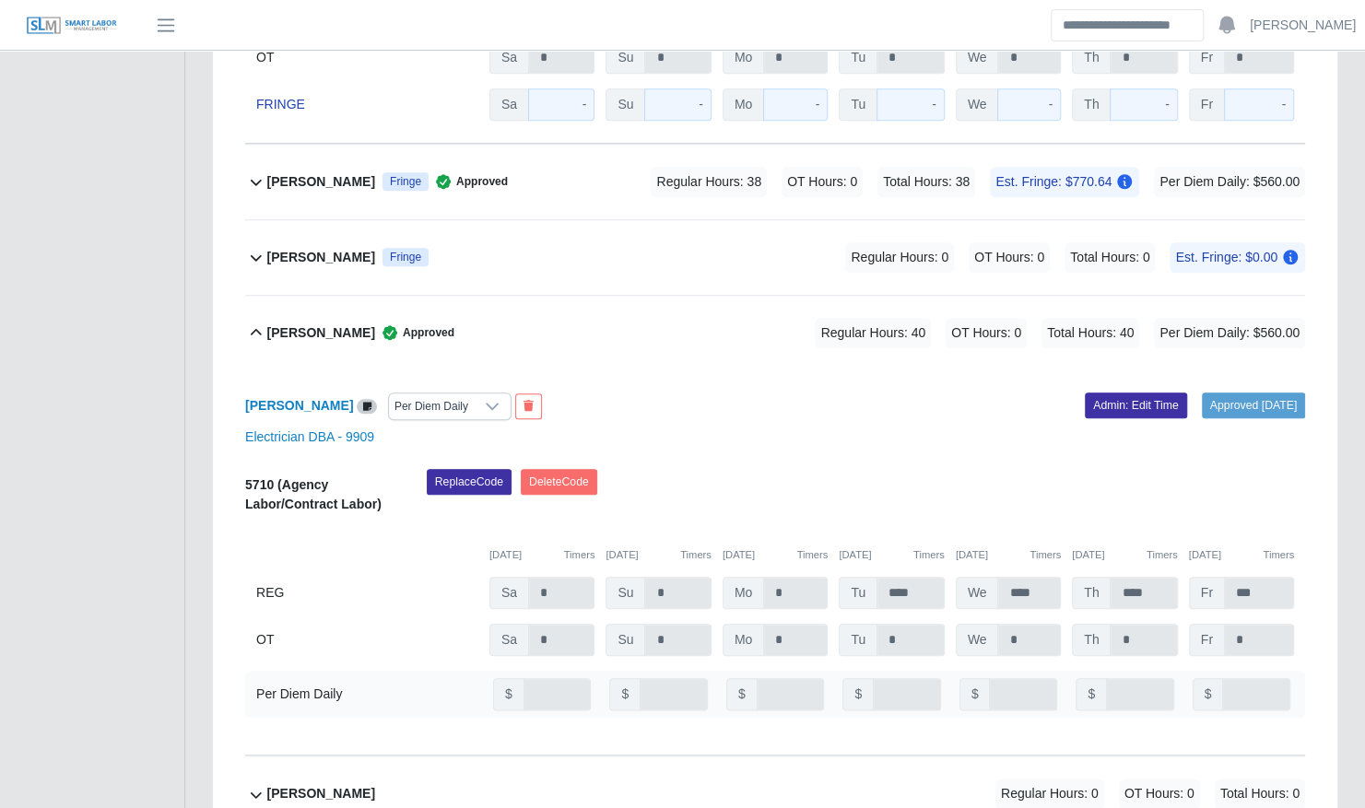
click at [743, 312] on div "Jesus Majalca Approved Regular Hours: 40 OT Hours: 0 Total Hours: 40 Per Diem D…" at bounding box center [786, 333] width 1038 height 75
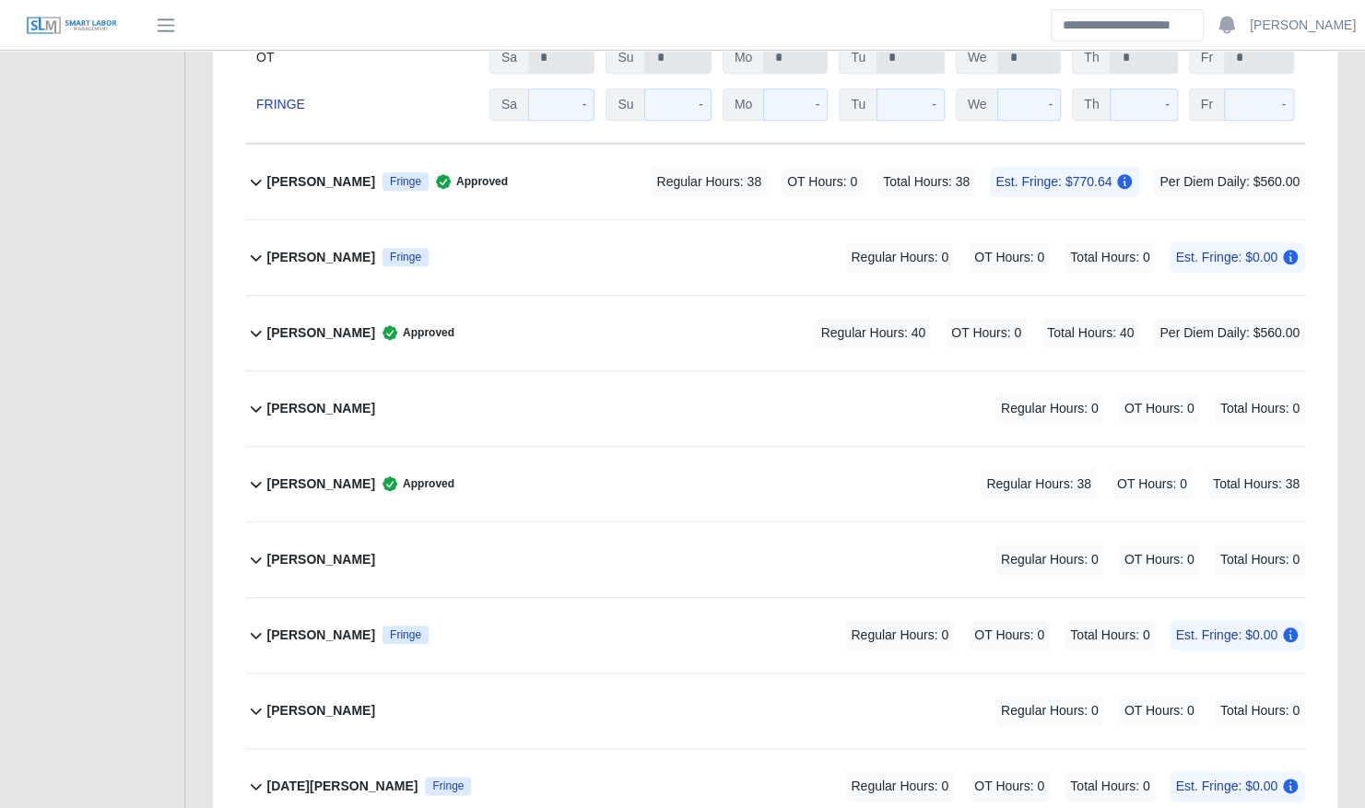
click at [733, 452] on div "Jordan Platero Approved Regular Hours: 38 OT Hours: 0 Total Hours: 38" at bounding box center [786, 484] width 1038 height 75
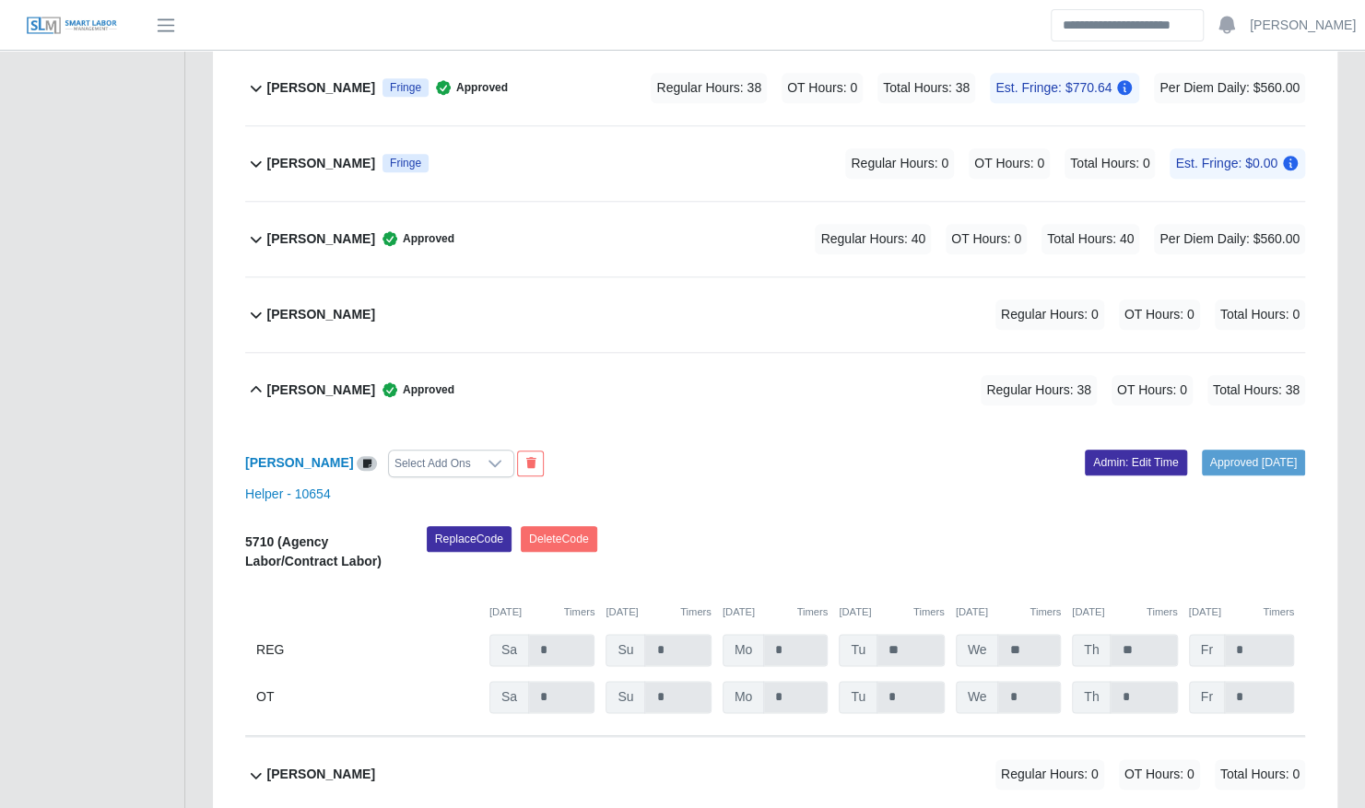
scroll to position [995, 0]
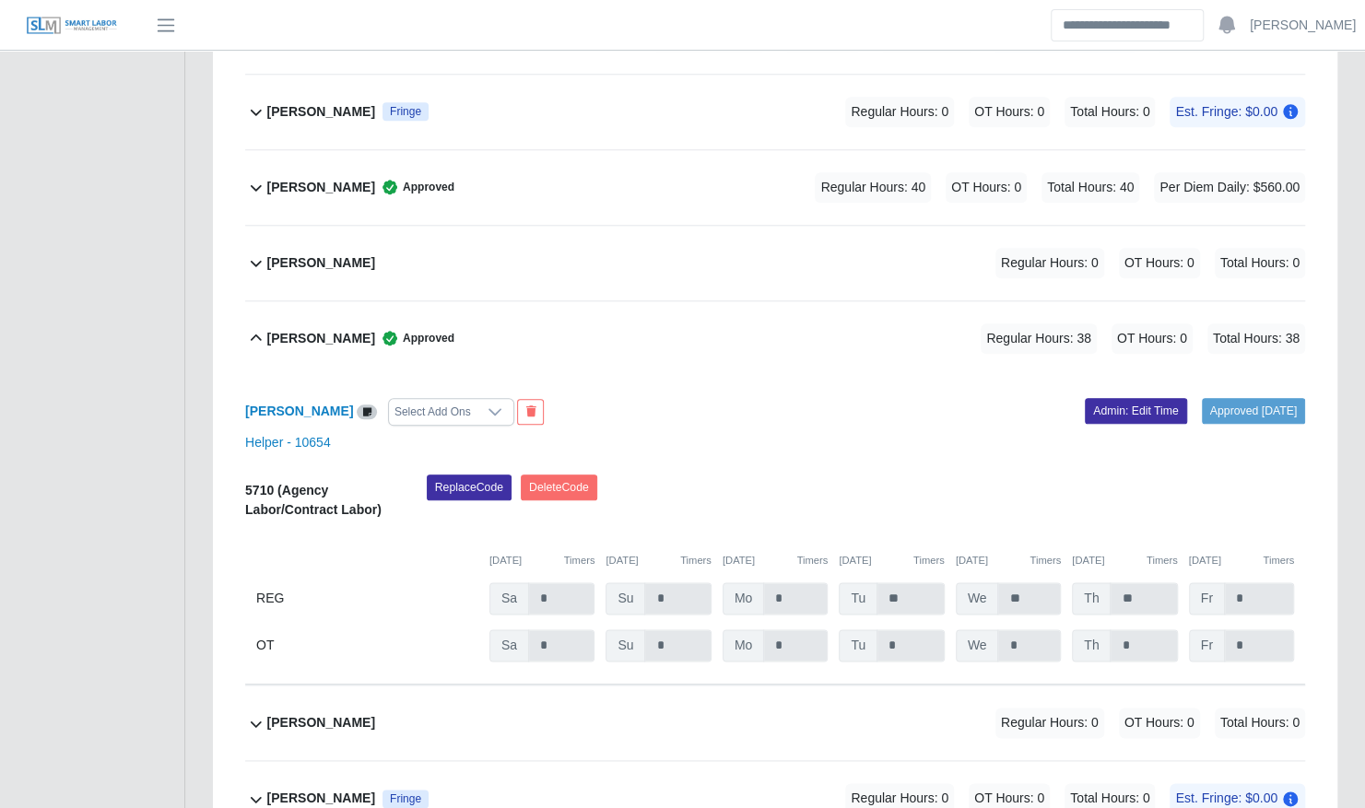
click at [679, 312] on div "Jordan Platero Approved Regular Hours: 38 OT Hours: 0 Total Hours: 38" at bounding box center [786, 338] width 1038 height 75
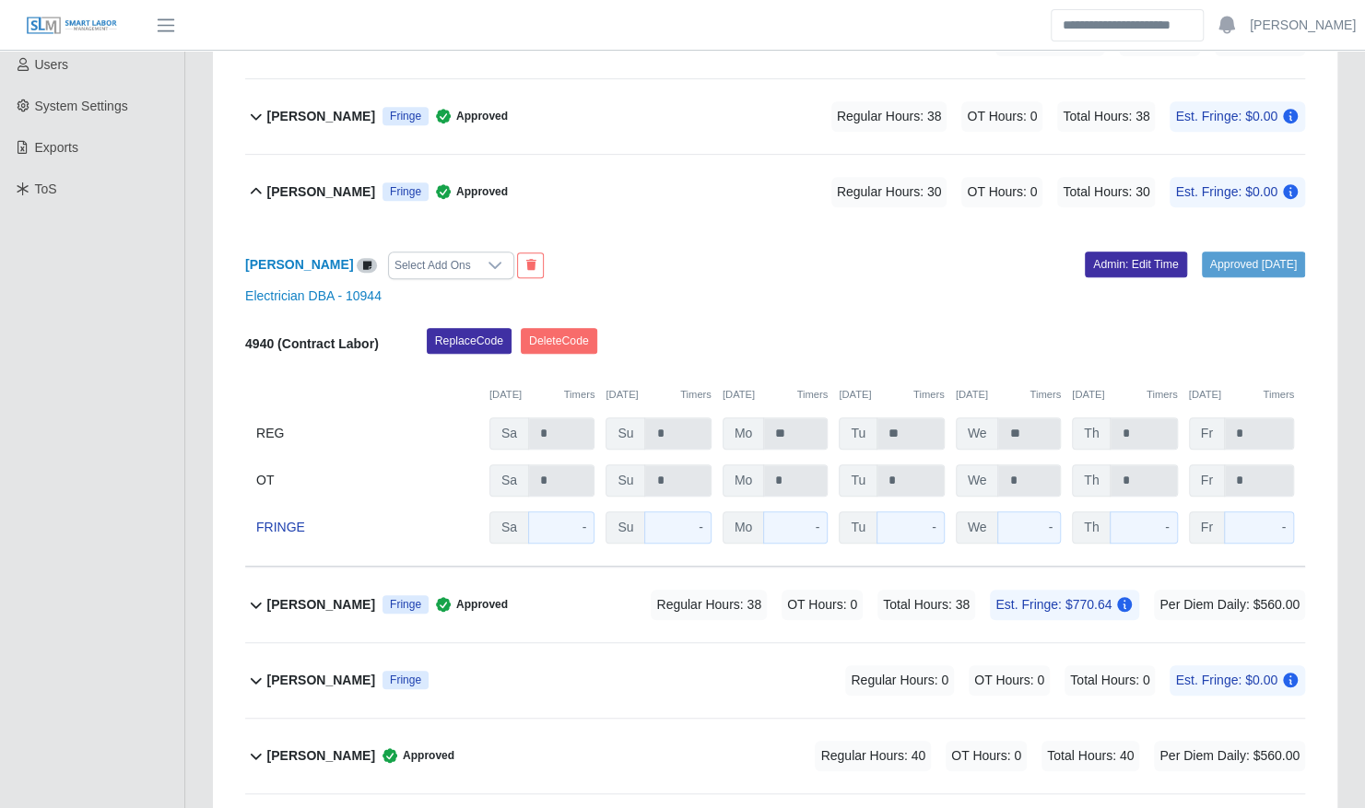
scroll to position [423, 0]
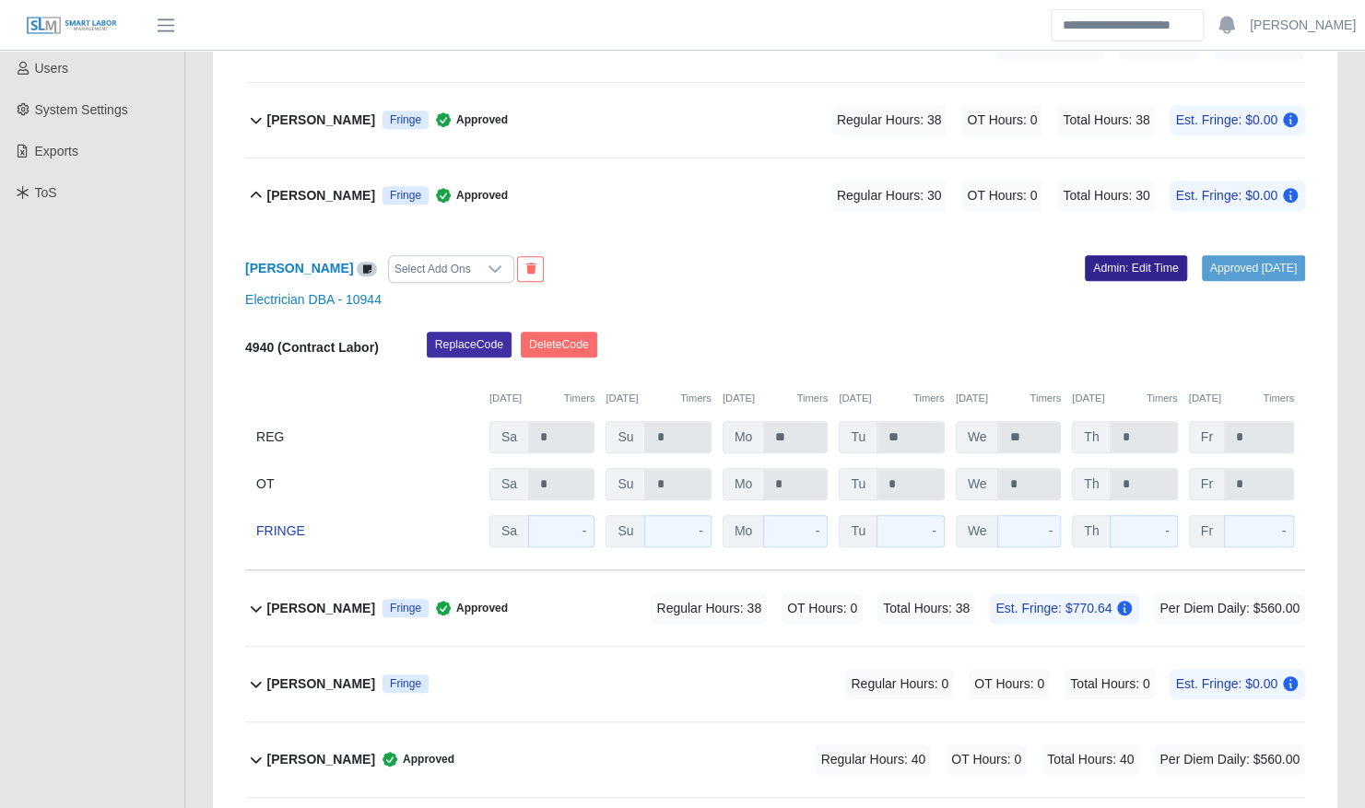
click at [1096, 255] on link "Admin: Edit Time" at bounding box center [1136, 268] width 102 height 26
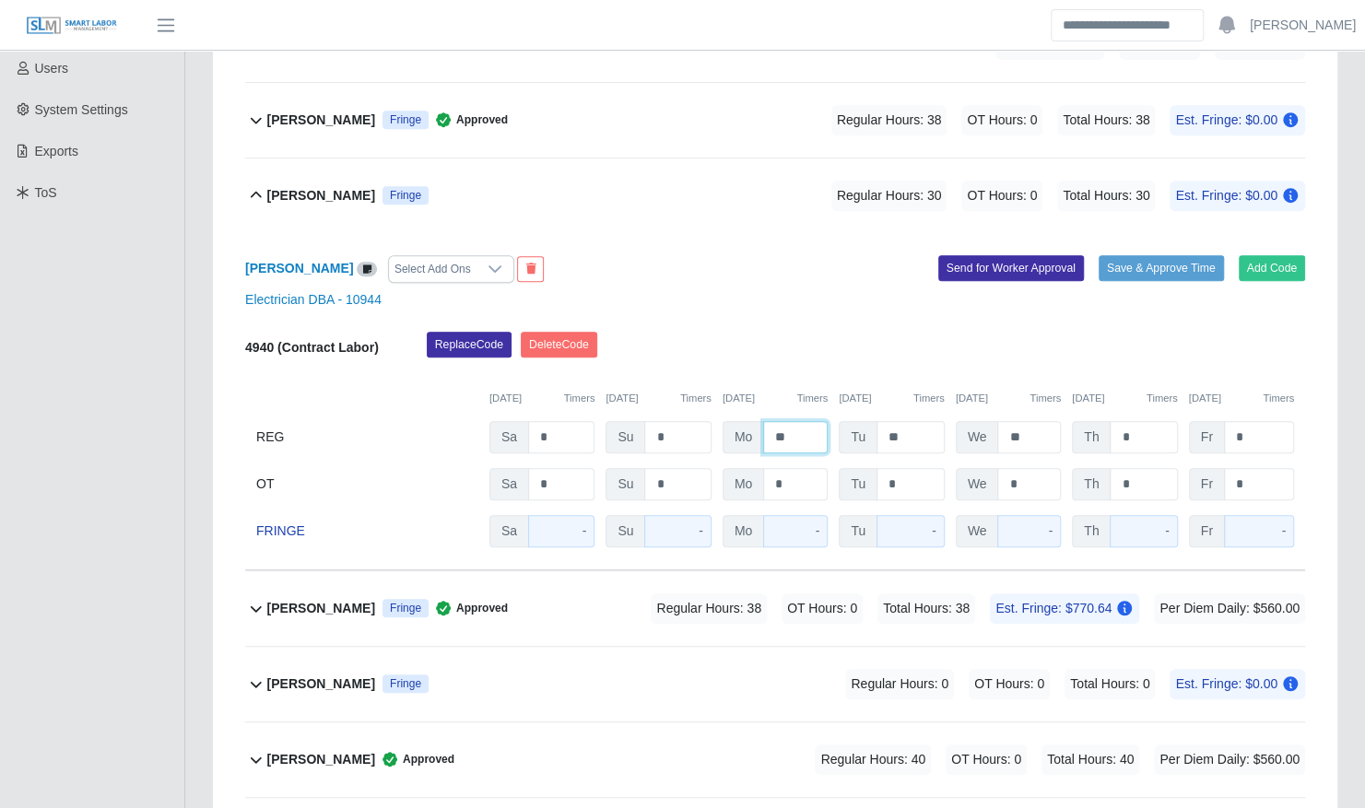
drag, startPoint x: 792, startPoint y: 419, endPoint x: 755, endPoint y: 415, distance: 37.1
click at [757, 421] on div "Mo **" at bounding box center [774, 437] width 105 height 32
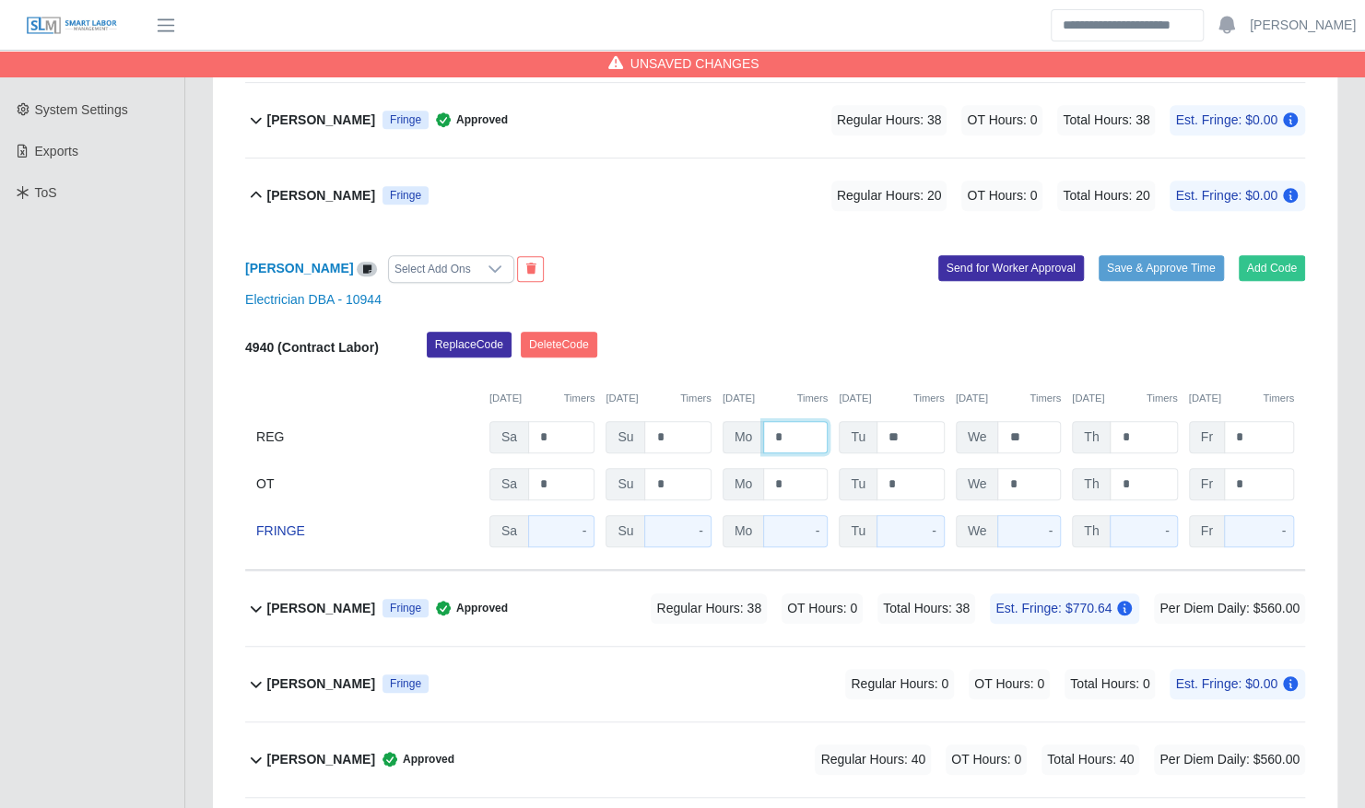
type input "*"
click at [1140, 255] on button "Save & Approve Time" at bounding box center [1160, 268] width 125 height 26
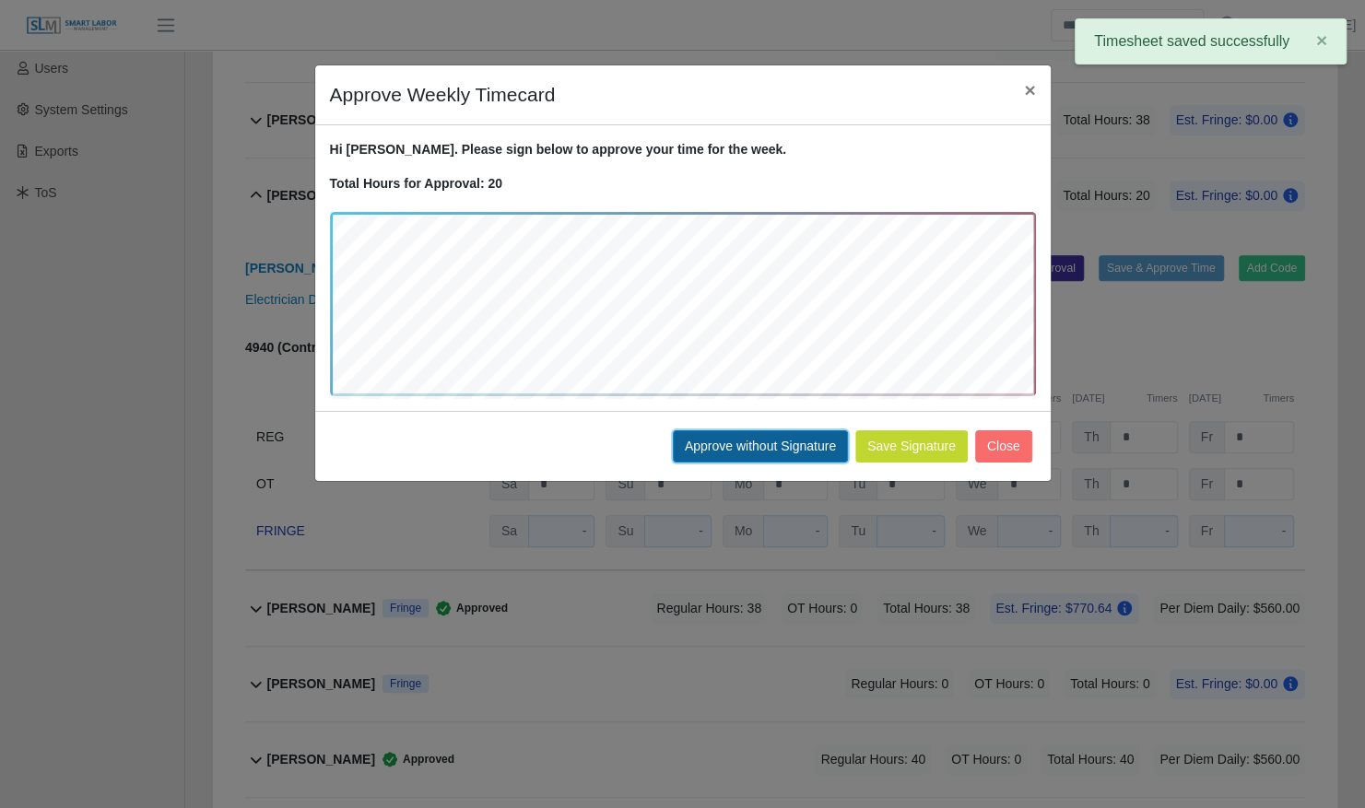
click at [768, 439] on button "Approve without Signature" at bounding box center [760, 446] width 175 height 32
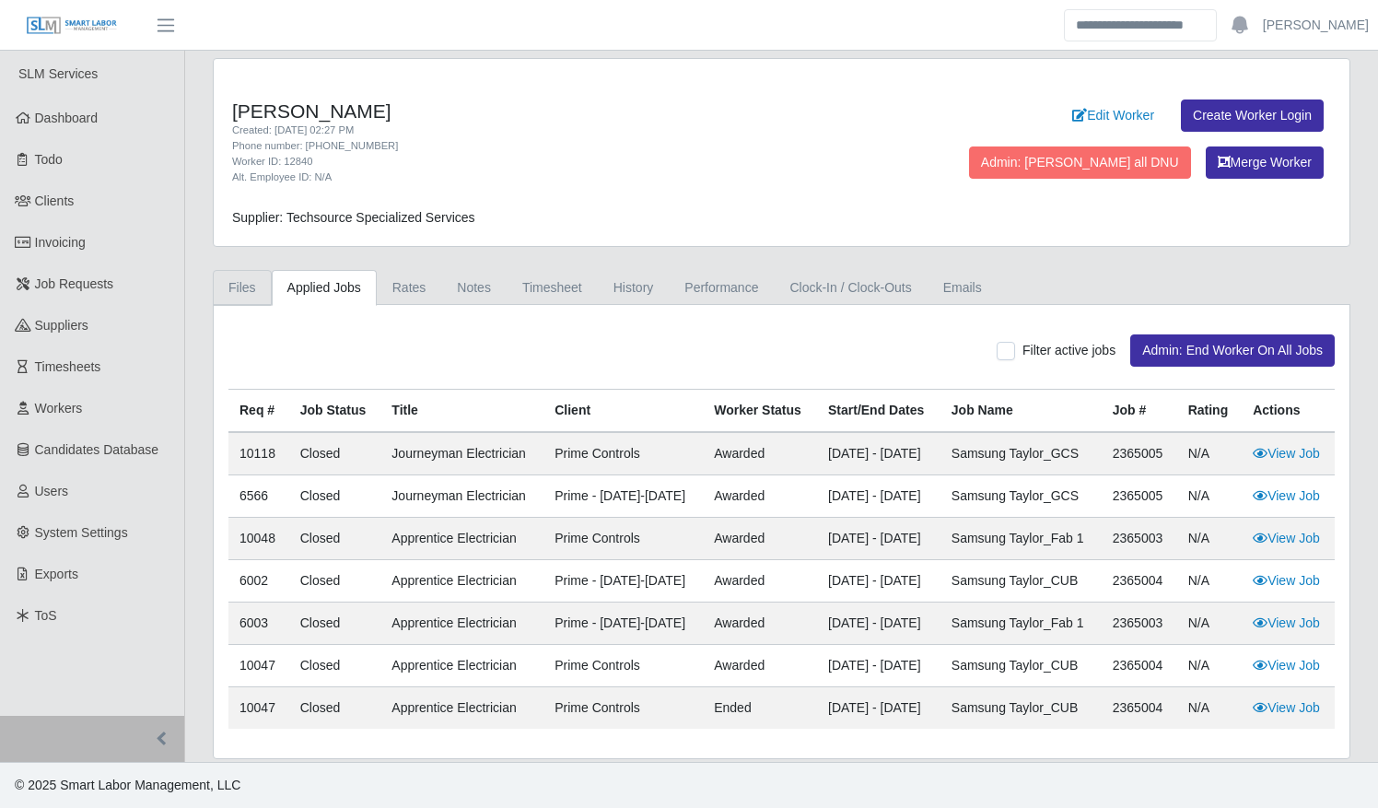
click at [247, 287] on link "Files" at bounding box center [242, 288] width 59 height 36
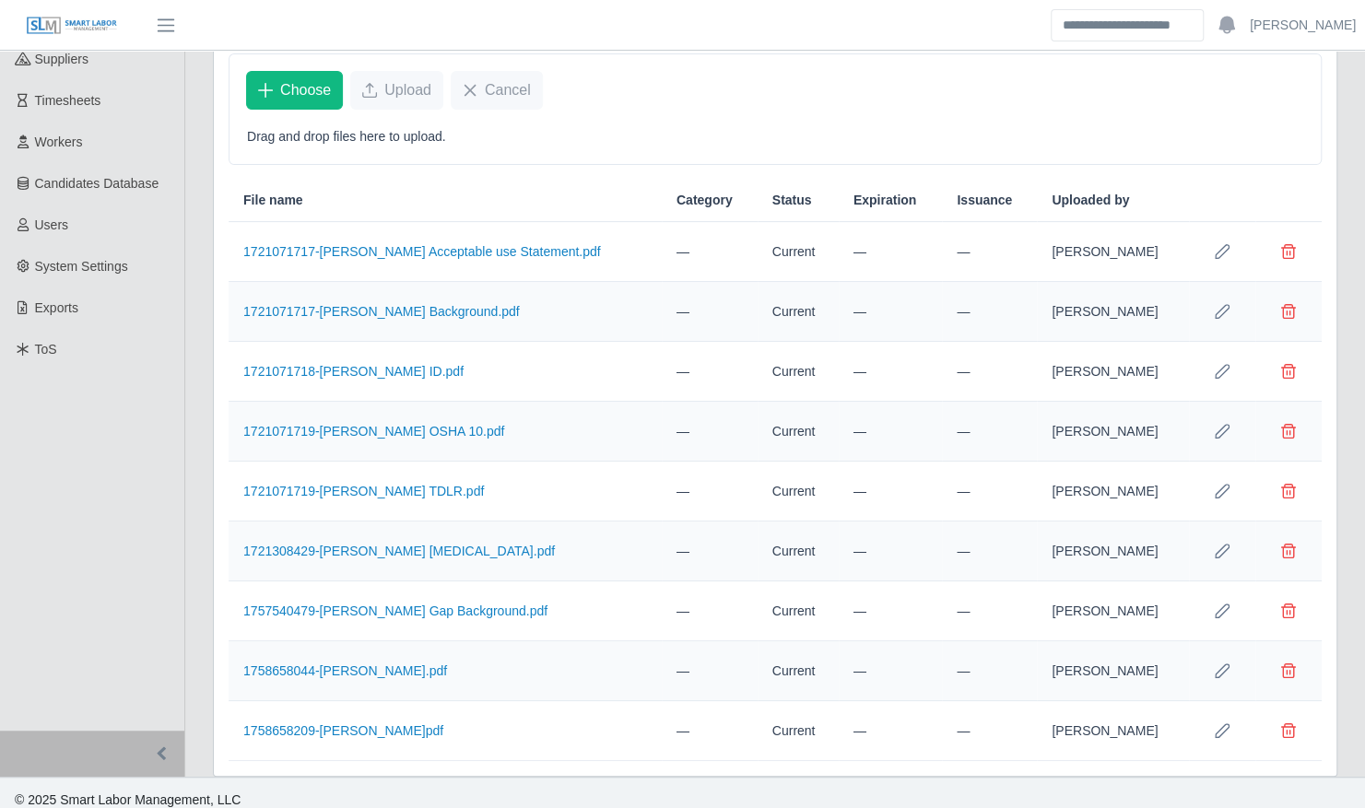
scroll to position [273, 0]
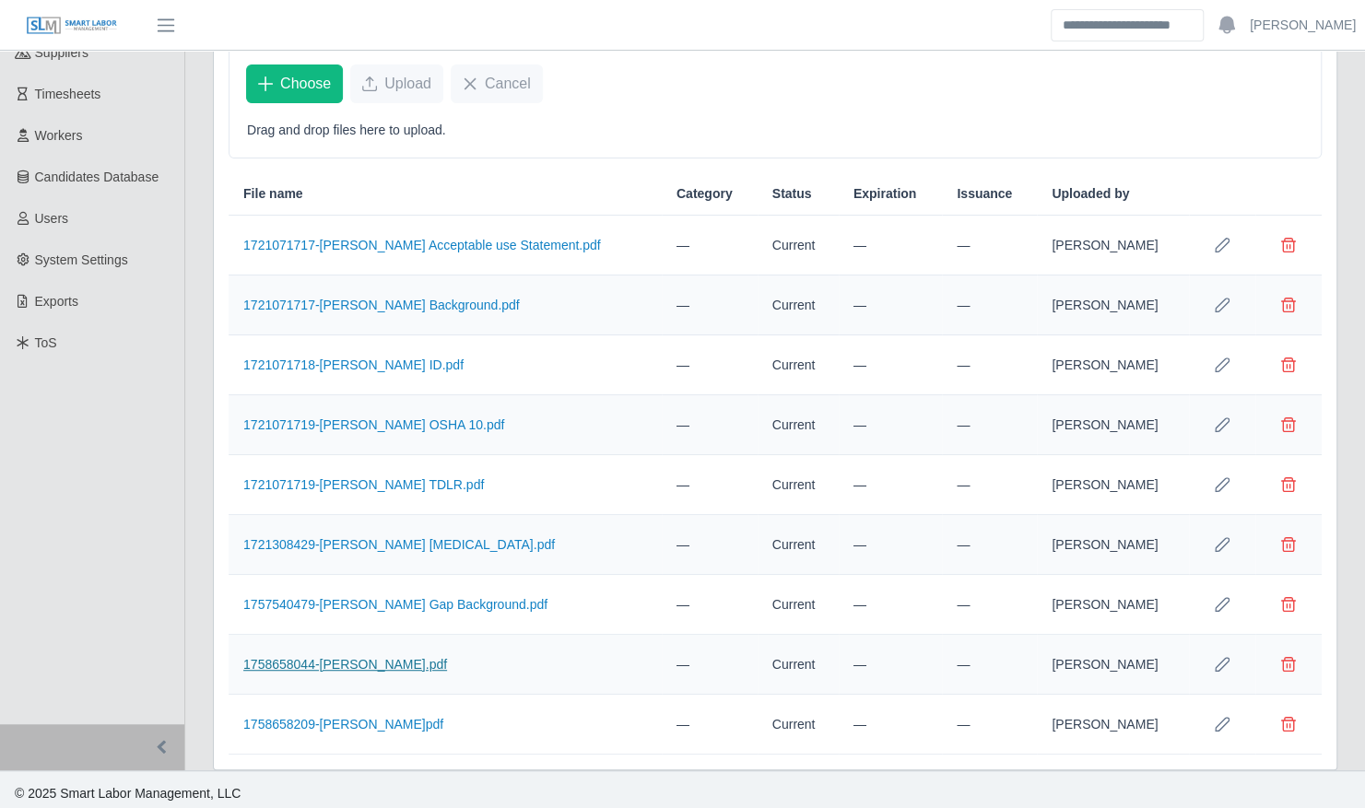
click at [370, 664] on link "1758658044-[PERSON_NAME].pdf" at bounding box center [345, 664] width 204 height 15
click at [332, 717] on link "1758658209-Jhonny R .pdf" at bounding box center [343, 724] width 200 height 15
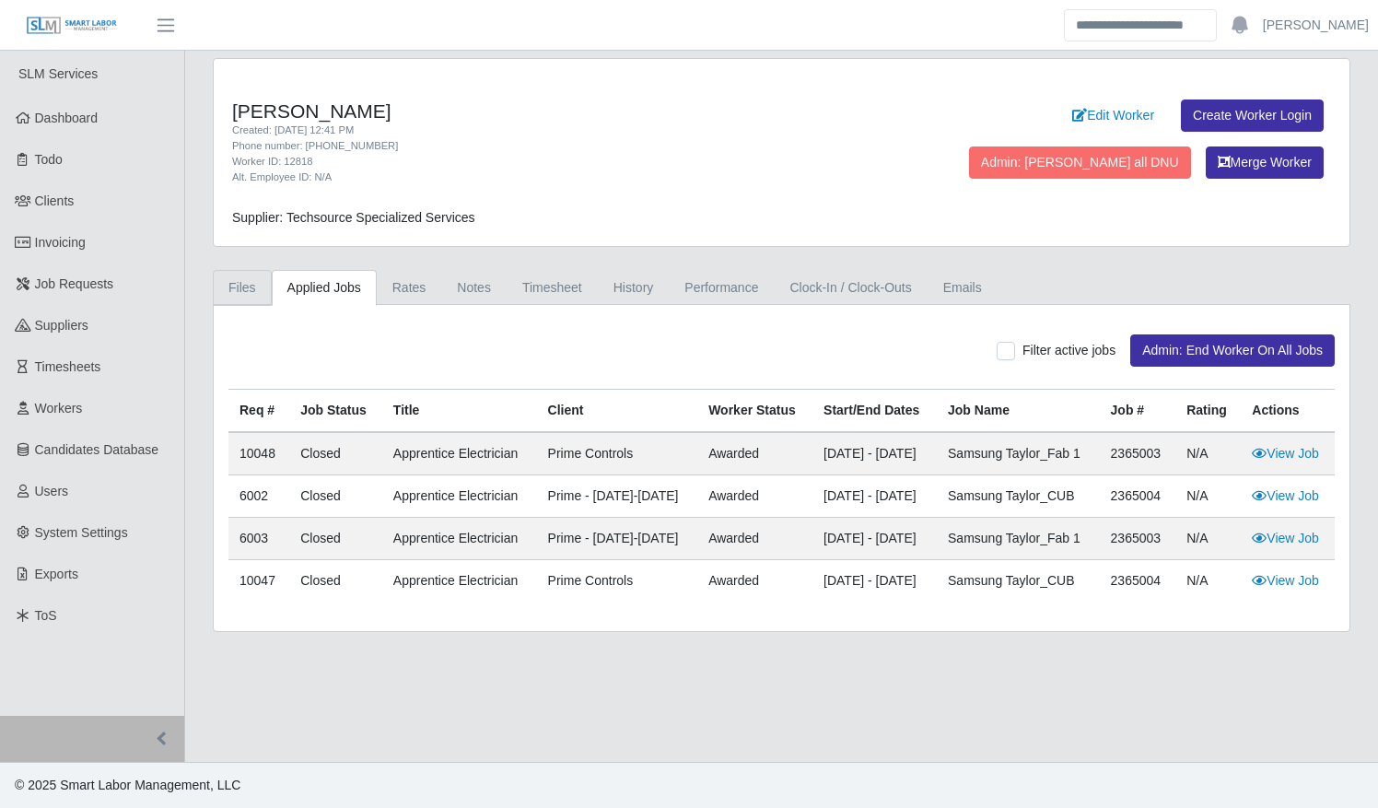
drag, startPoint x: 243, startPoint y: 287, endPoint x: 363, endPoint y: 398, distance: 163.0
click at [243, 287] on link "Files" at bounding box center [242, 288] width 59 height 36
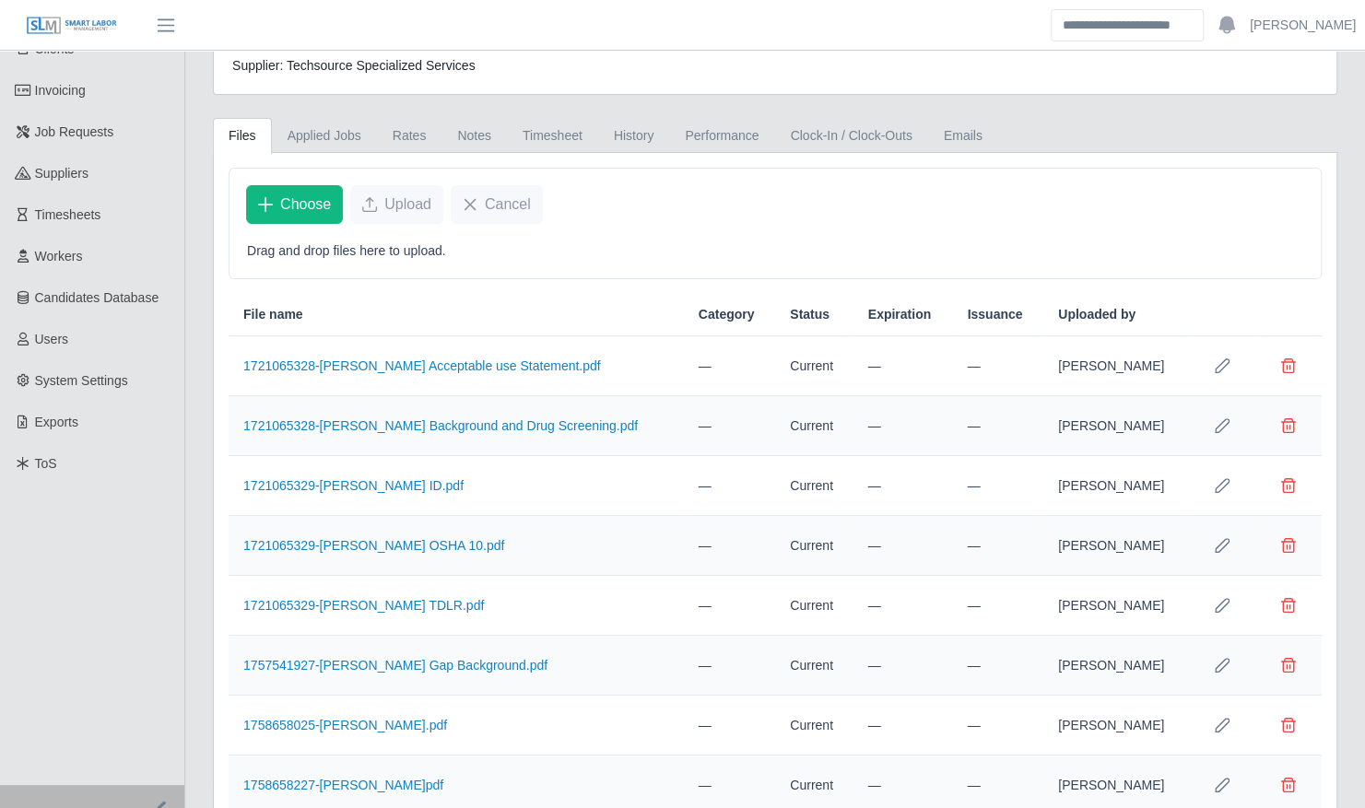
scroll to position [213, 0]
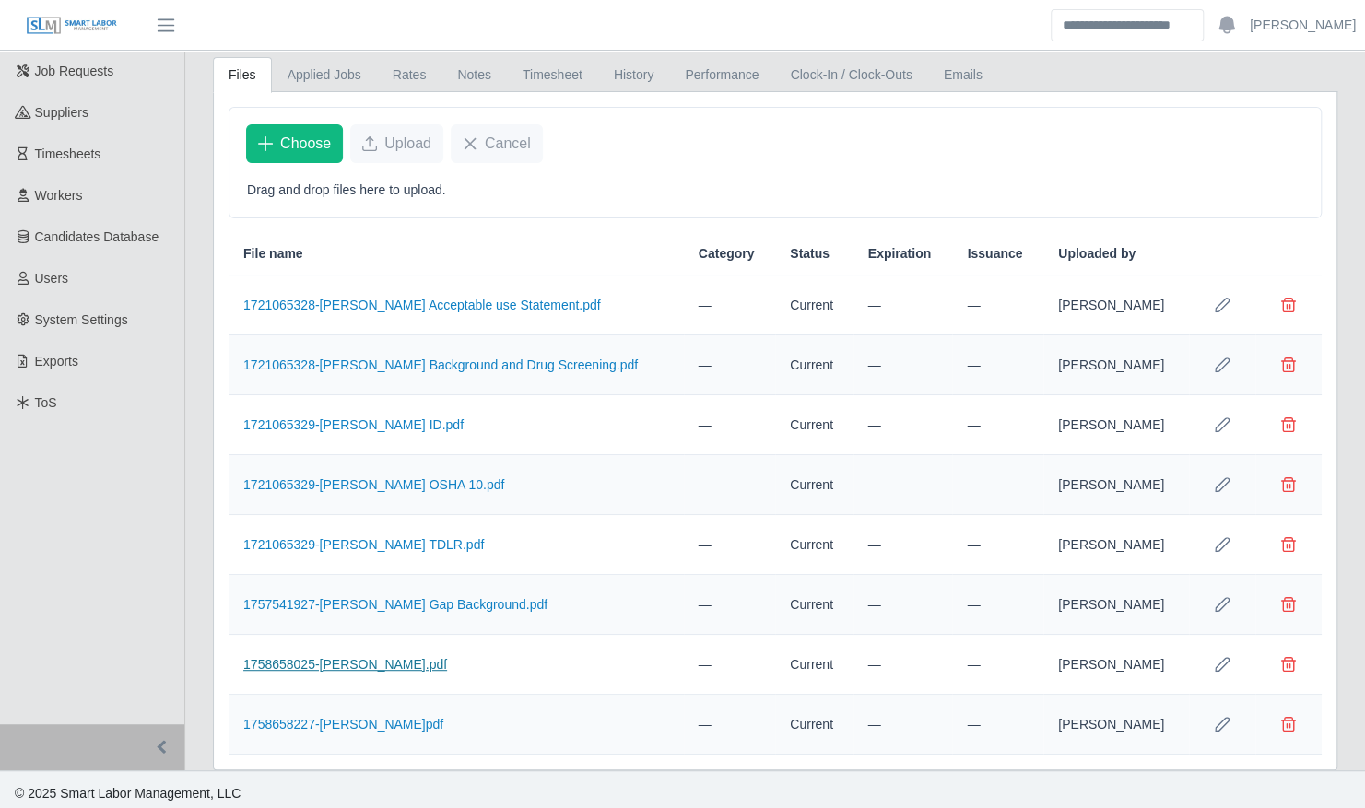
click at [366, 657] on link "1758658025-[PERSON_NAME].pdf" at bounding box center [345, 664] width 204 height 15
click at [357, 722] on link "1758658227-Elianet D.pdf" at bounding box center [343, 724] width 200 height 15
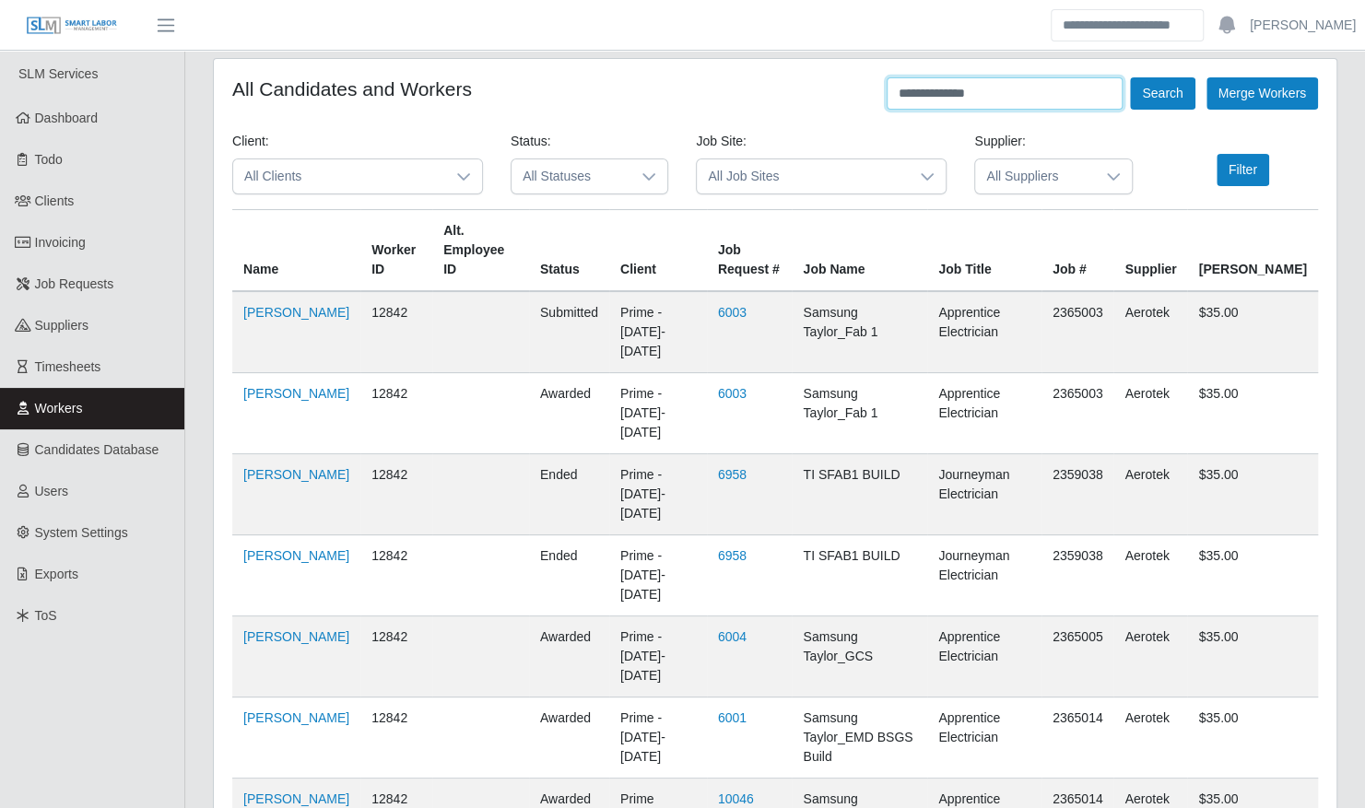
drag, startPoint x: 1001, startPoint y: 92, endPoint x: 726, endPoint y: 53, distance: 277.4
click at [724, 83] on div "**********" at bounding box center [774, 93] width 1085 height 32
click at [1130, 77] on button "Search" at bounding box center [1162, 93] width 65 height 32
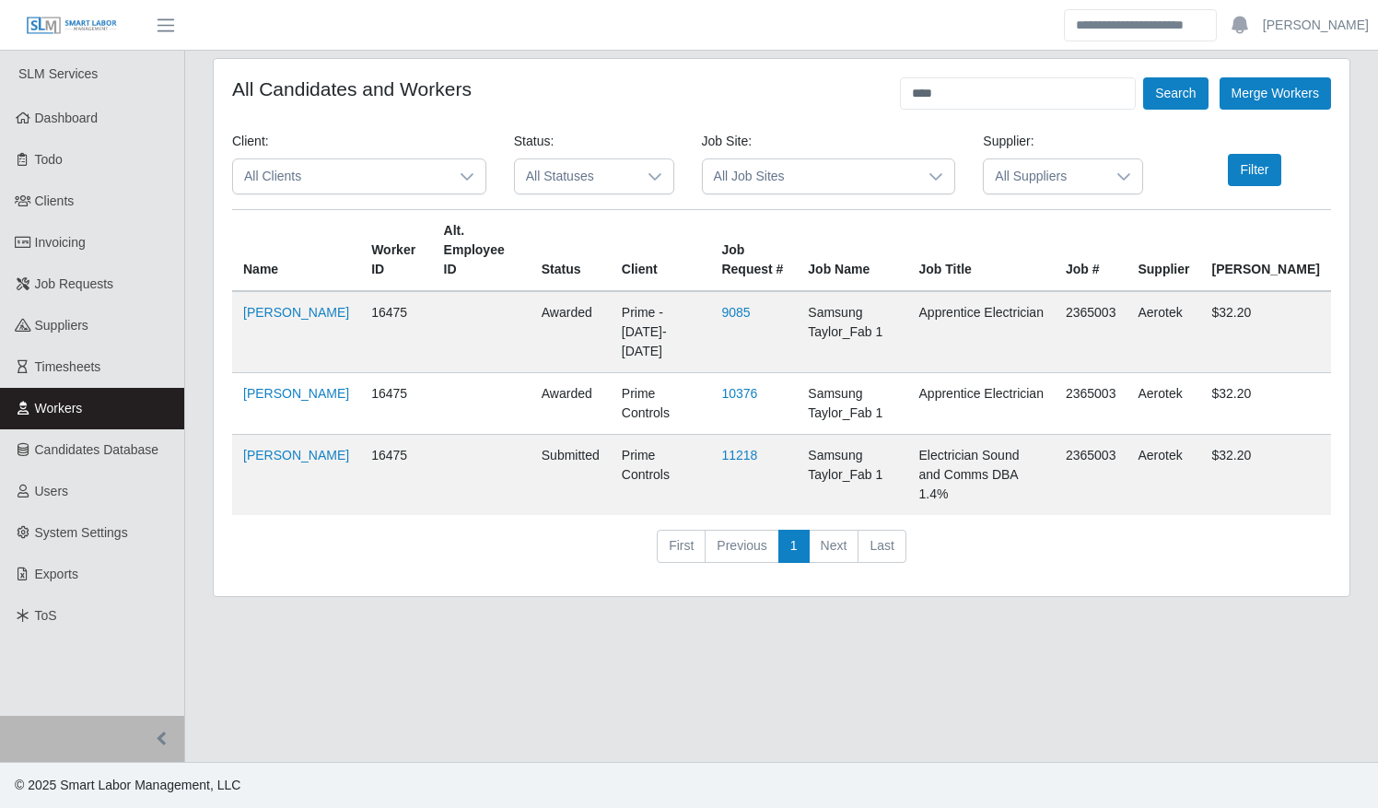
click at [268, 435] on td "Hely Hernandez" at bounding box center [296, 475] width 128 height 81
click at [262, 435] on td "Hely Hernandez" at bounding box center [296, 475] width 128 height 81
click at [267, 448] on link "Hely Hernandez" at bounding box center [296, 455] width 106 height 15
drag, startPoint x: 951, startPoint y: 96, endPoint x: 886, endPoint y: 94, distance: 65.4
click at [886, 94] on div "All Candidates and Workers **** Search Merge Workers" at bounding box center [781, 93] width 1099 height 32
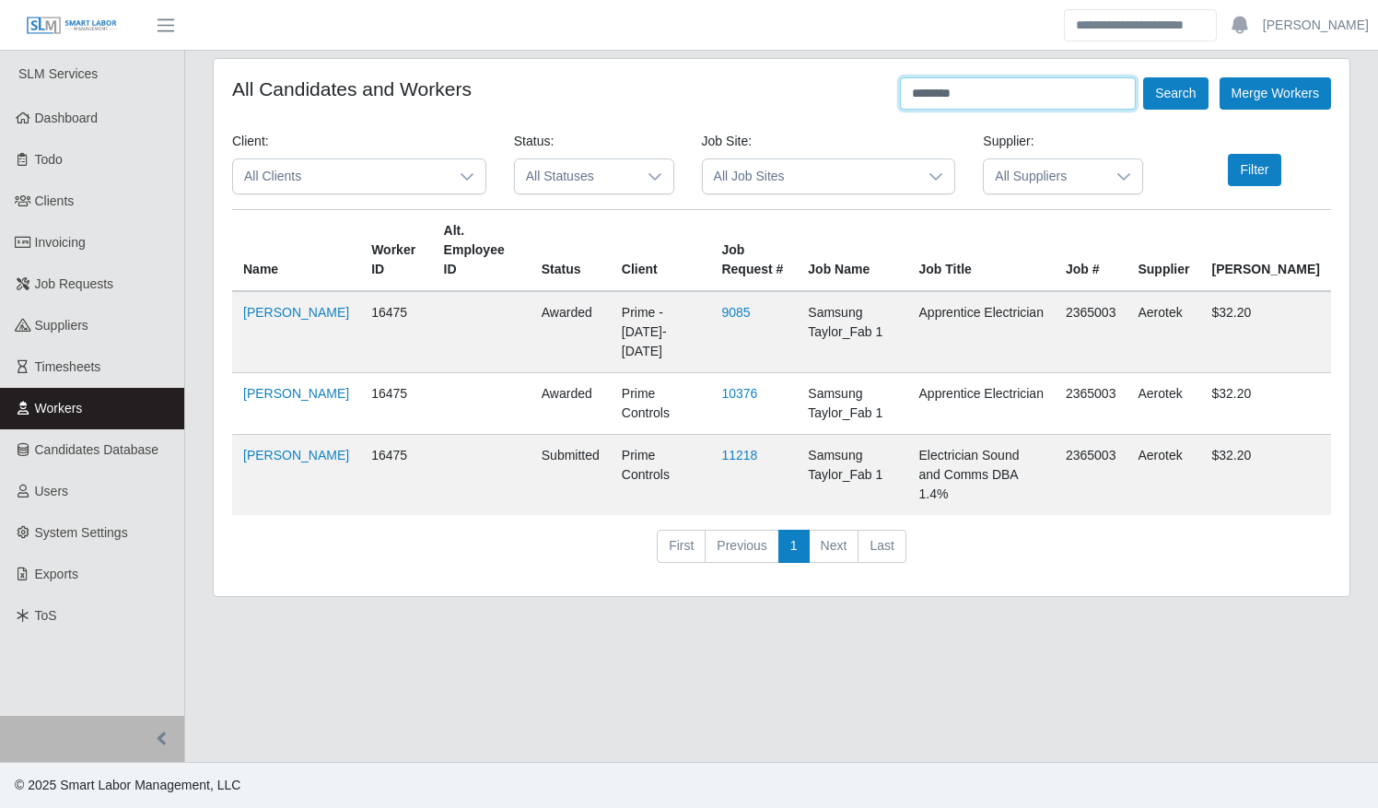
click at [1144, 77] on button "Search" at bounding box center [1176, 93] width 65 height 32
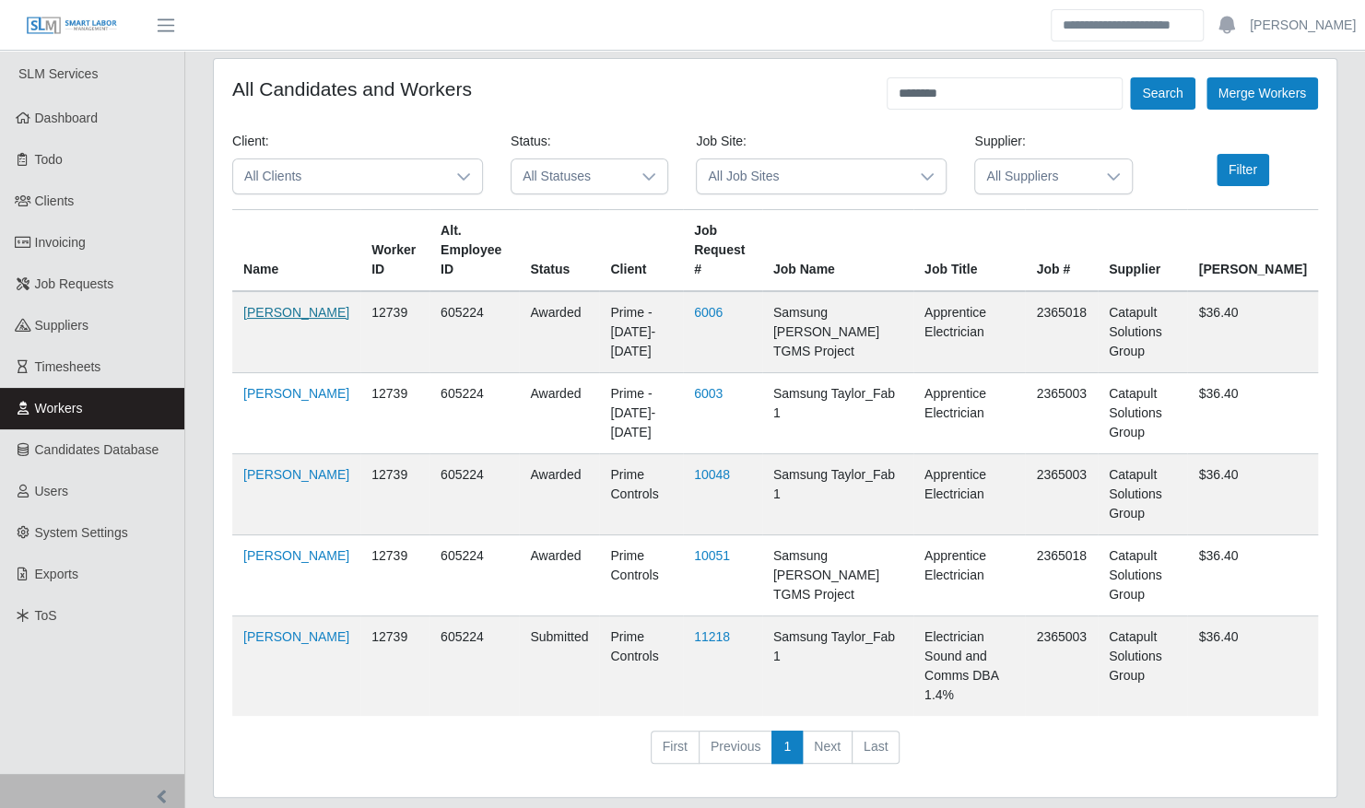
click at [264, 320] on link "Katherin Andrea Urdaneta" at bounding box center [296, 312] width 106 height 15
click at [819, 89] on div "All Candidates and Workers ******** Search Merge Workers" at bounding box center [774, 93] width 1085 height 32
click at [1130, 77] on button "Search" at bounding box center [1162, 93] width 65 height 32
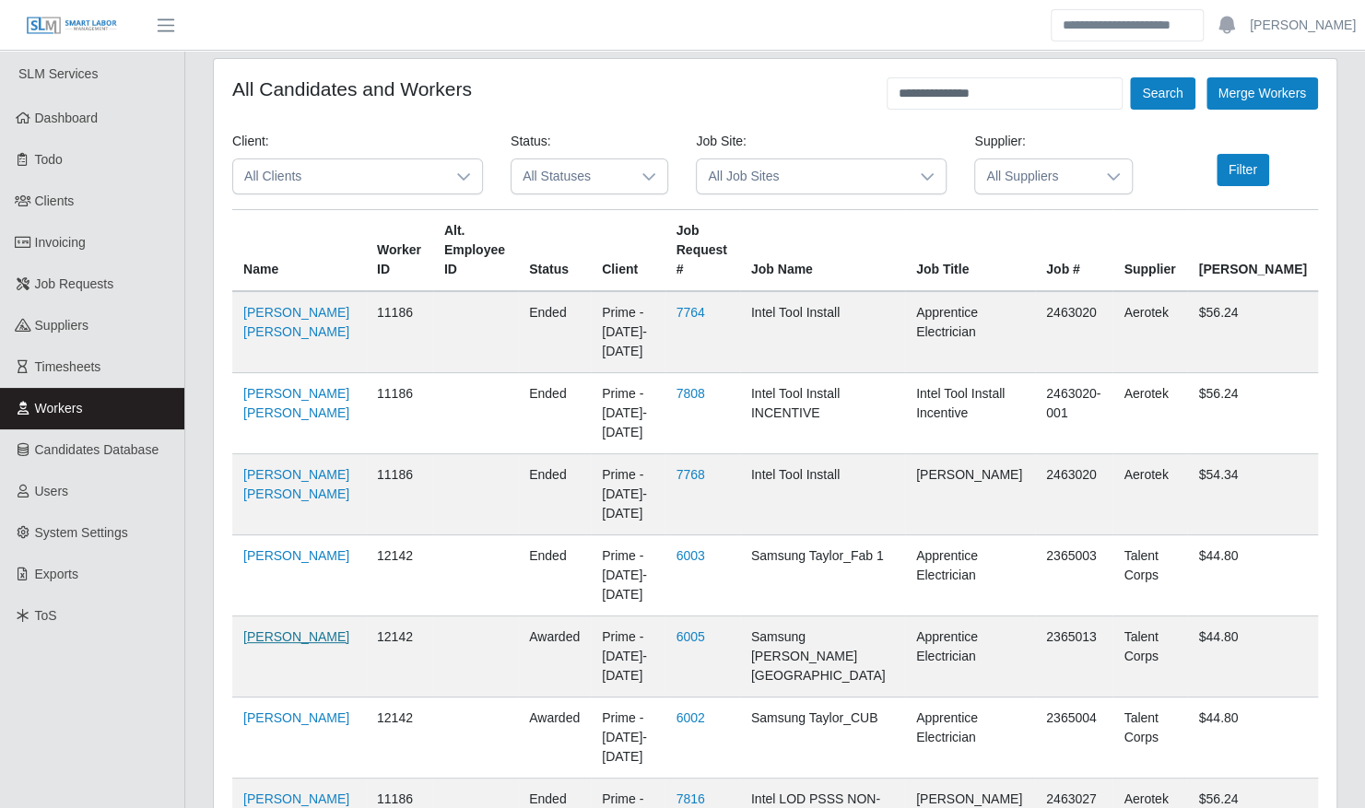
click at [304, 629] on link "Rafael Urdaneta" at bounding box center [296, 636] width 106 height 15
drag, startPoint x: 1018, startPoint y: 93, endPoint x: 820, endPoint y: 90, distance: 198.1
click at [820, 90] on div "**********" at bounding box center [774, 93] width 1085 height 32
click at [1130, 77] on button "Search" at bounding box center [1162, 93] width 65 height 32
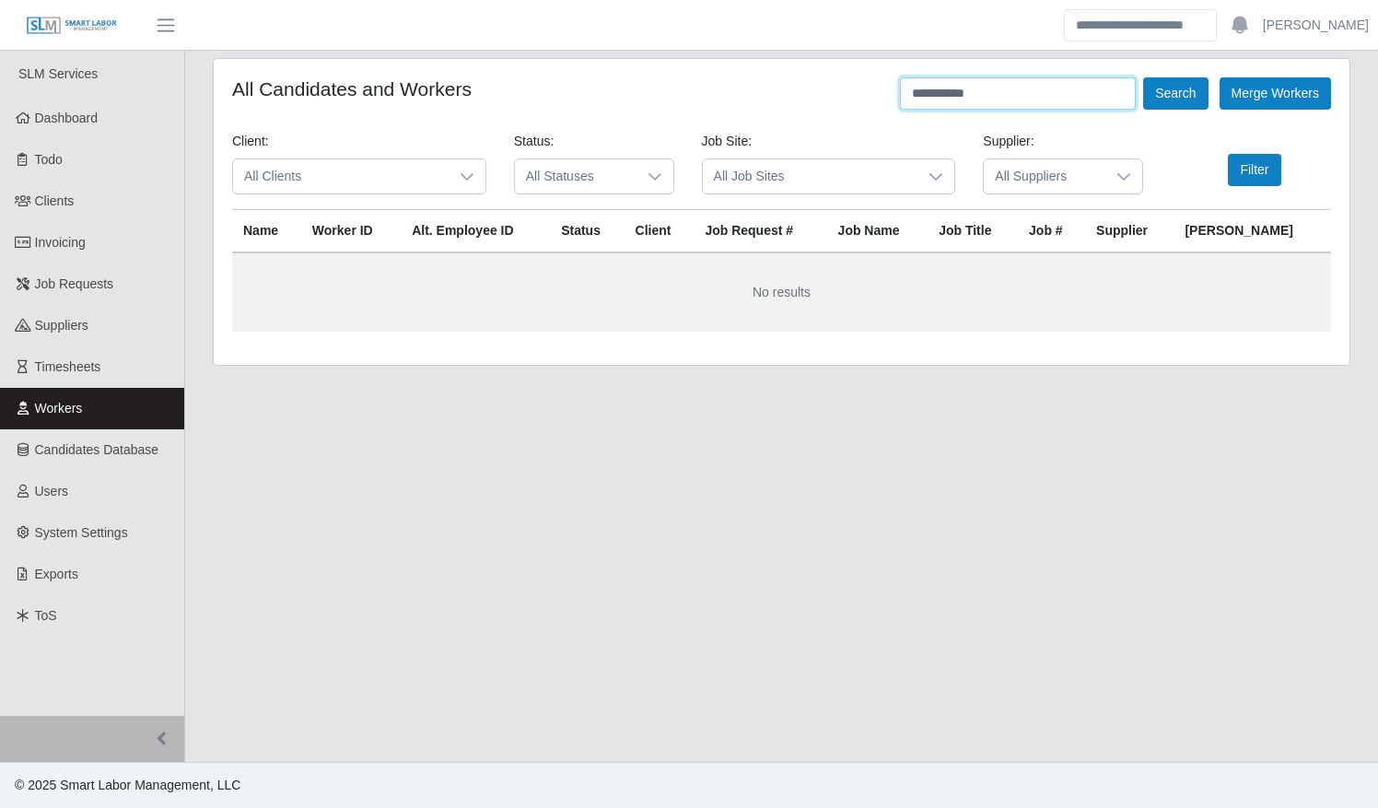
click at [1144, 77] on button "Search" at bounding box center [1176, 93] width 65 height 32
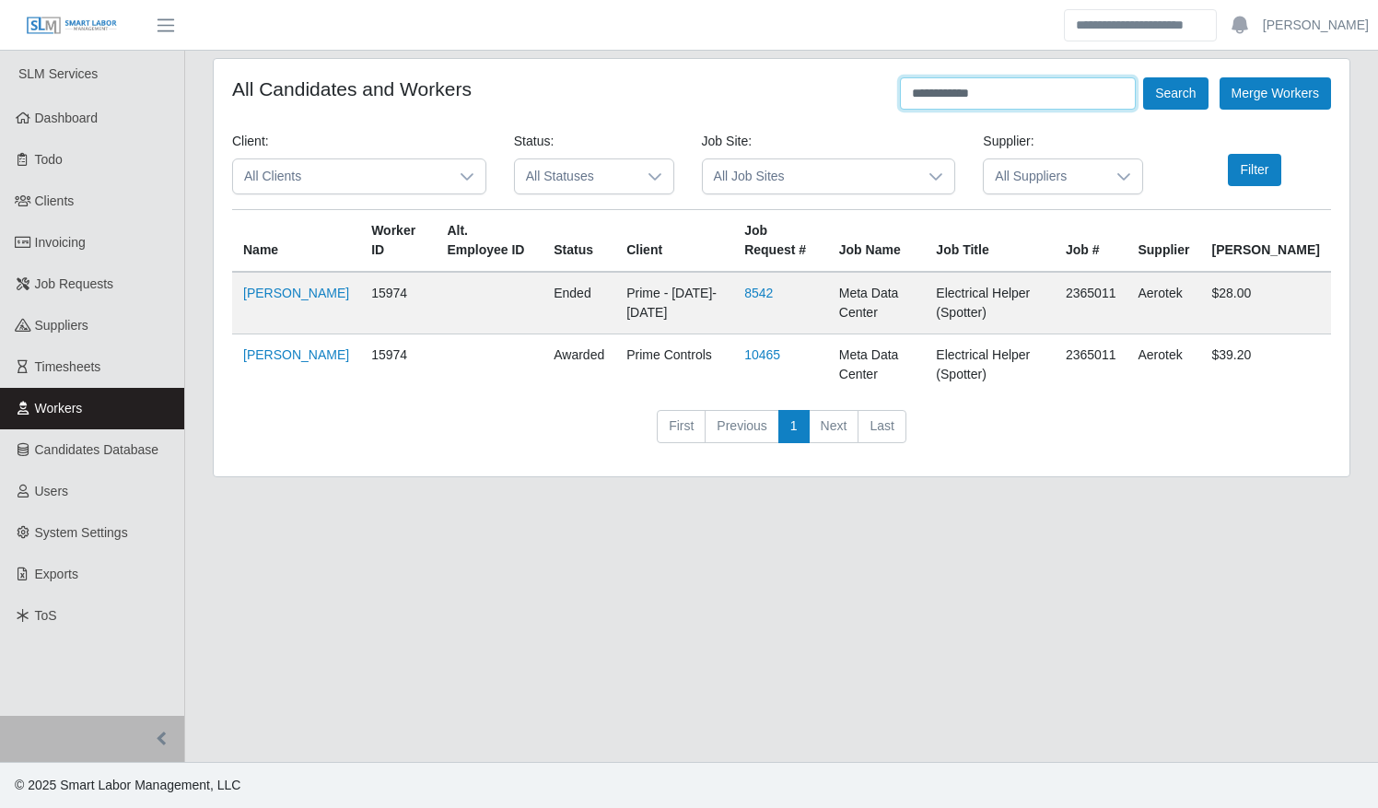
type input "**********"
click at [1144, 77] on button "Search" at bounding box center [1176, 93] width 65 height 32
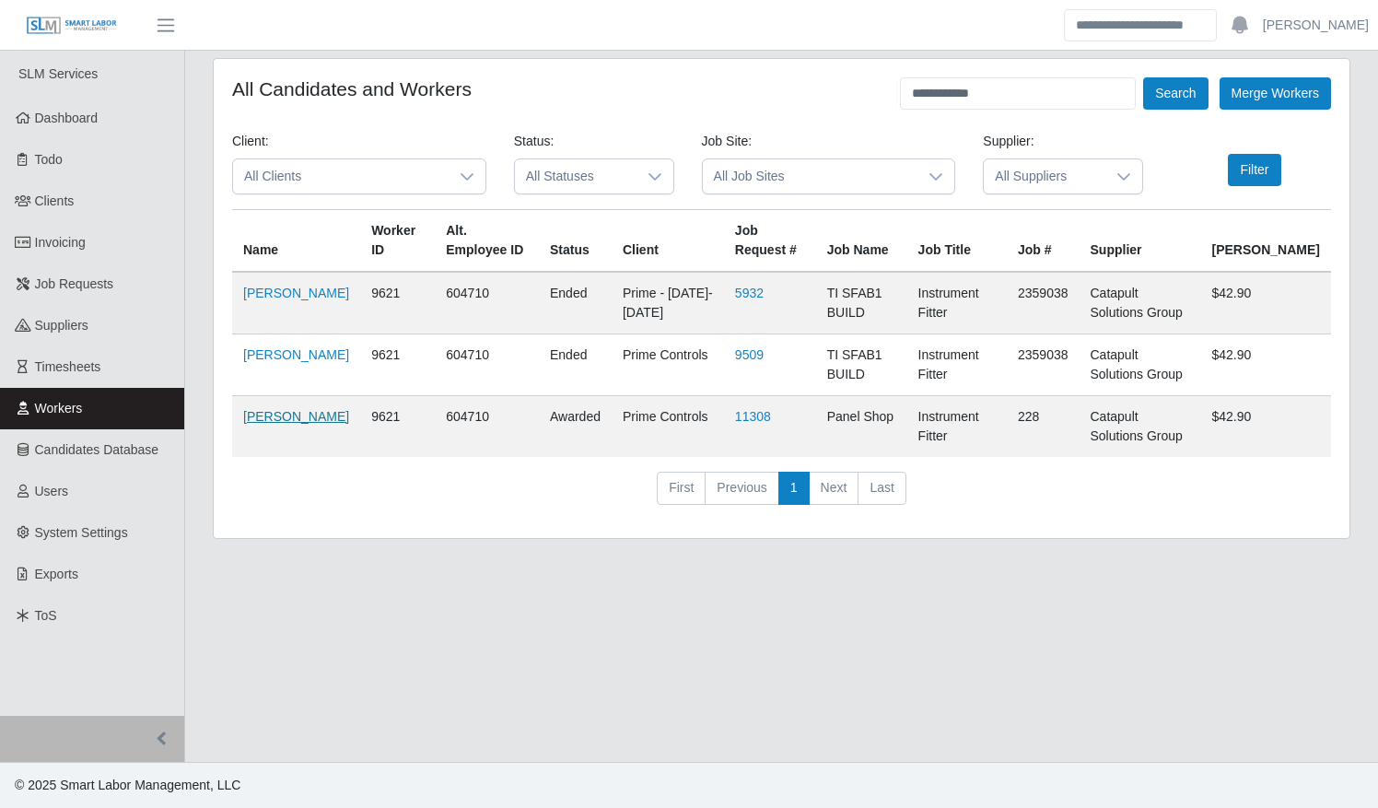
click at [252, 414] on link "[PERSON_NAME]" at bounding box center [296, 416] width 106 height 15
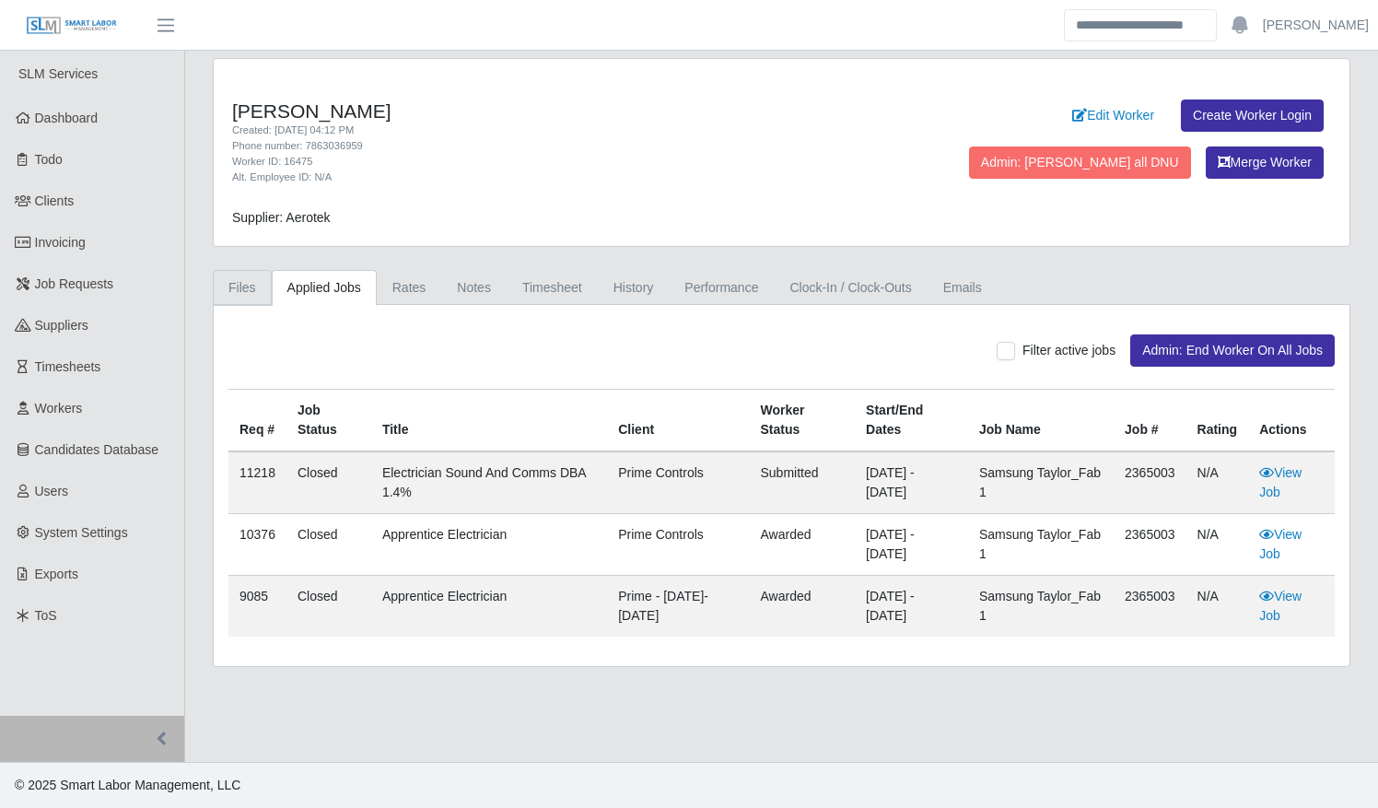
click at [241, 285] on link "Files" at bounding box center [242, 288] width 59 height 36
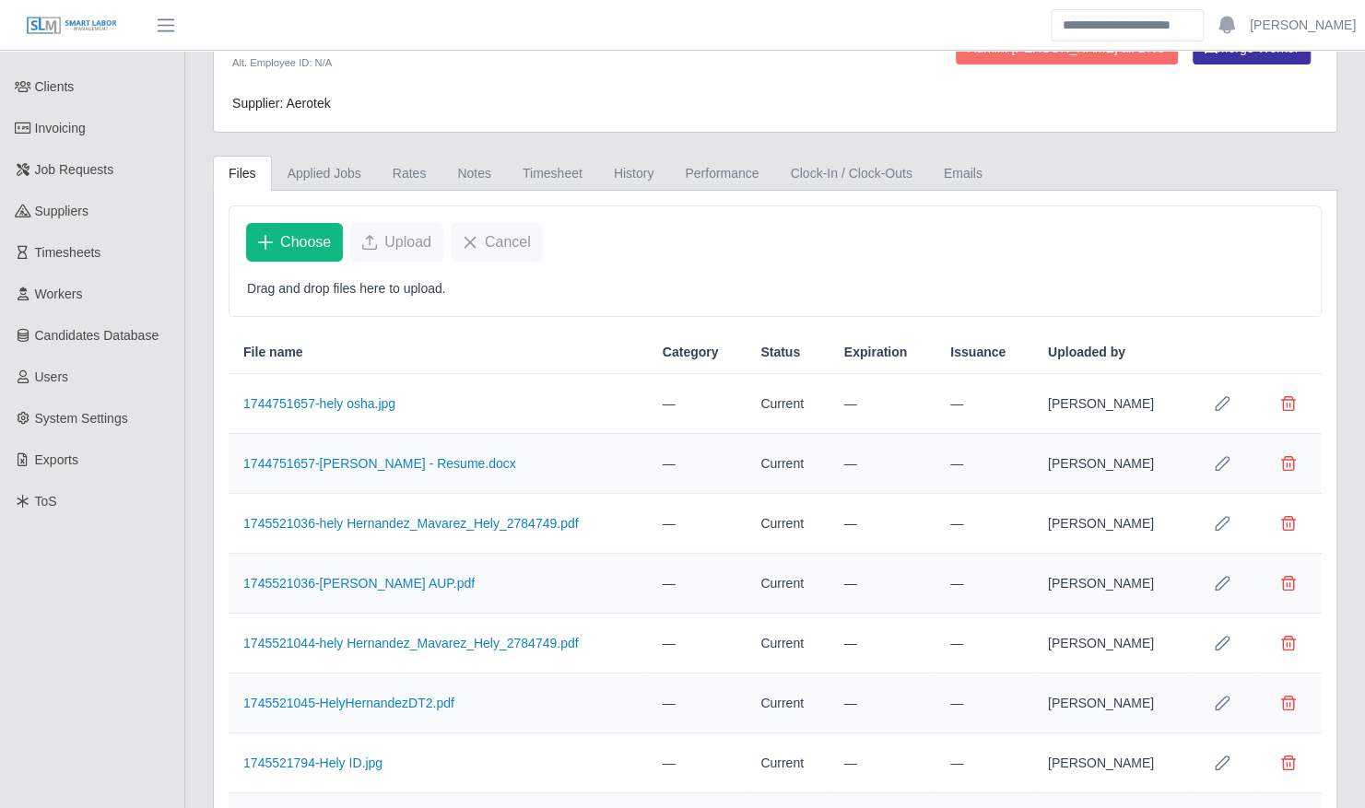
scroll to position [213, 0]
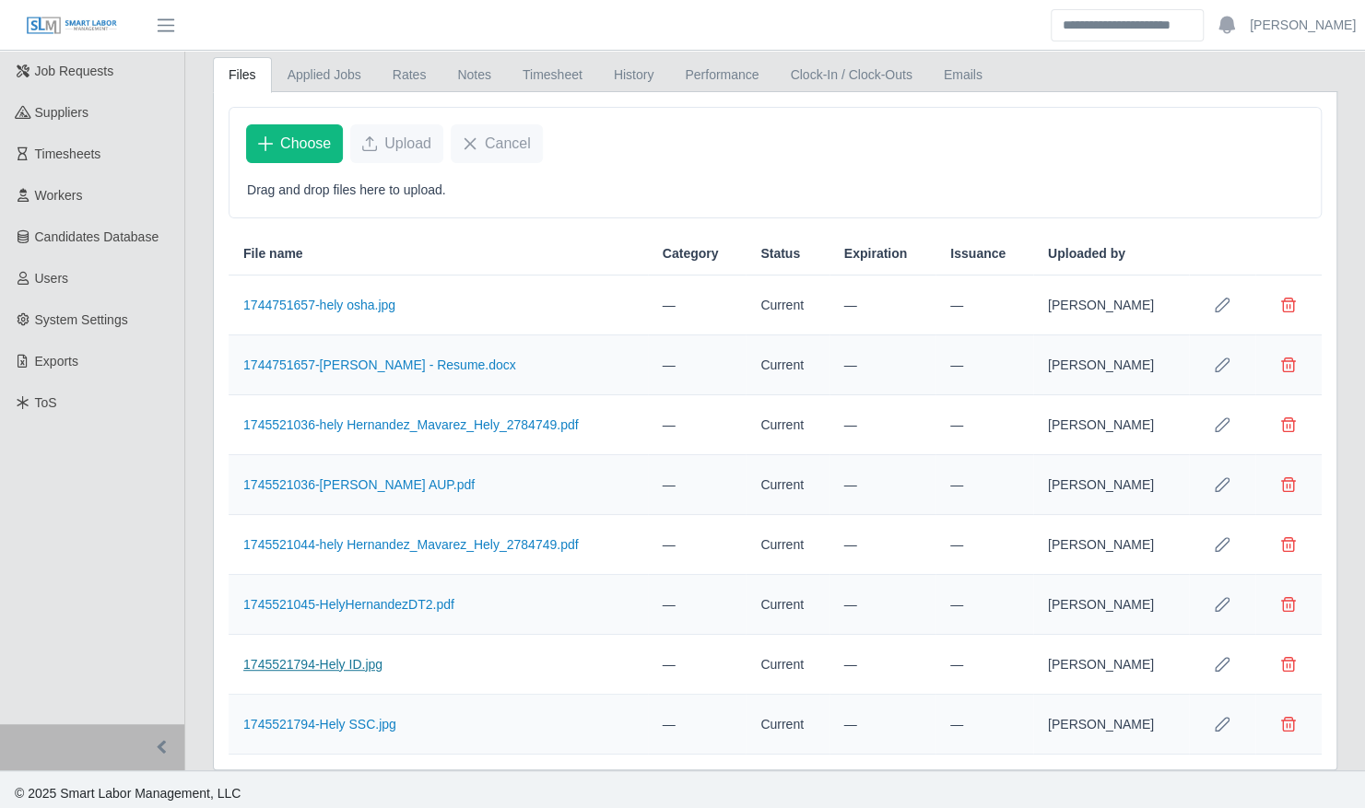
click at [333, 657] on link "1745521794-Hely ID.jpg" at bounding box center [312, 664] width 139 height 15
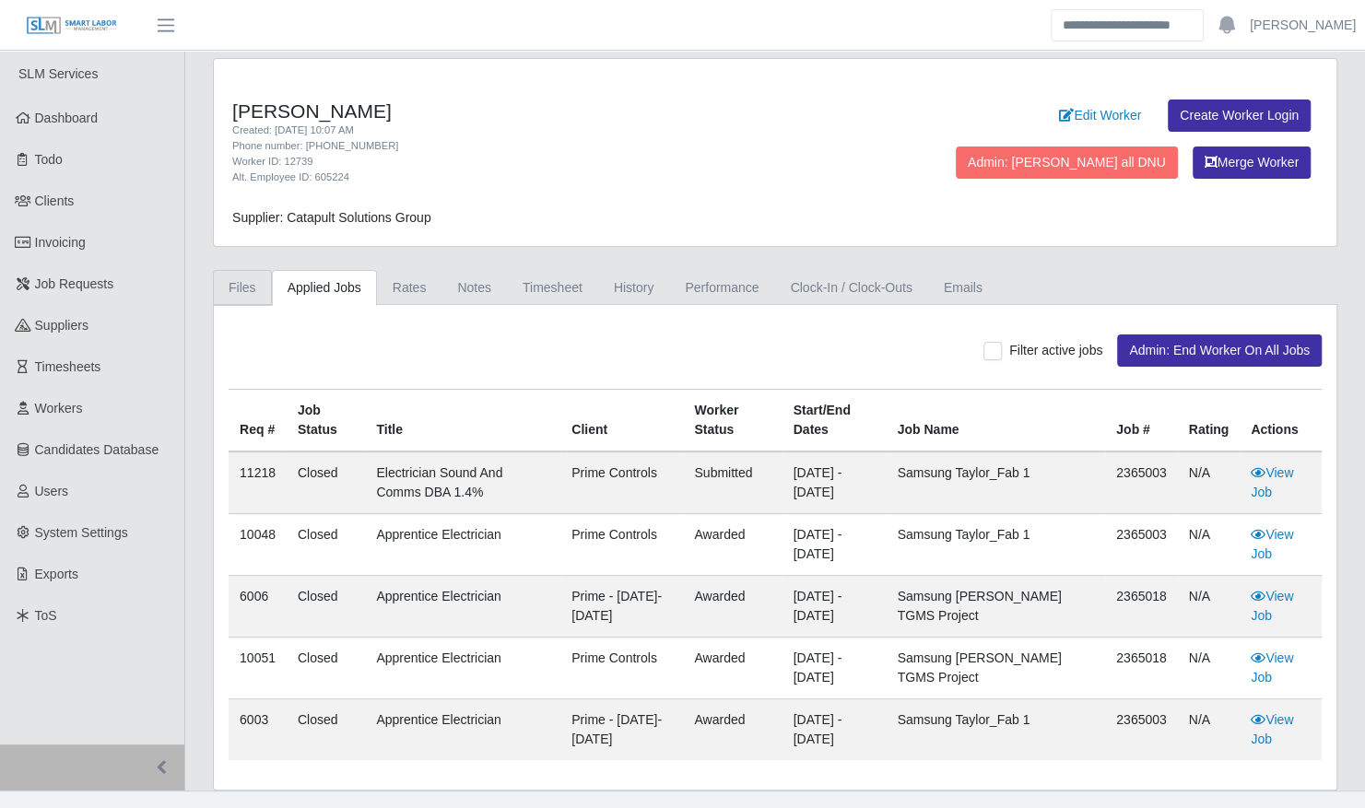
click at [251, 287] on link "Files" at bounding box center [242, 288] width 59 height 36
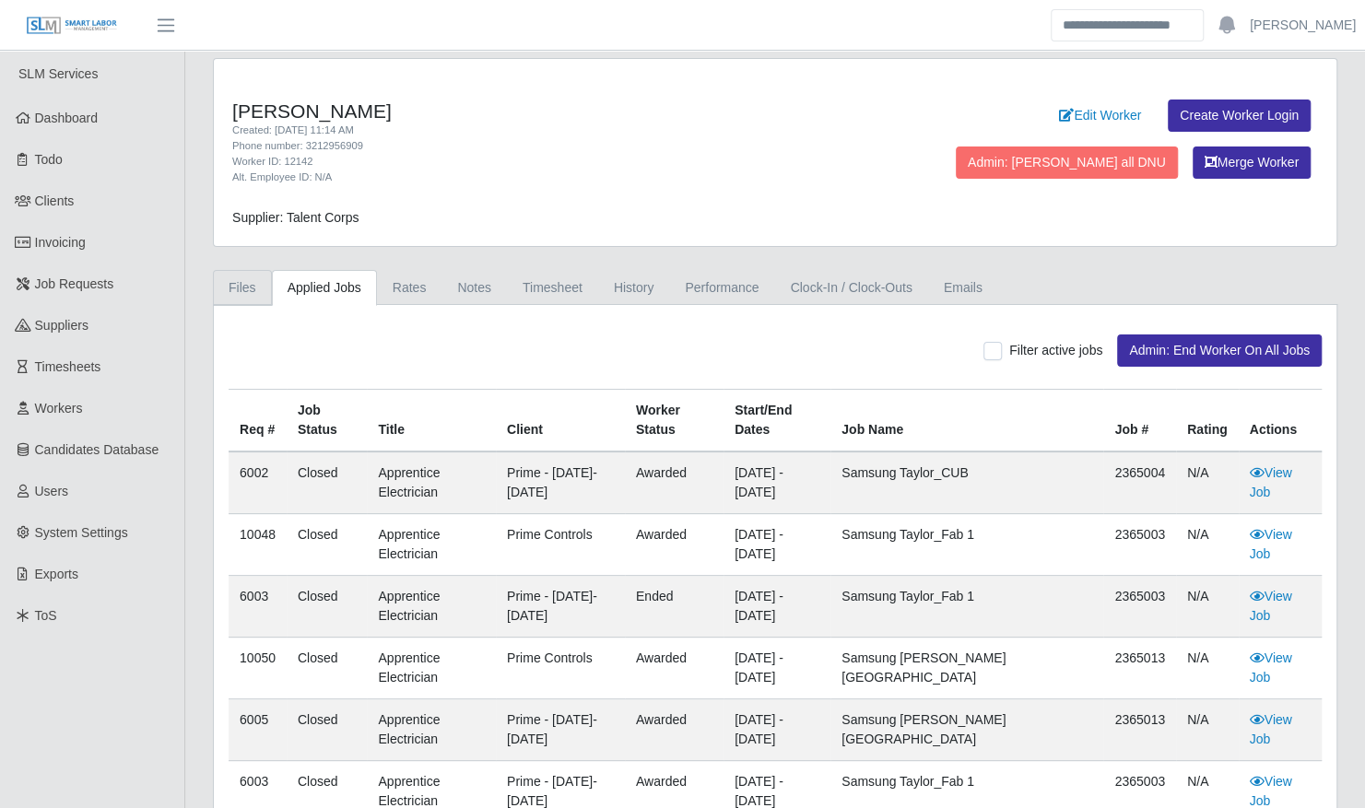
click at [237, 287] on link "Files" at bounding box center [242, 288] width 59 height 36
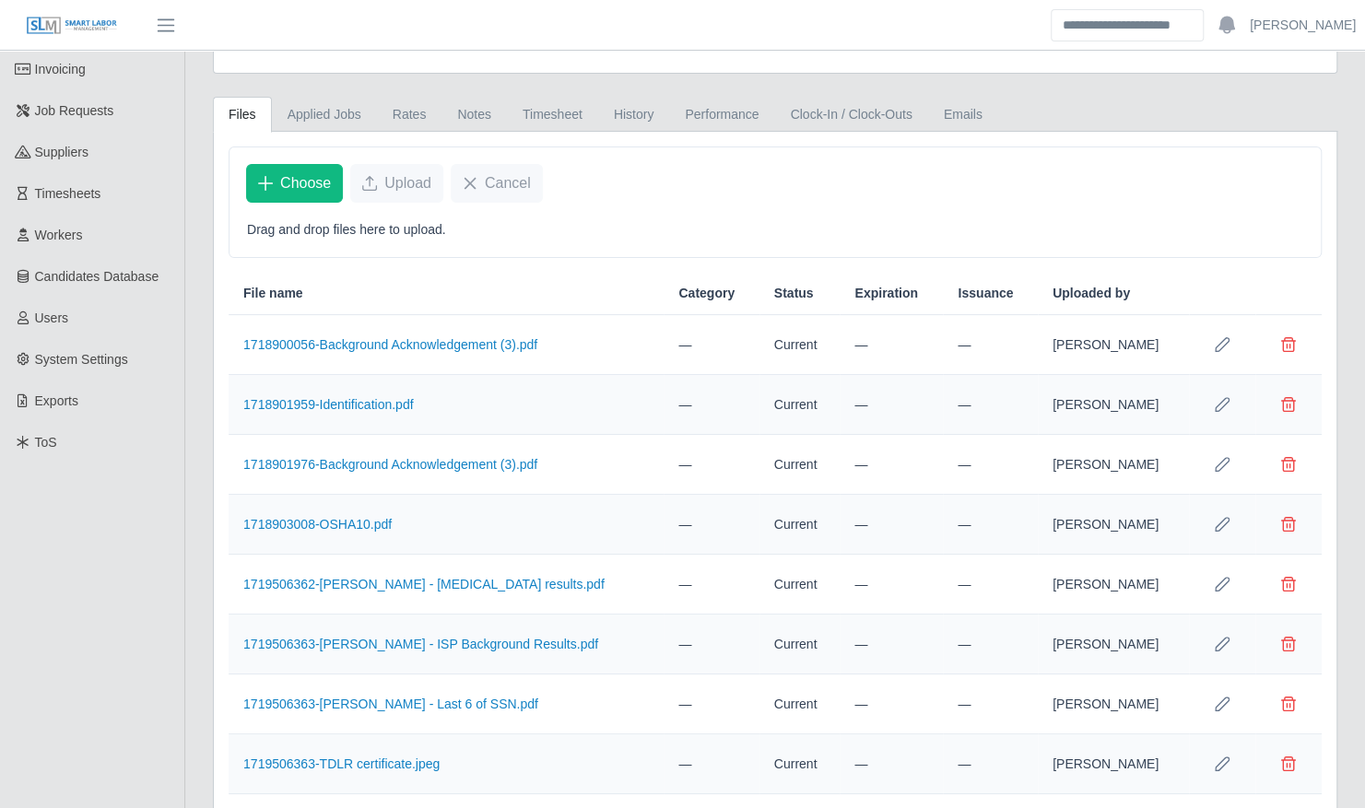
scroll to position [273, 0]
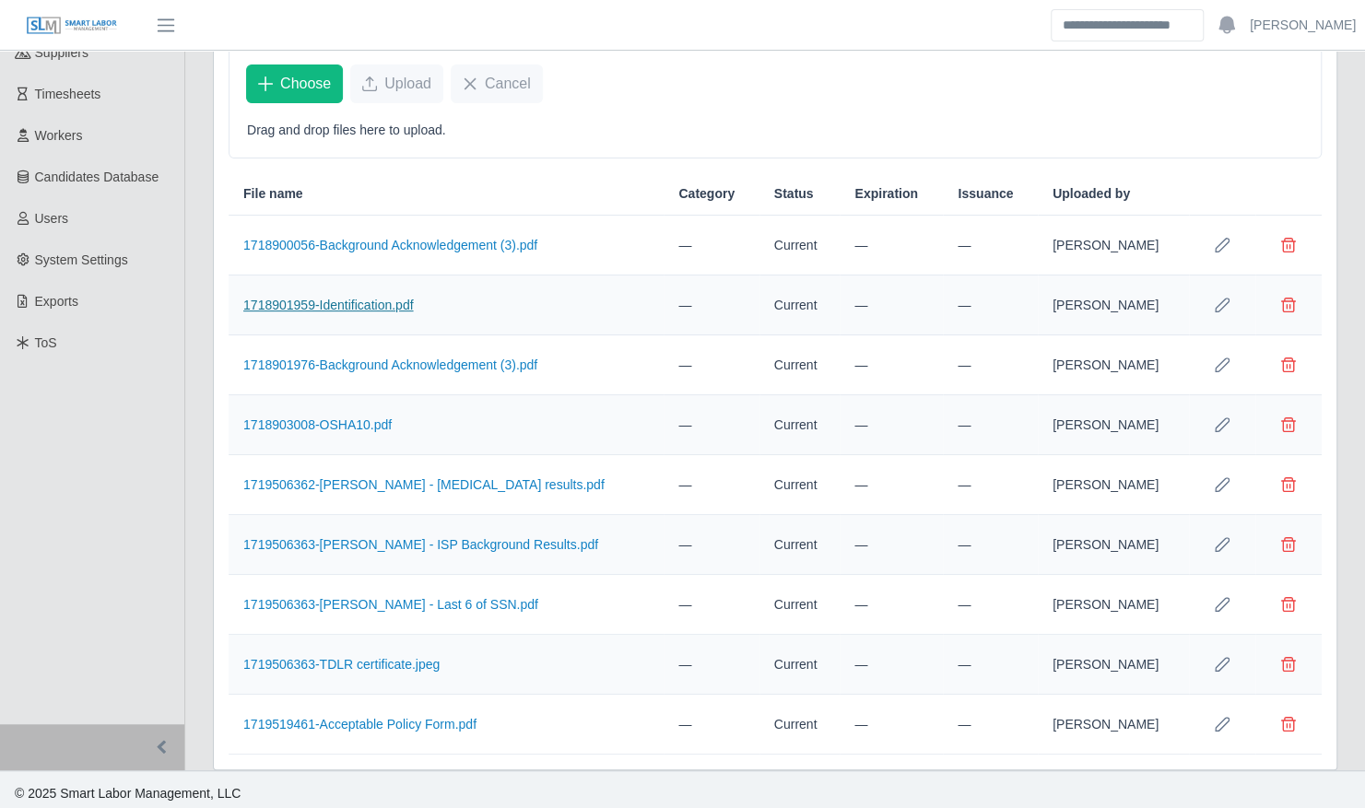
click at [366, 302] on link "1718901959-Identification.pdf" at bounding box center [328, 305] width 170 height 15
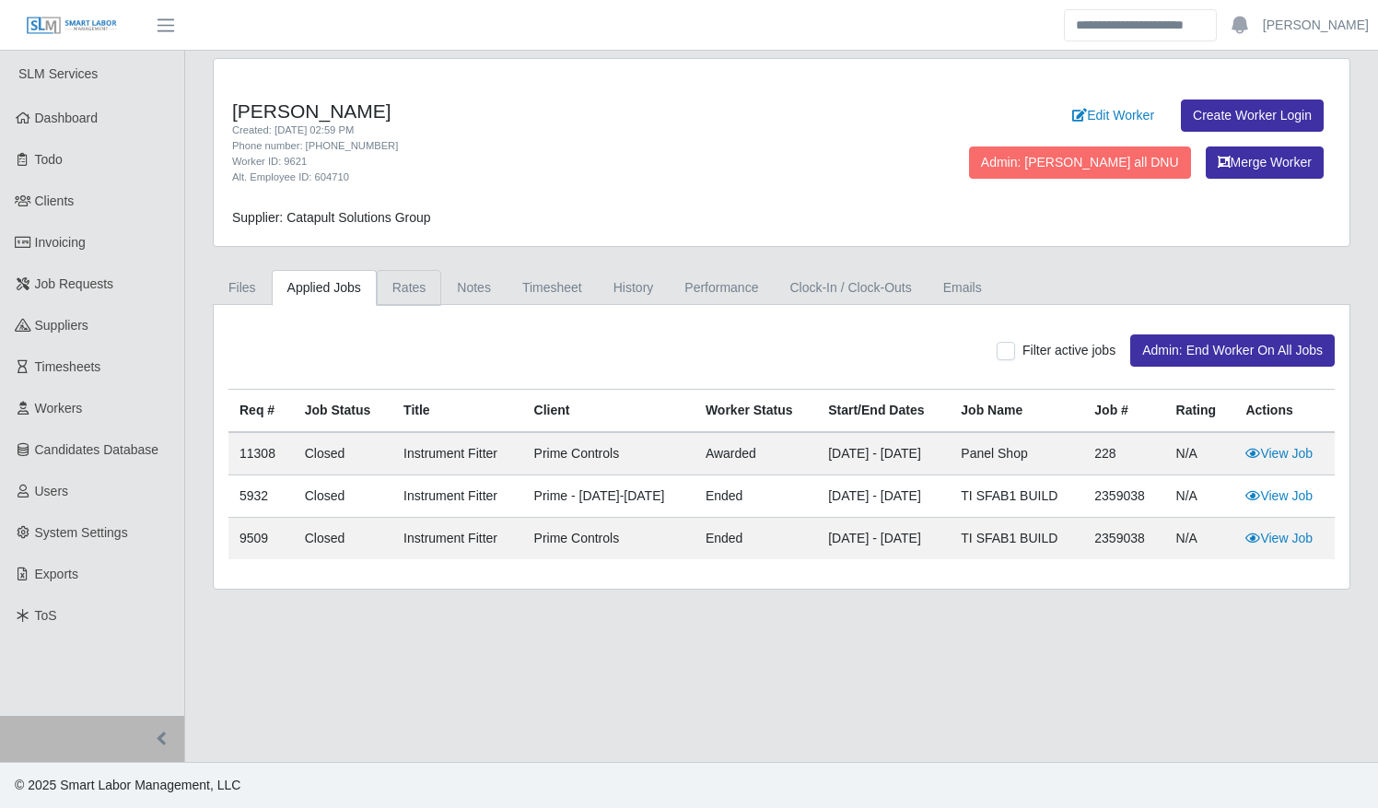
click at [394, 293] on link "Rates" at bounding box center [409, 288] width 65 height 36
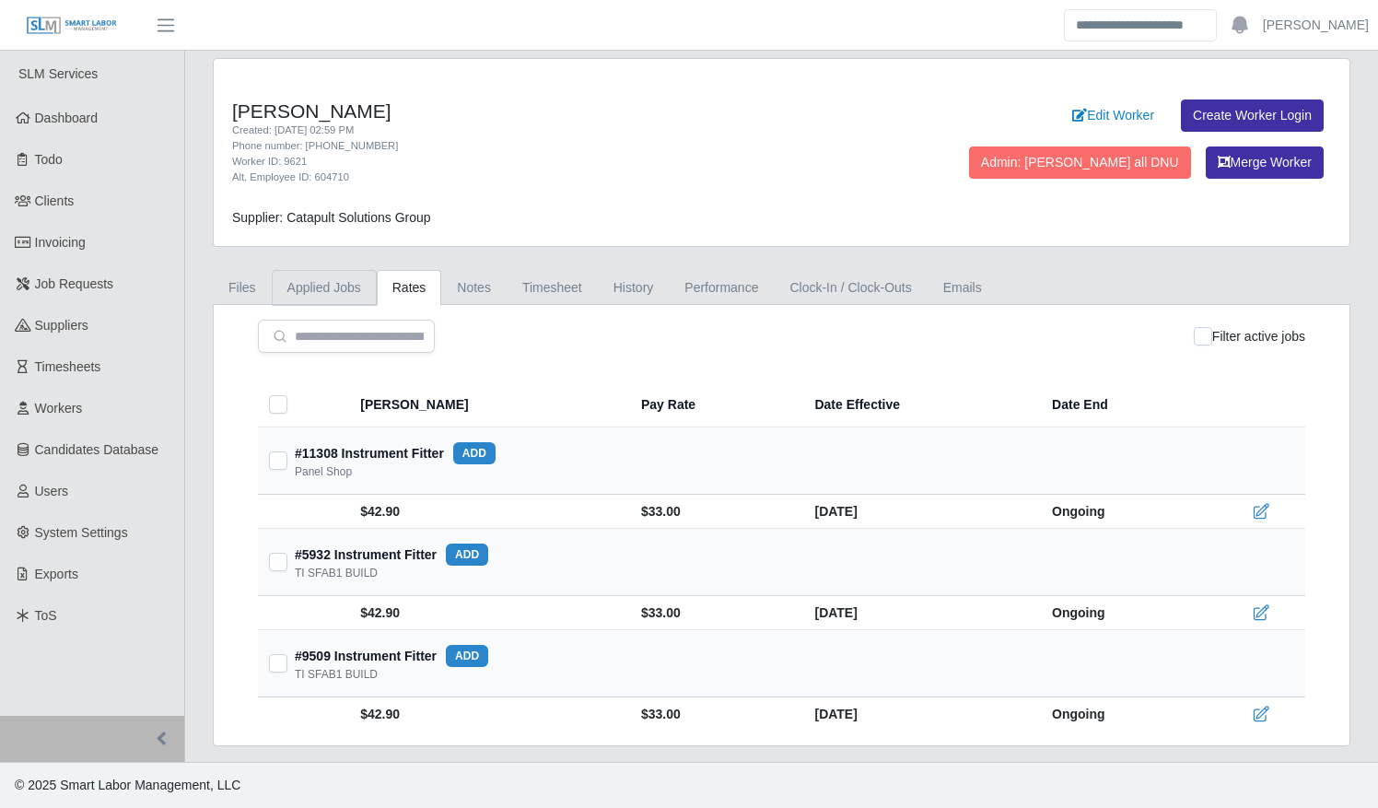
click at [317, 289] on link "Applied Jobs" at bounding box center [324, 288] width 105 height 36
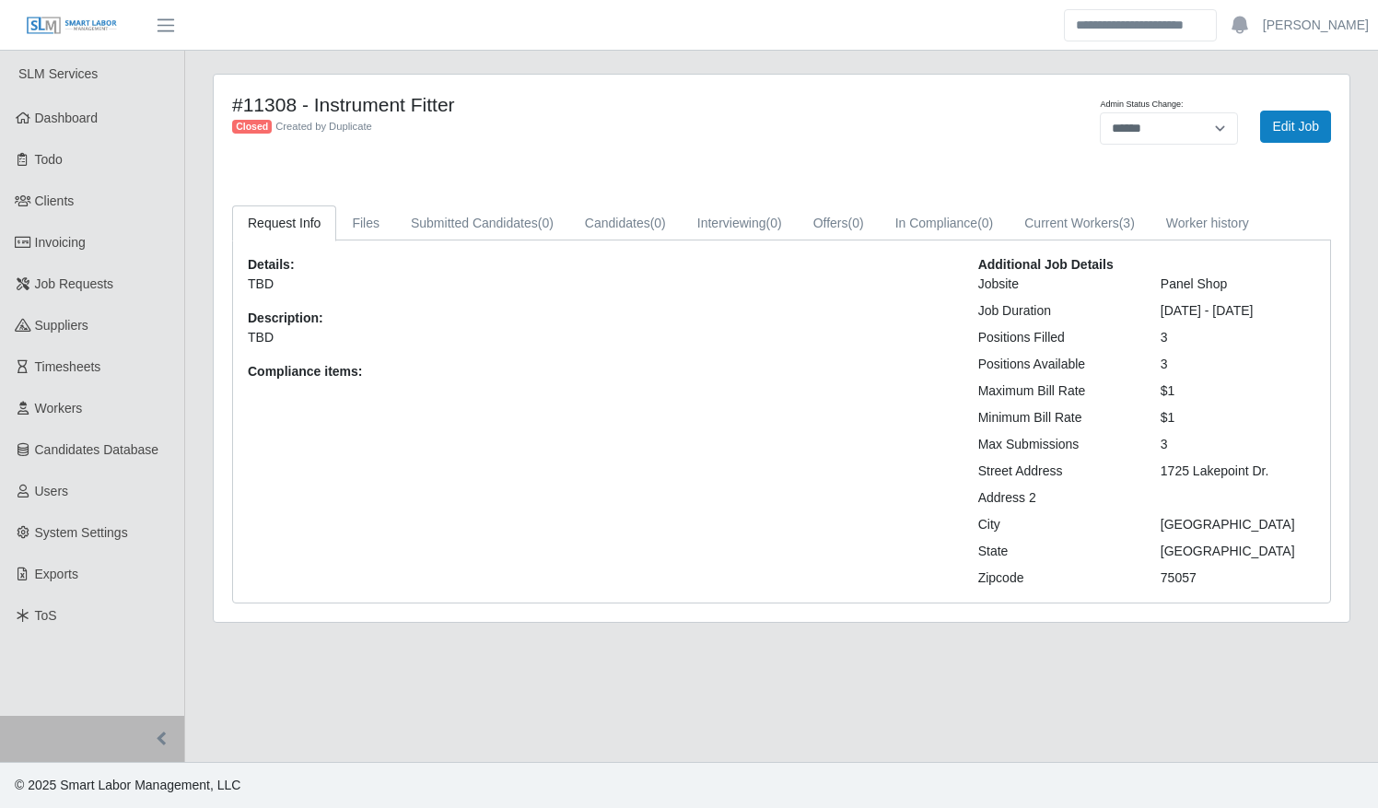
select select "******"
